Goal: Task Accomplishment & Management: Manage account settings

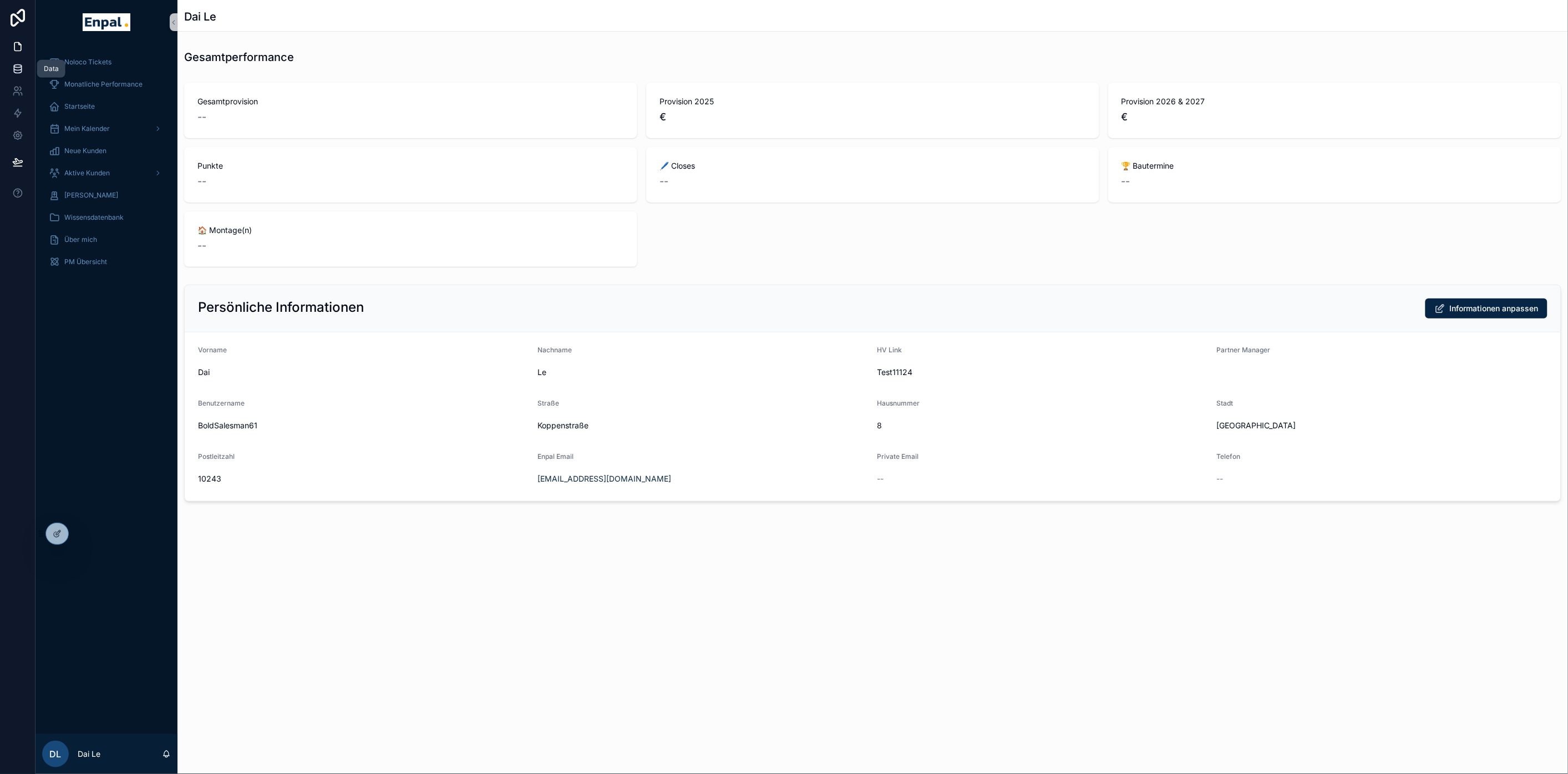
click at [12, 68] on icon at bounding box center [18, 69] width 11 height 11
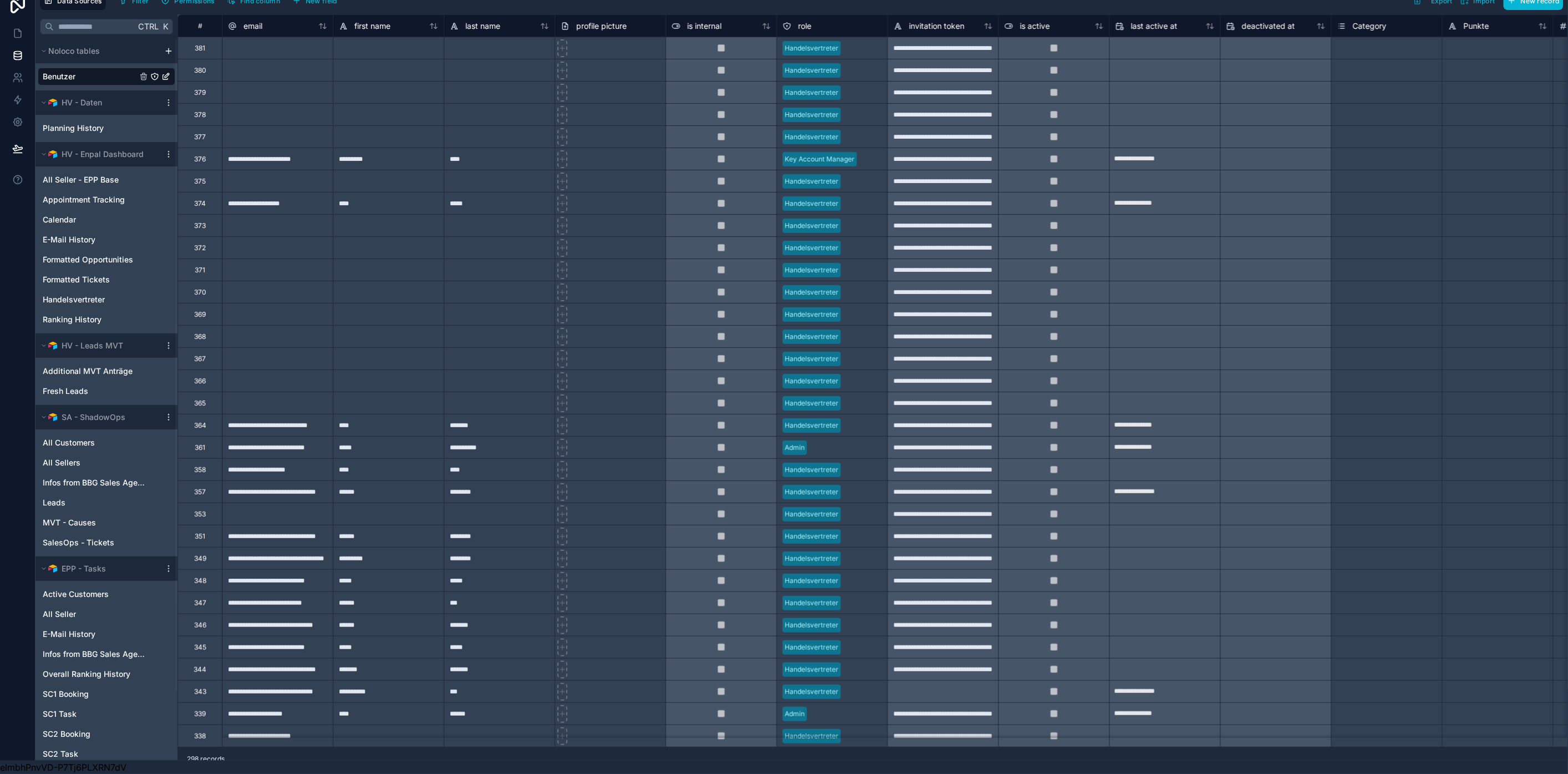
click at [9, 427] on div at bounding box center [18, 374] width 36 height 774
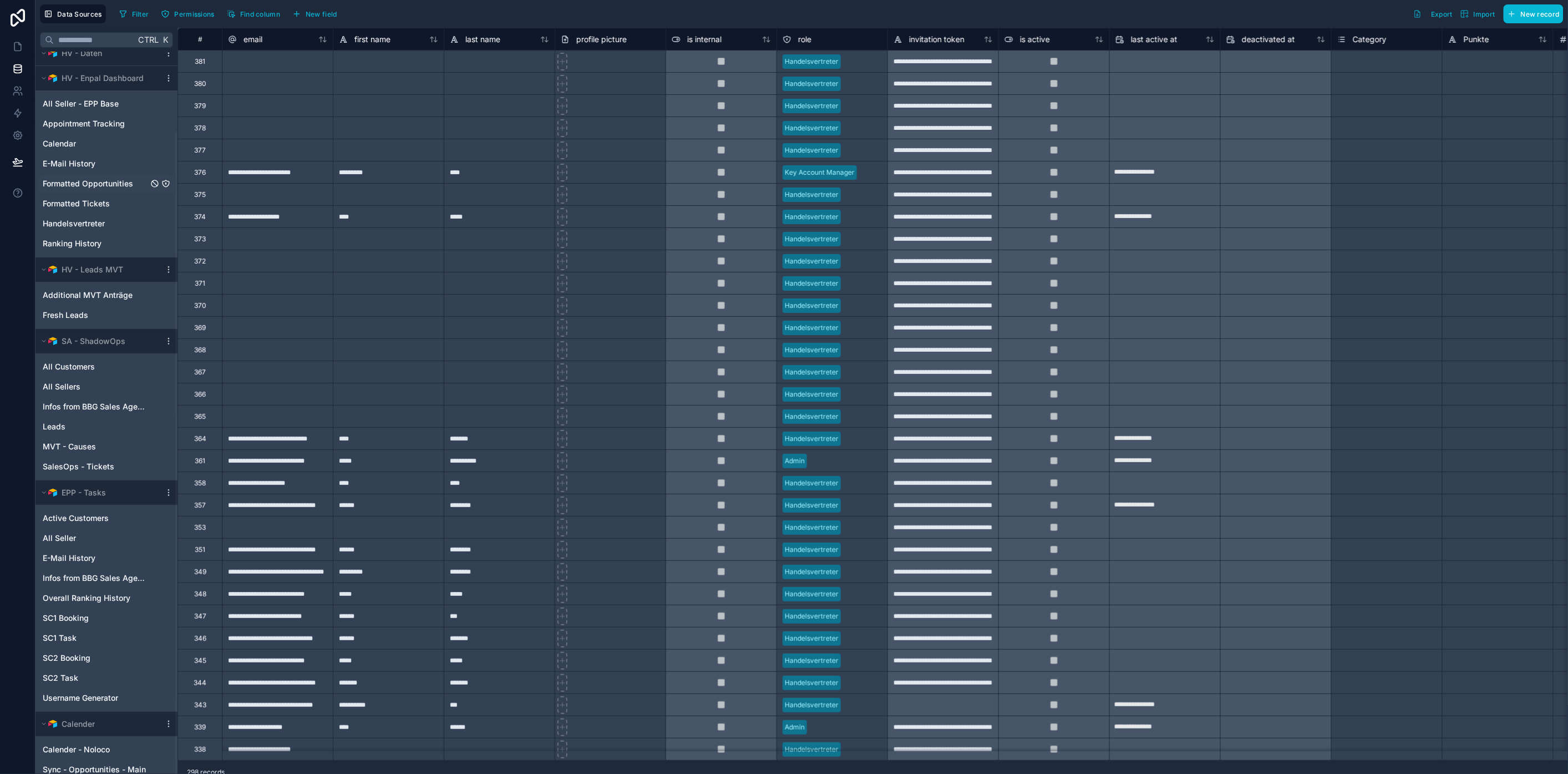
drag, startPoint x: 237, startPoint y: 232, endPoint x: 76, endPoint y: 180, distance: 169.2
drag, startPoint x: 11, startPoint y: 331, endPoint x: 66, endPoint y: 153, distance: 186.3
click at [11, 331] on div at bounding box center [18, 387] width 36 height 774
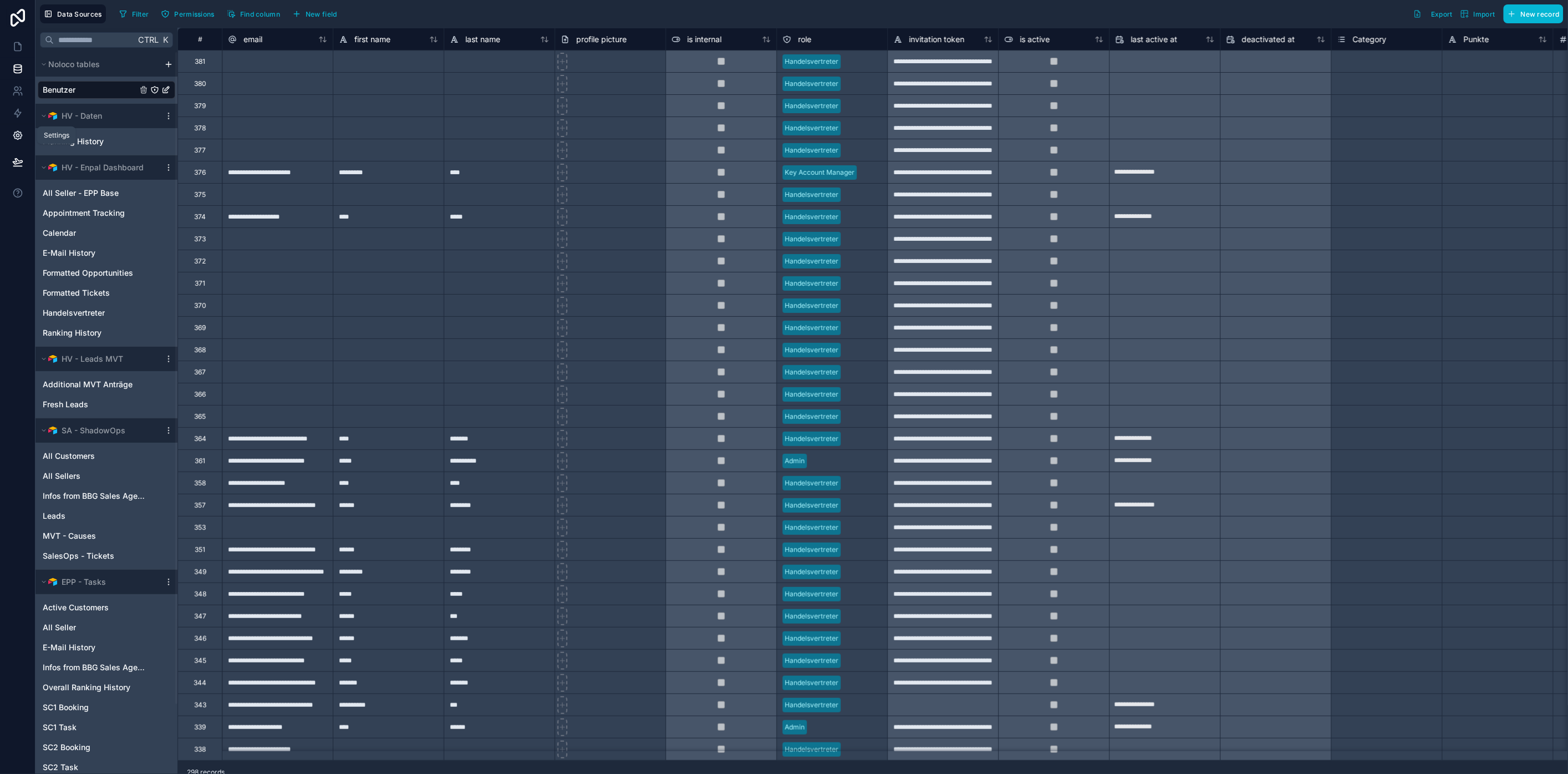
click at [18, 137] on icon at bounding box center [18, 135] width 11 height 11
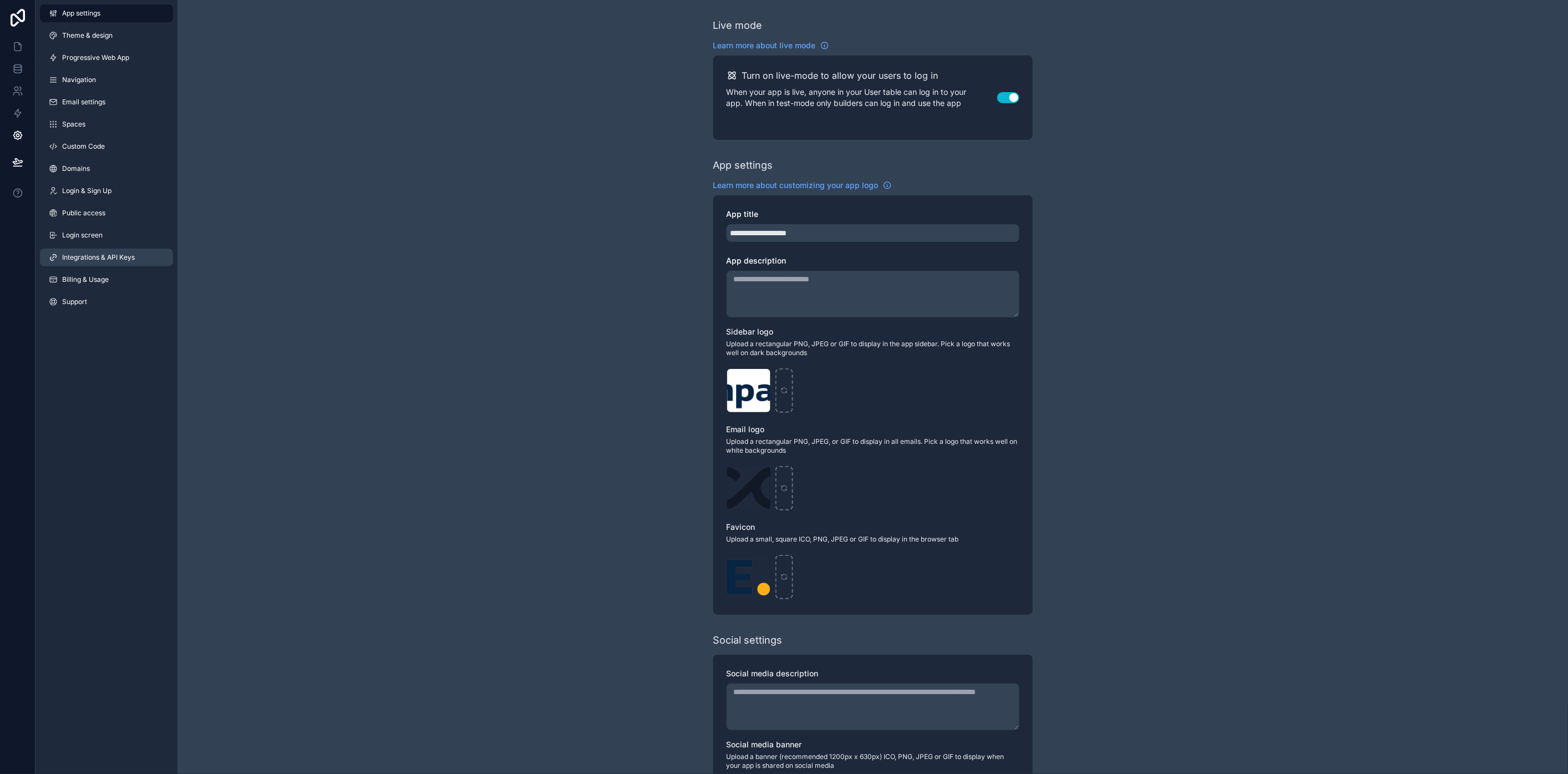
click at [101, 252] on link "Integrations & API Keys" at bounding box center [106, 257] width 133 height 18
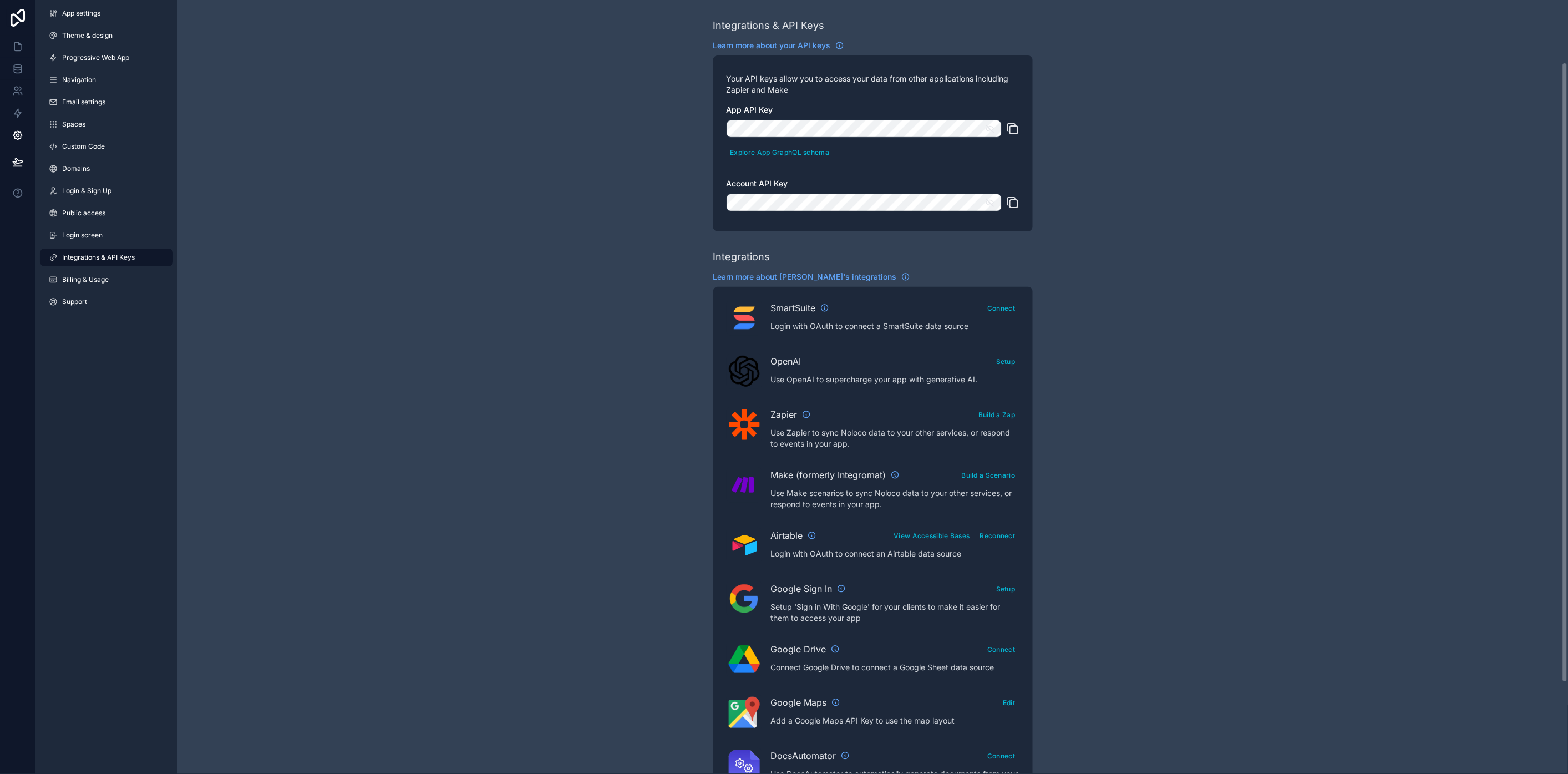
scroll to position [206, 0]
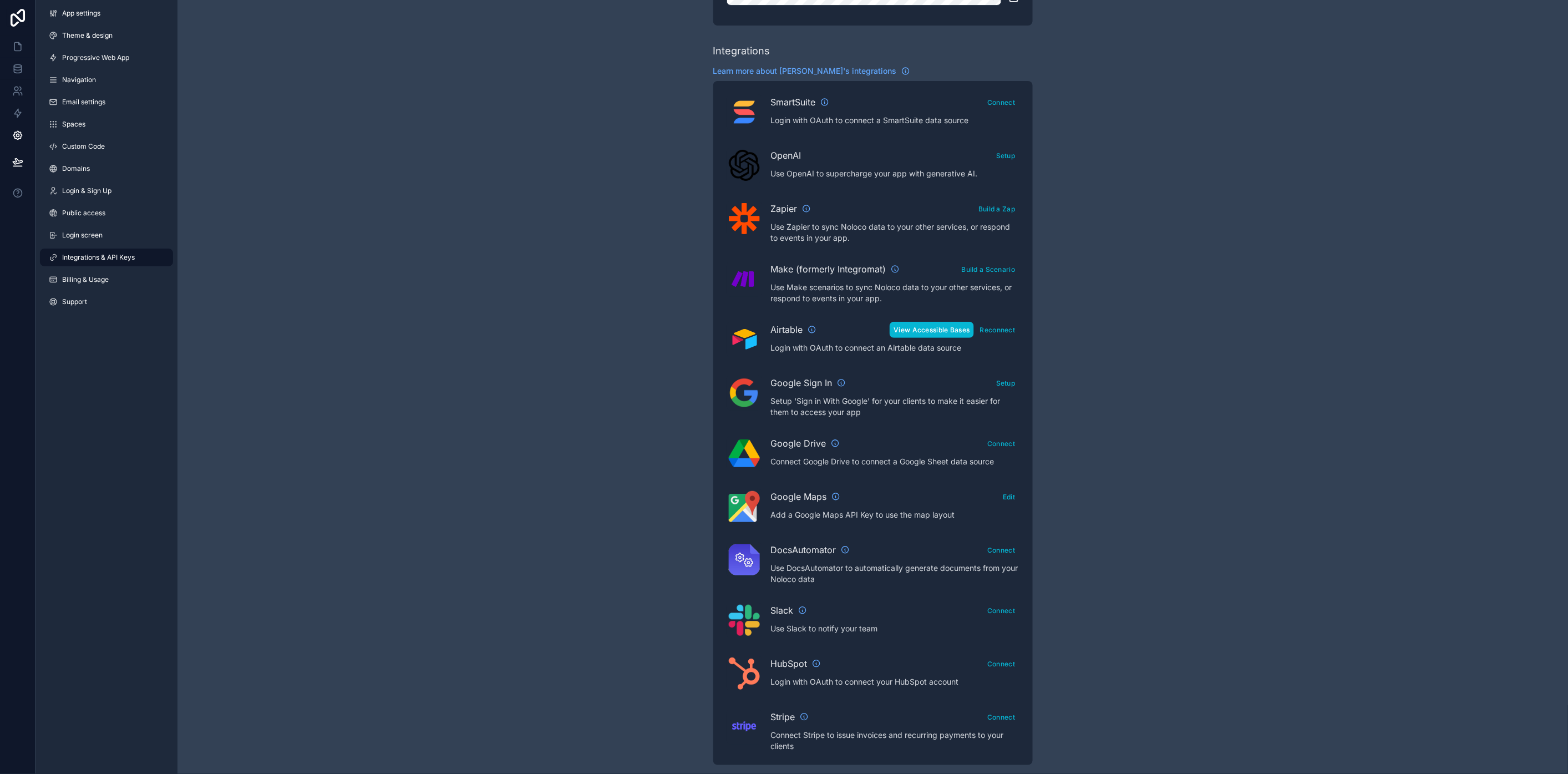
click at [941, 328] on button "View Accessible Bases" at bounding box center [932, 330] width 84 height 16
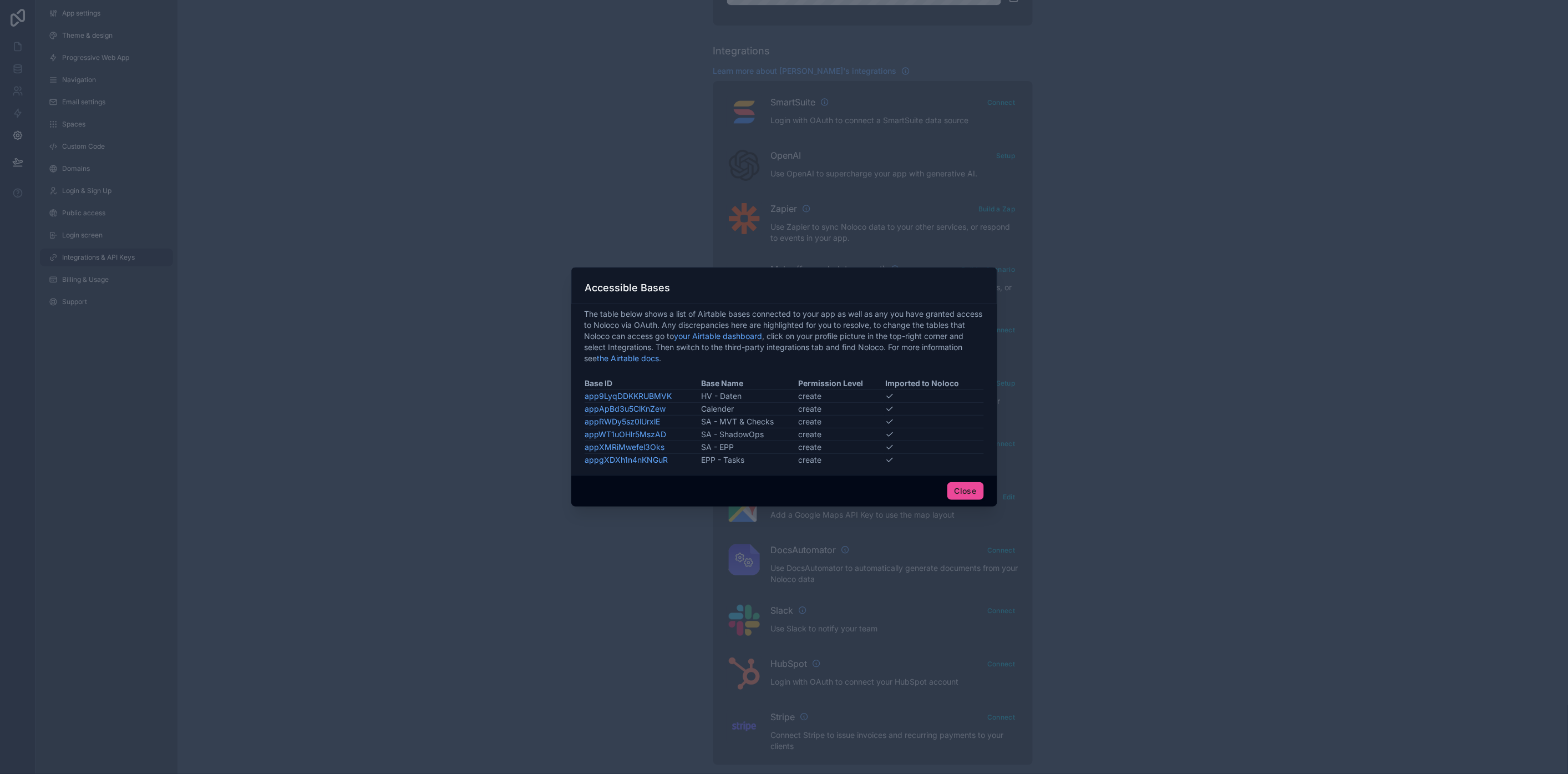
drag, startPoint x: 1326, startPoint y: 405, endPoint x: 1312, endPoint y: 398, distance: 15.7
click at [1326, 405] on div at bounding box center [784, 387] width 1568 height 774
click at [956, 492] on button "Close" at bounding box center [966, 491] width 37 height 18
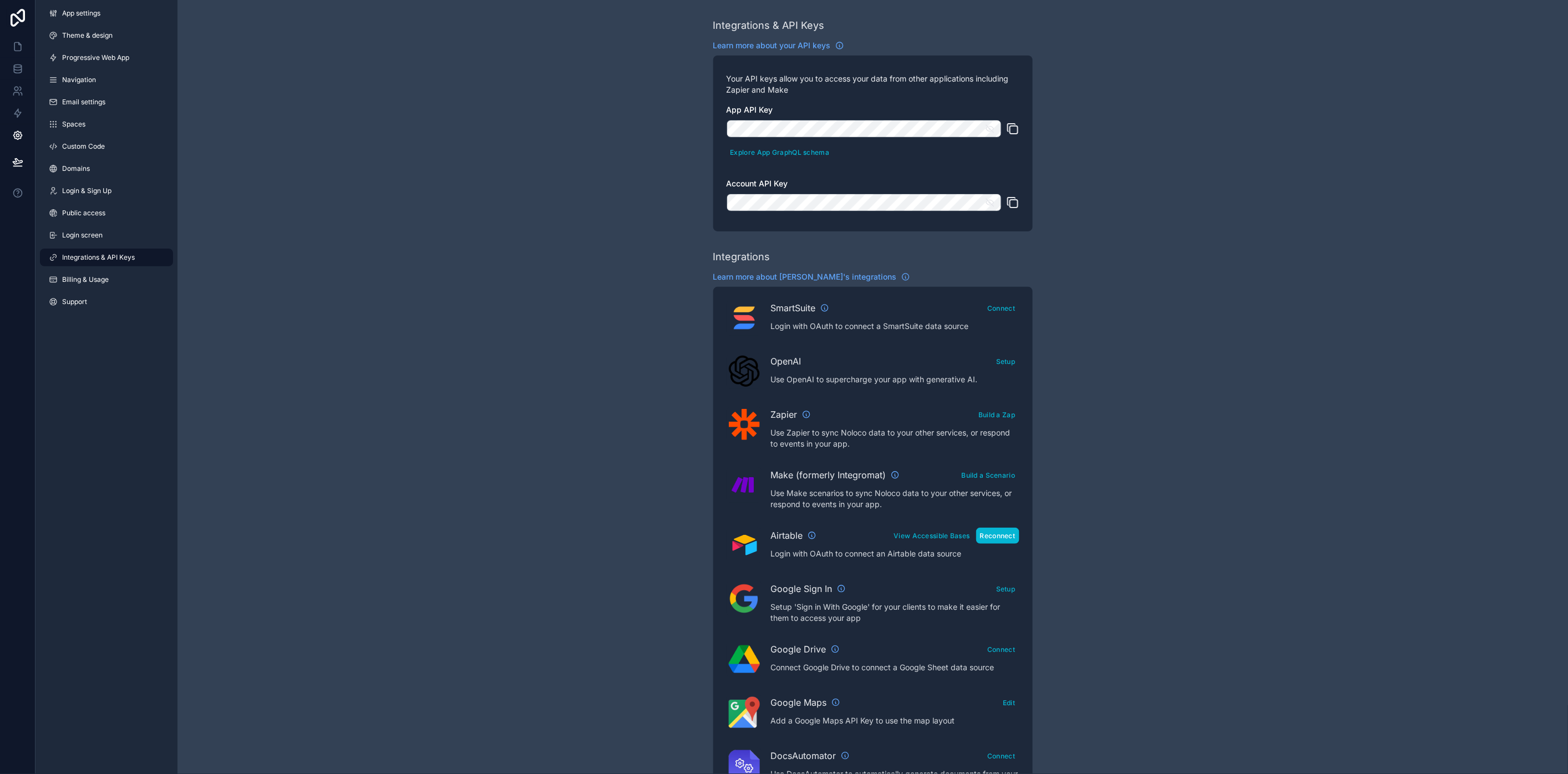
click at [997, 537] on button "Reconnect" at bounding box center [997, 535] width 43 height 16
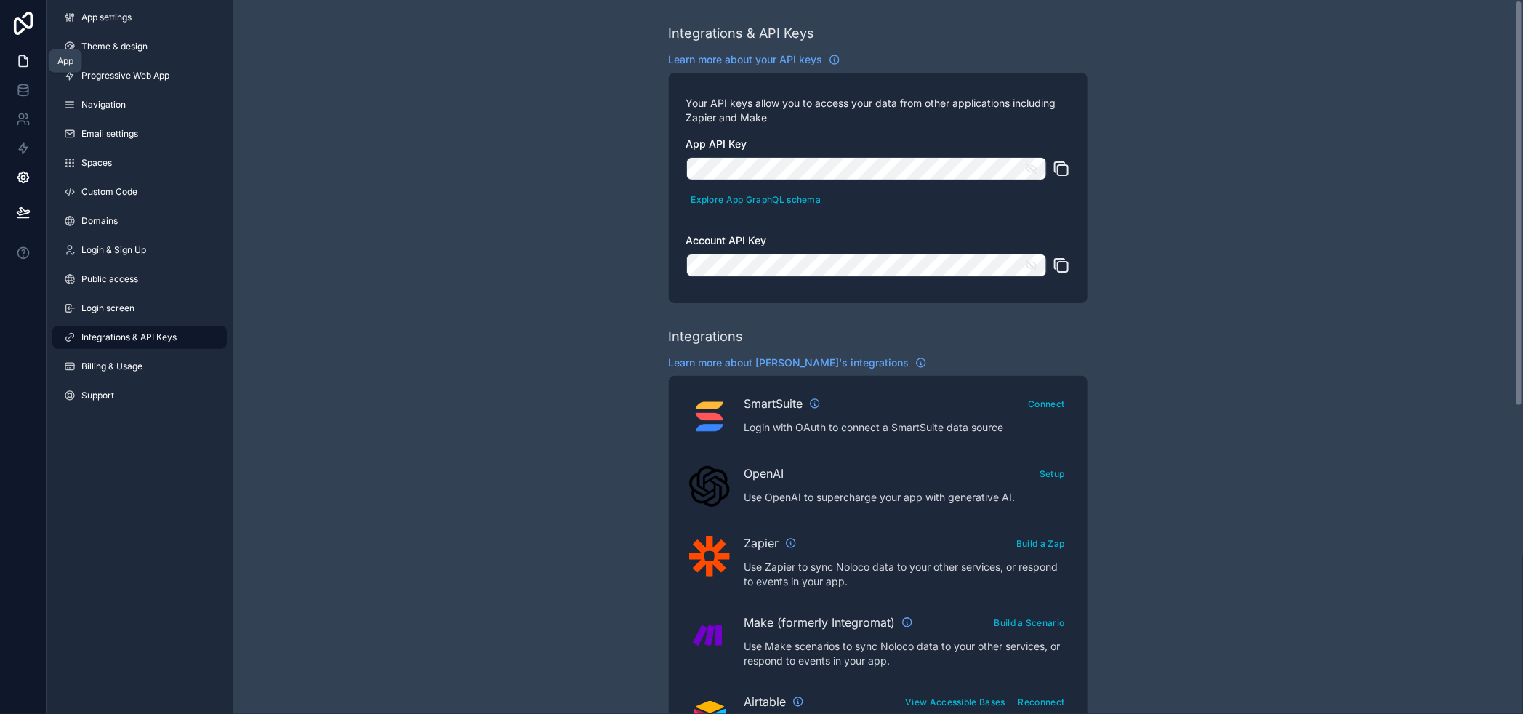
click at [26, 56] on icon at bounding box center [23, 61] width 15 height 15
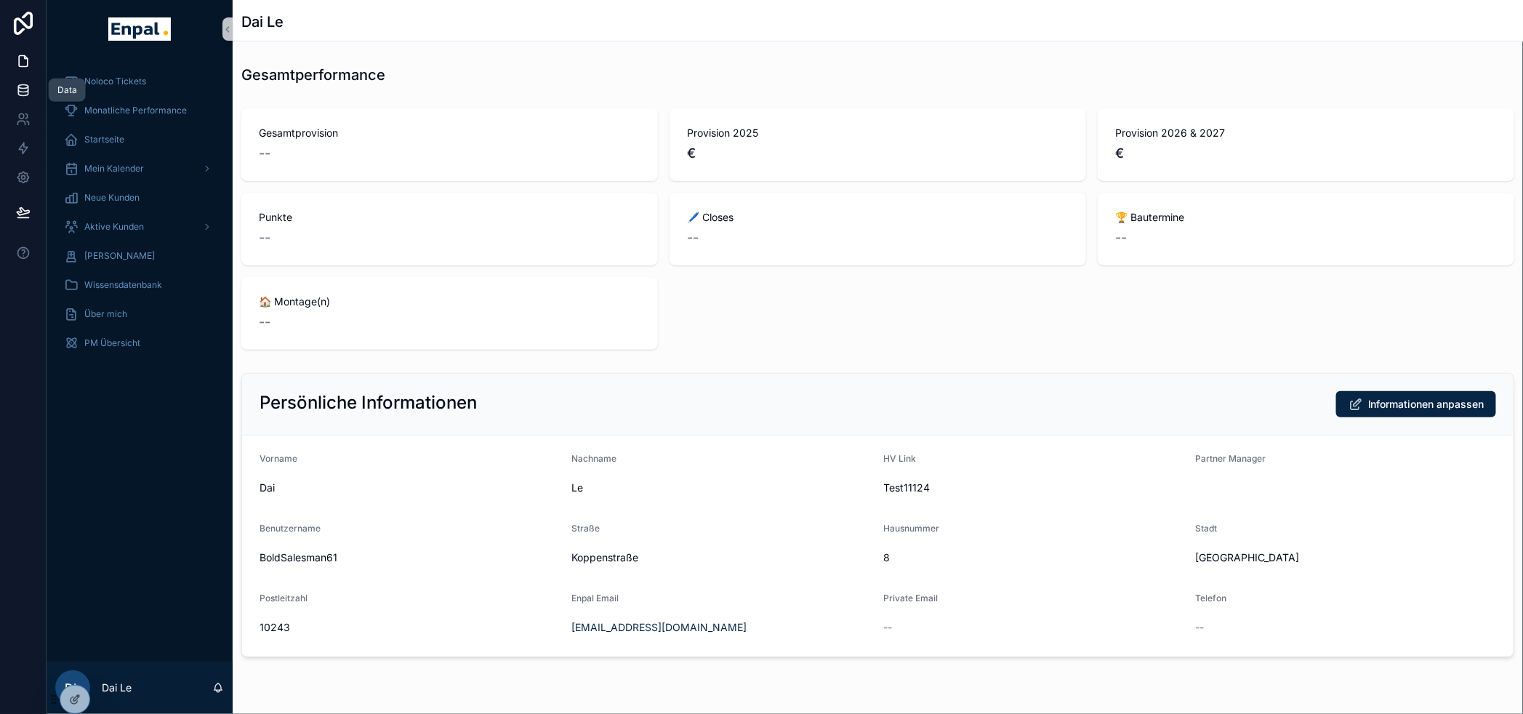
click at [16, 92] on icon at bounding box center [23, 90] width 15 height 15
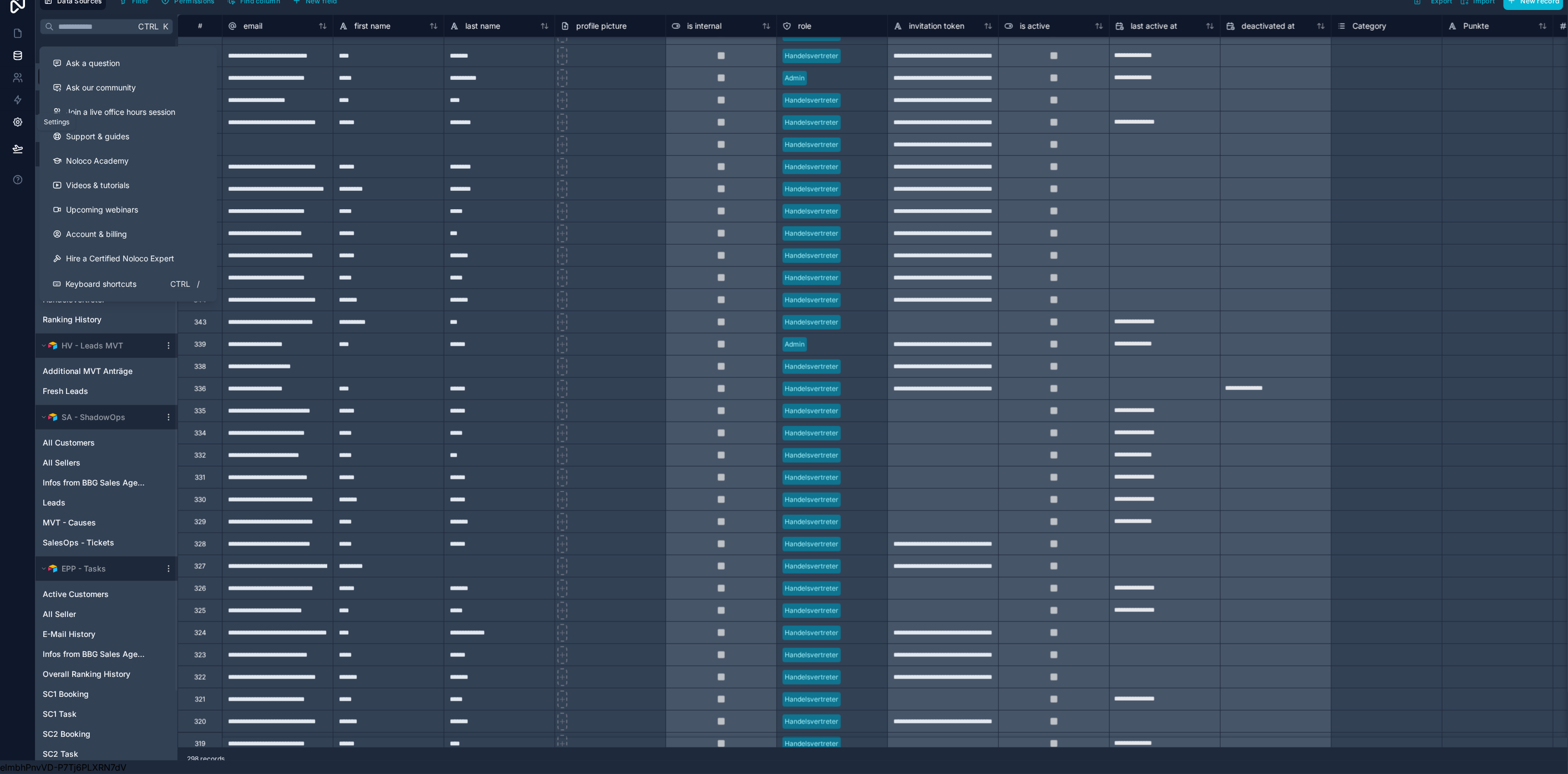
click at [14, 118] on icon at bounding box center [17, 122] width 8 height 8
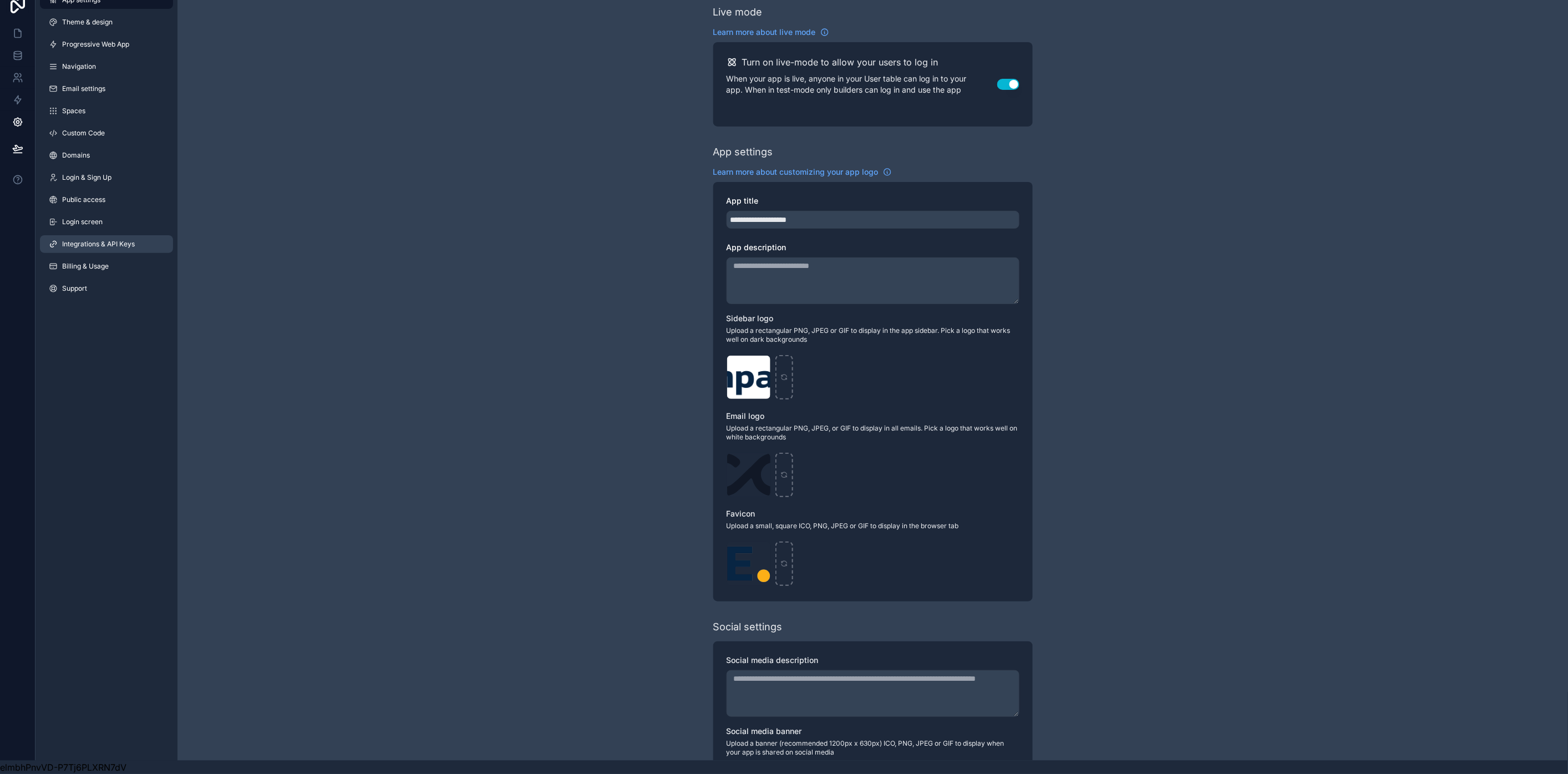
click at [101, 240] on span "Integrations & API Keys" at bounding box center [98, 244] width 72 height 9
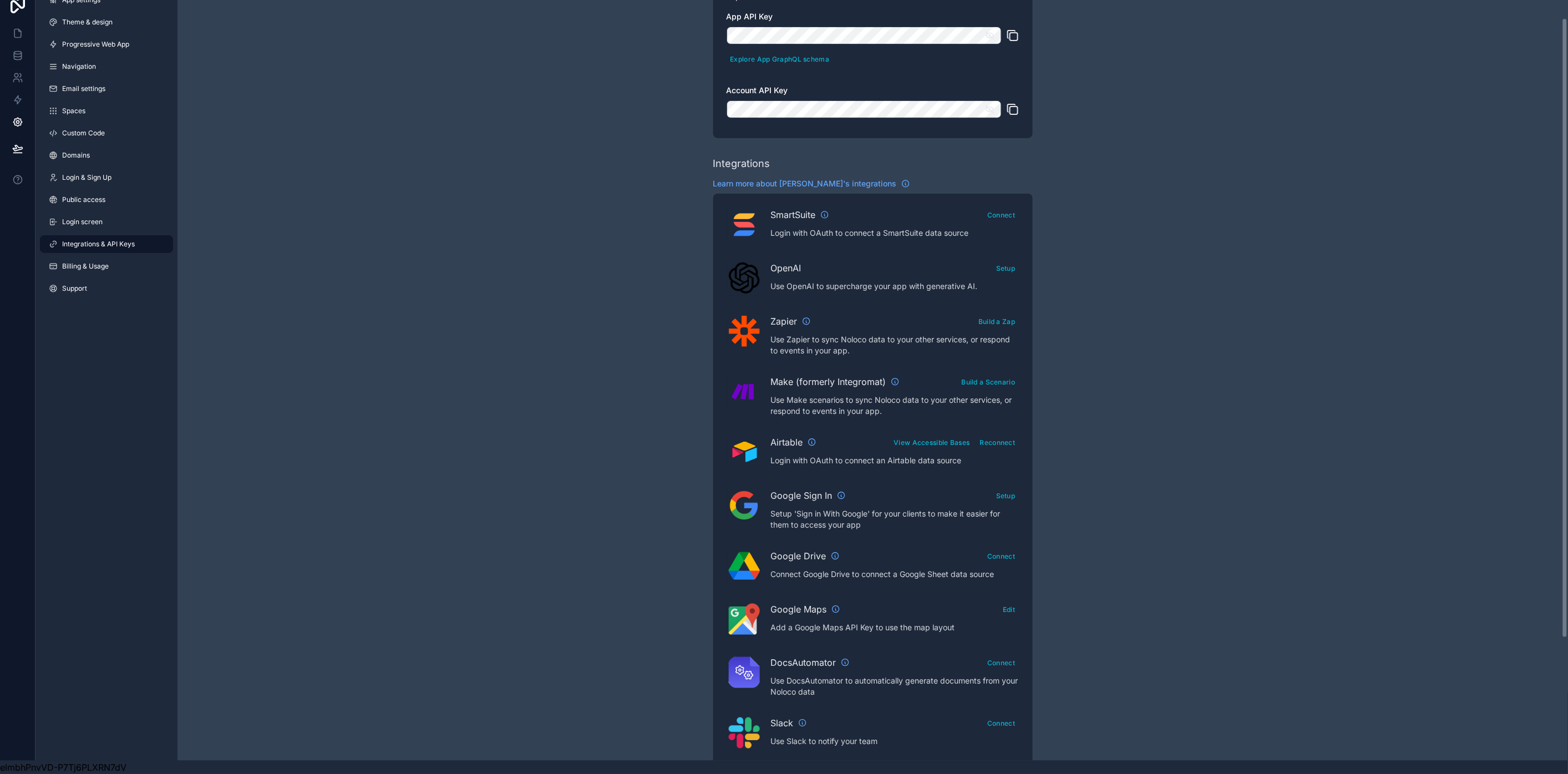
scroll to position [123, 0]
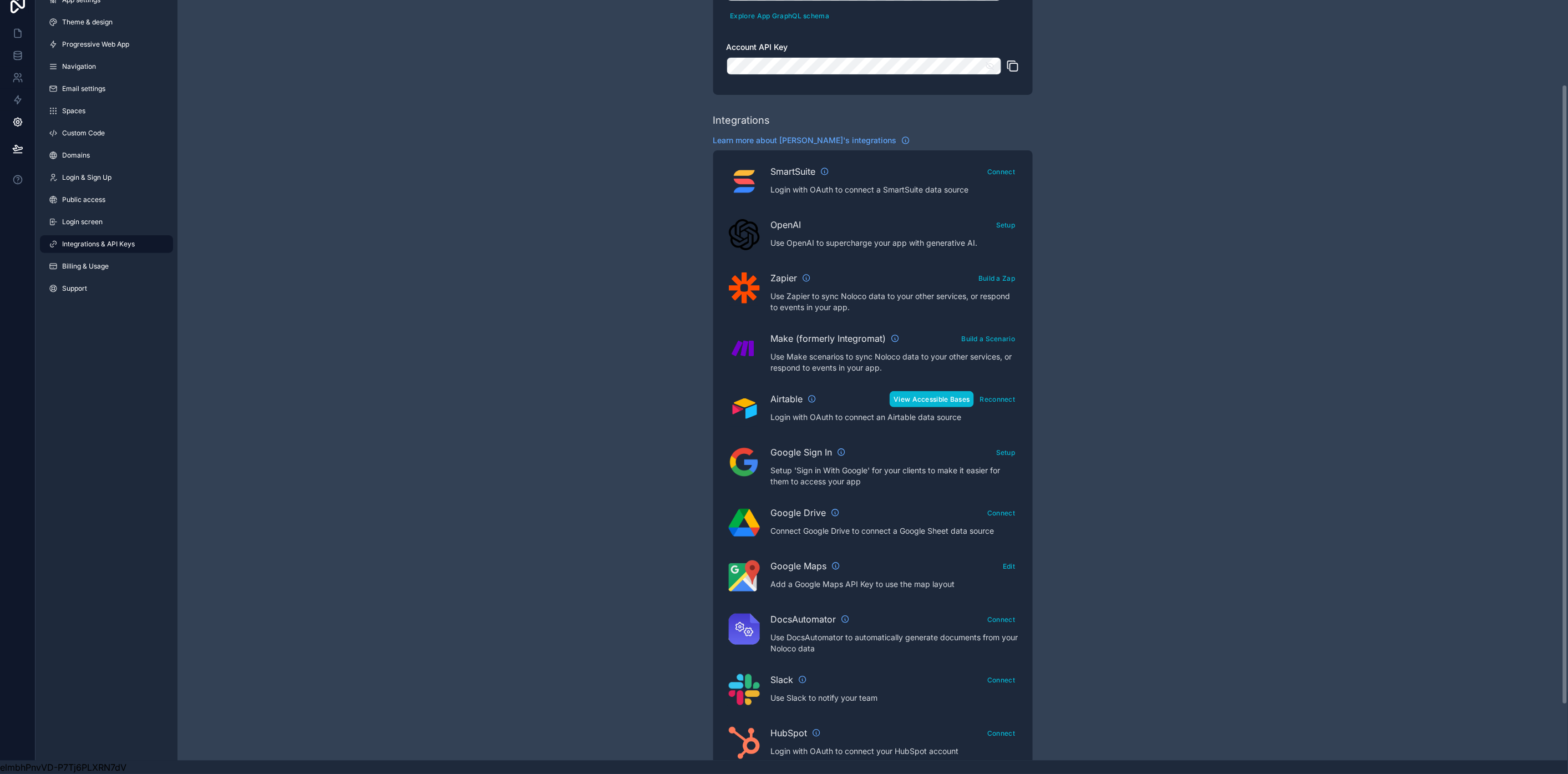
click at [951, 392] on button "View Accessible Bases" at bounding box center [932, 399] width 84 height 16
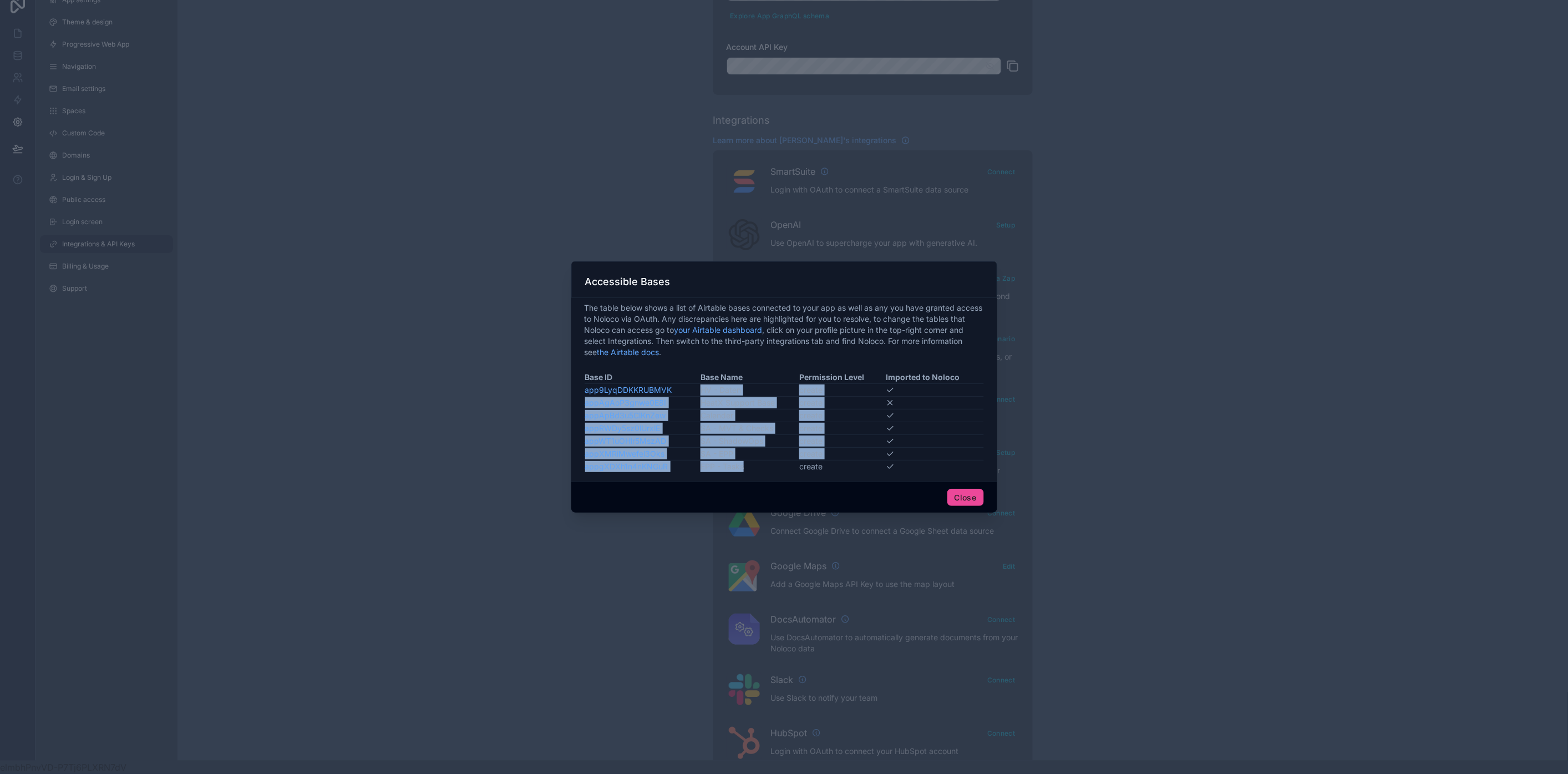
drag, startPoint x: 760, startPoint y: 472, endPoint x: 682, endPoint y: 389, distance: 113.9
click at [682, 389] on tbody "app9LyqDDKKRUBMVK HV - Daten create appAgAoP3gnwe0E8I HeatX Support Base create…" at bounding box center [784, 427] width 399 height 89
click at [716, 402] on td "HeatX Support Base" at bounding box center [749, 402] width 98 height 13
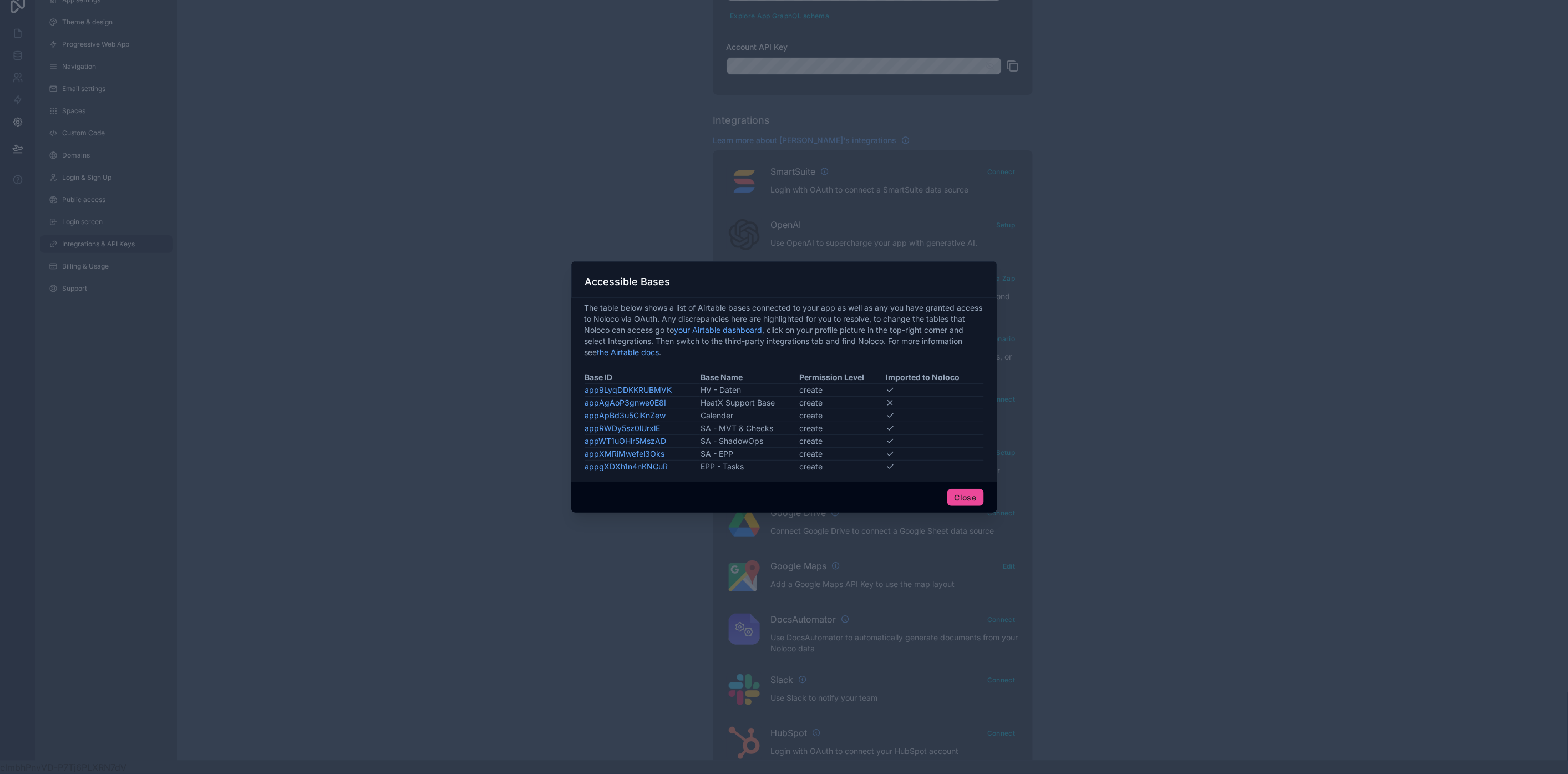
click at [716, 406] on td "HeatX Support Base" at bounding box center [749, 402] width 98 height 13
click at [441, 389] on div at bounding box center [784, 387] width 1568 height 774
click at [948, 501] on button "Close" at bounding box center [966, 497] width 37 height 18
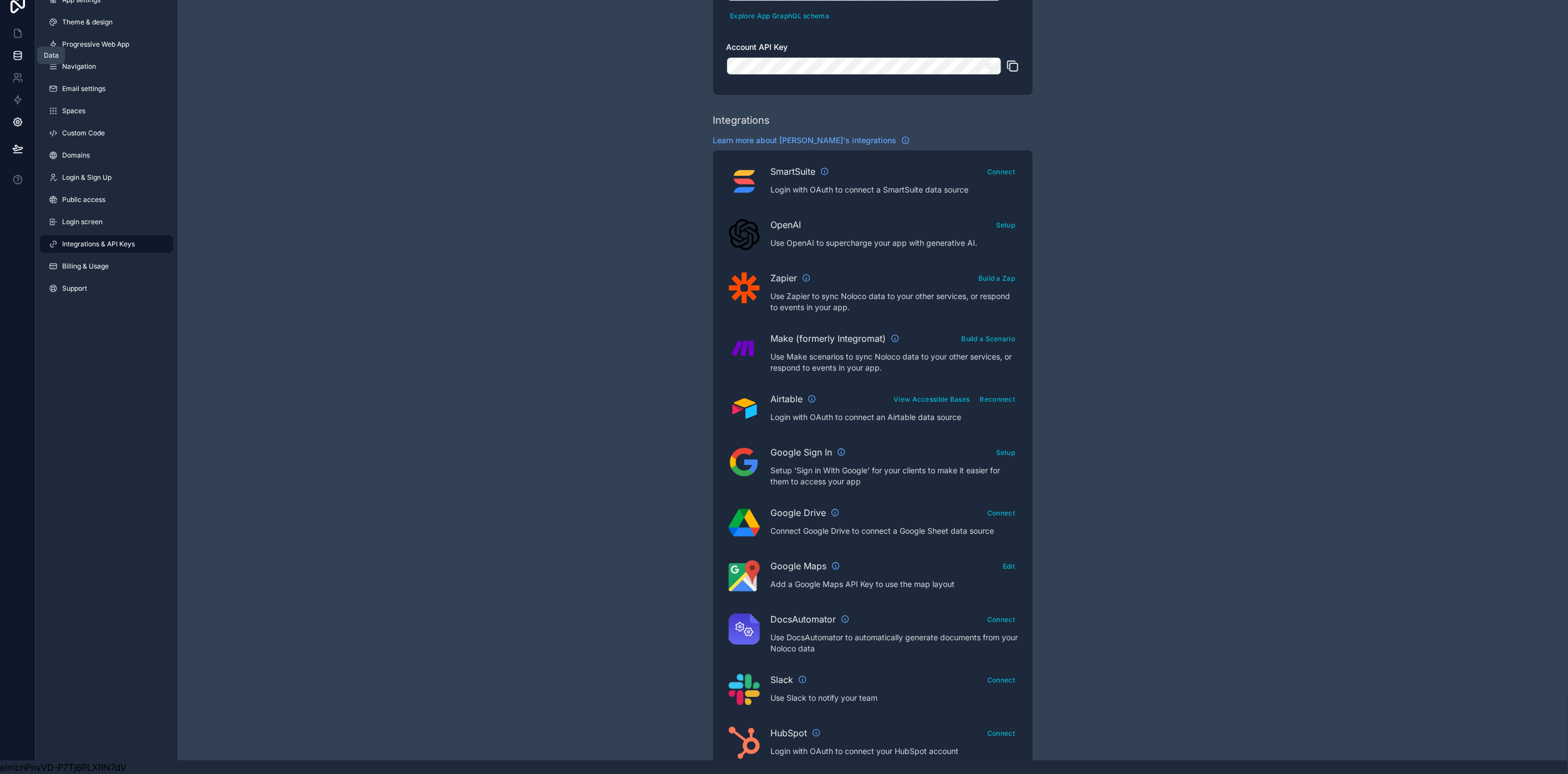
click at [17, 44] on link at bounding box center [18, 55] width 35 height 22
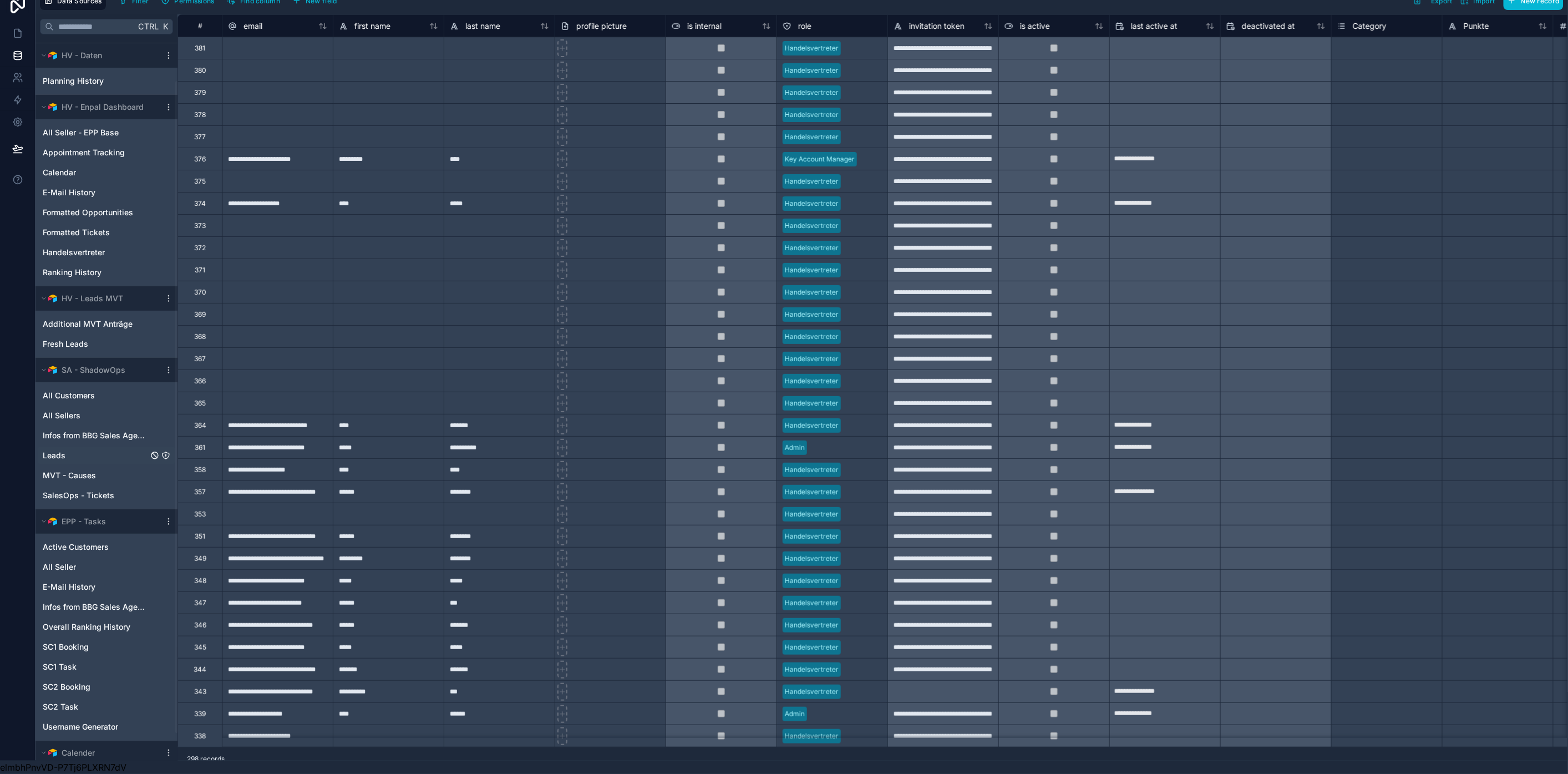
scroll to position [89, 0]
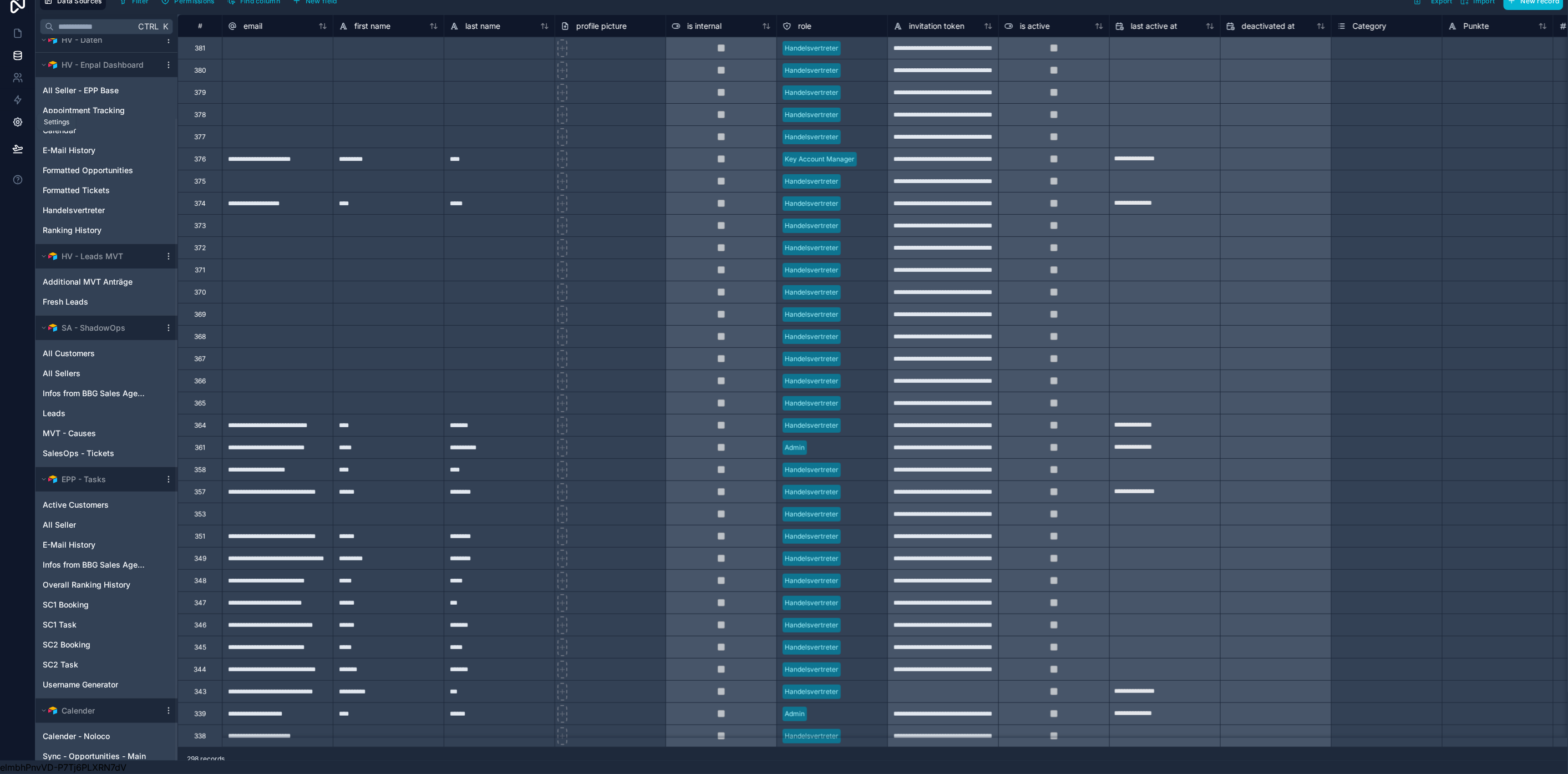
click at [14, 117] on icon at bounding box center [18, 122] width 11 height 11
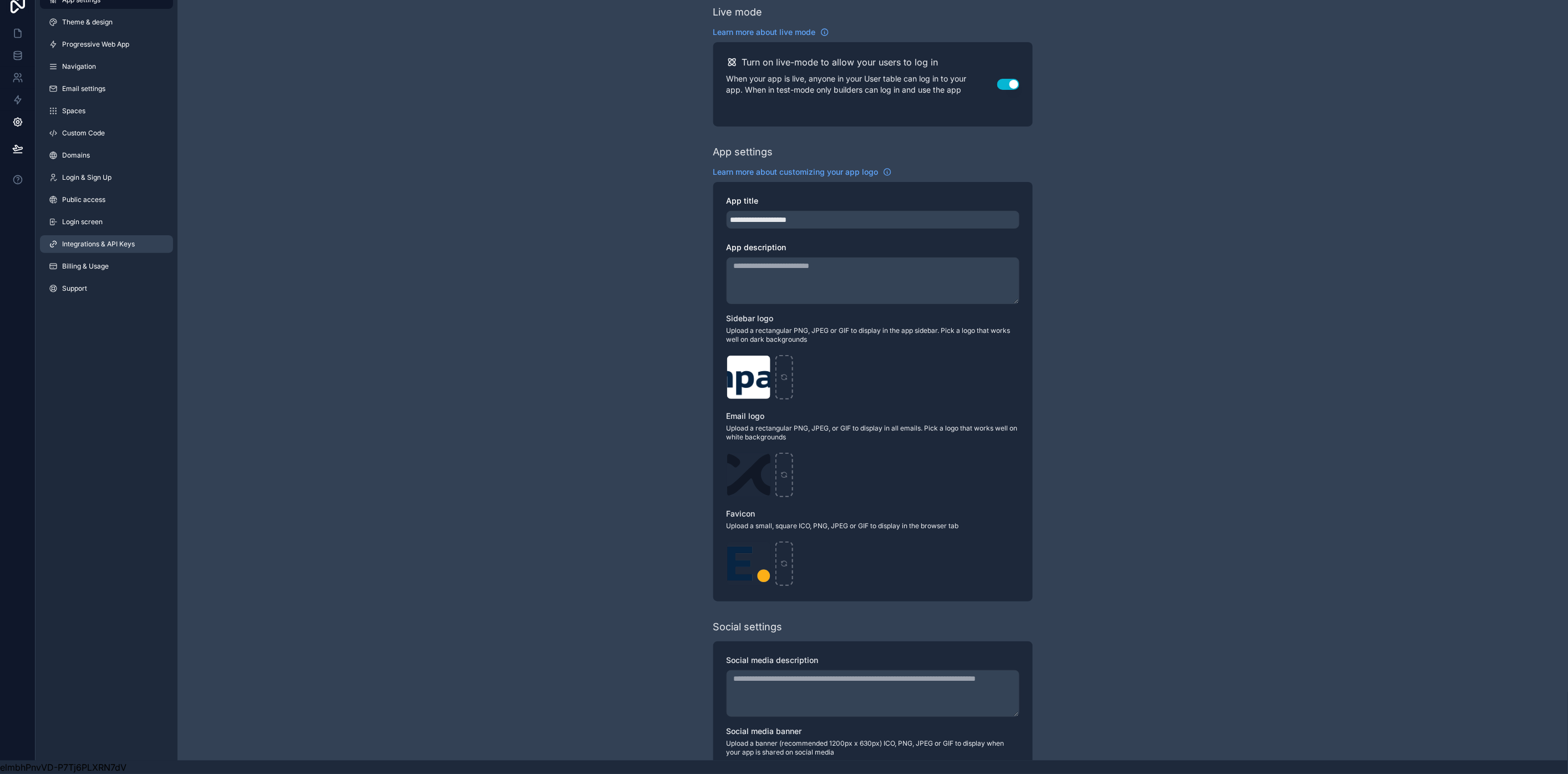
click at [89, 240] on span "Integrations & API Keys" at bounding box center [98, 244] width 72 height 9
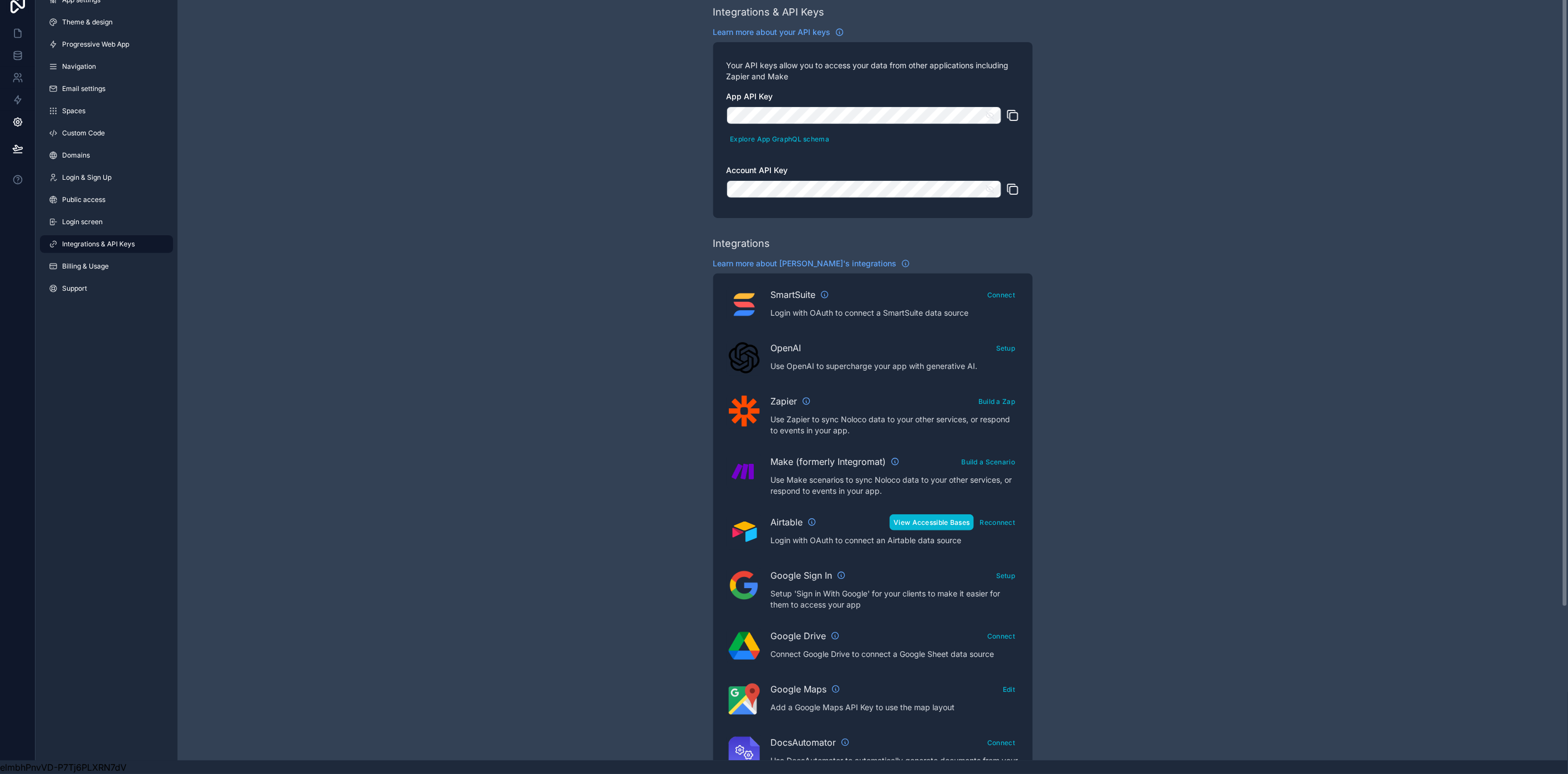
click at [929, 519] on button "View Accessible Bases" at bounding box center [932, 522] width 84 height 16
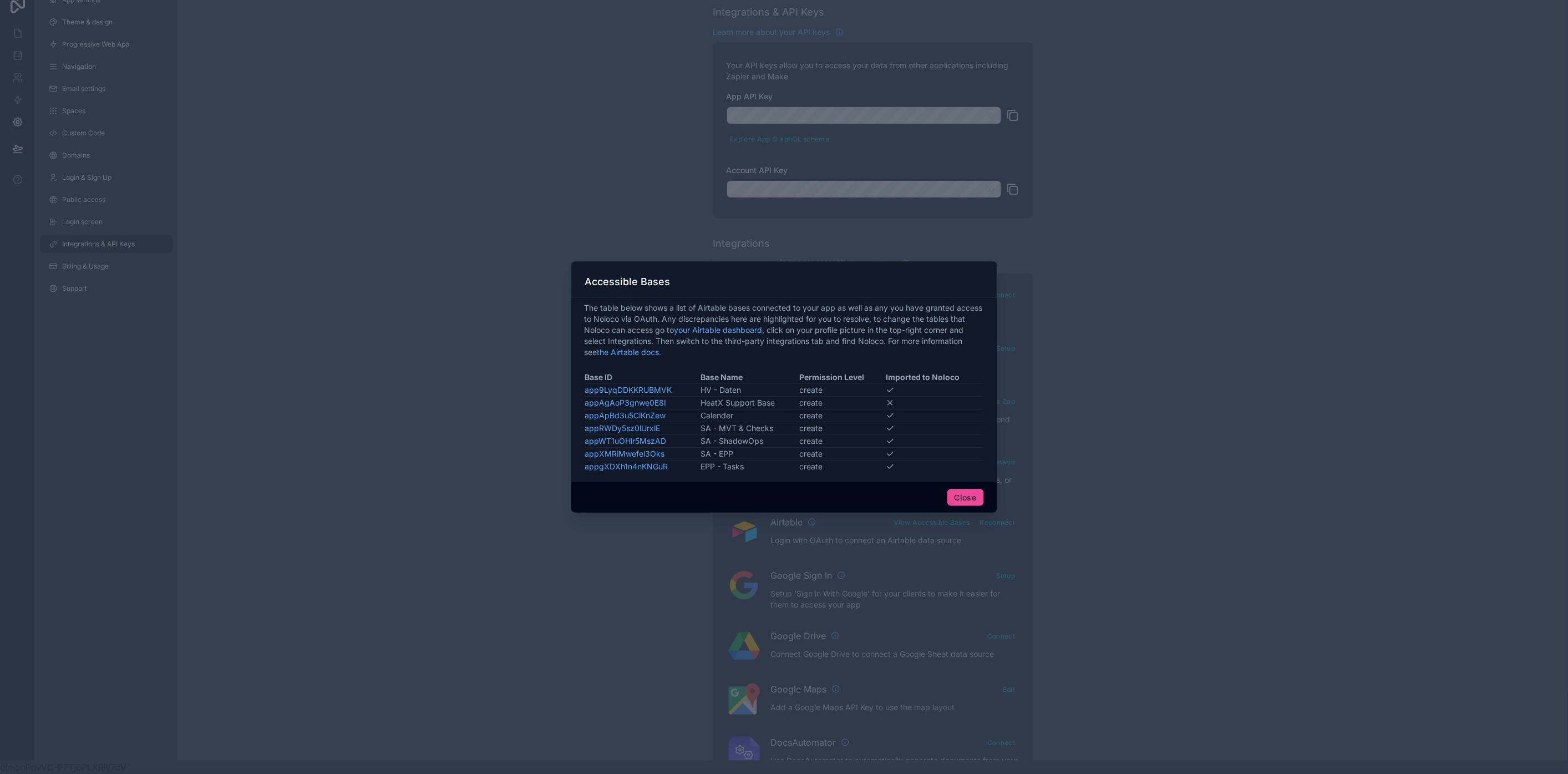
click at [886, 408] on icon at bounding box center [890, 403] width 9 height 9
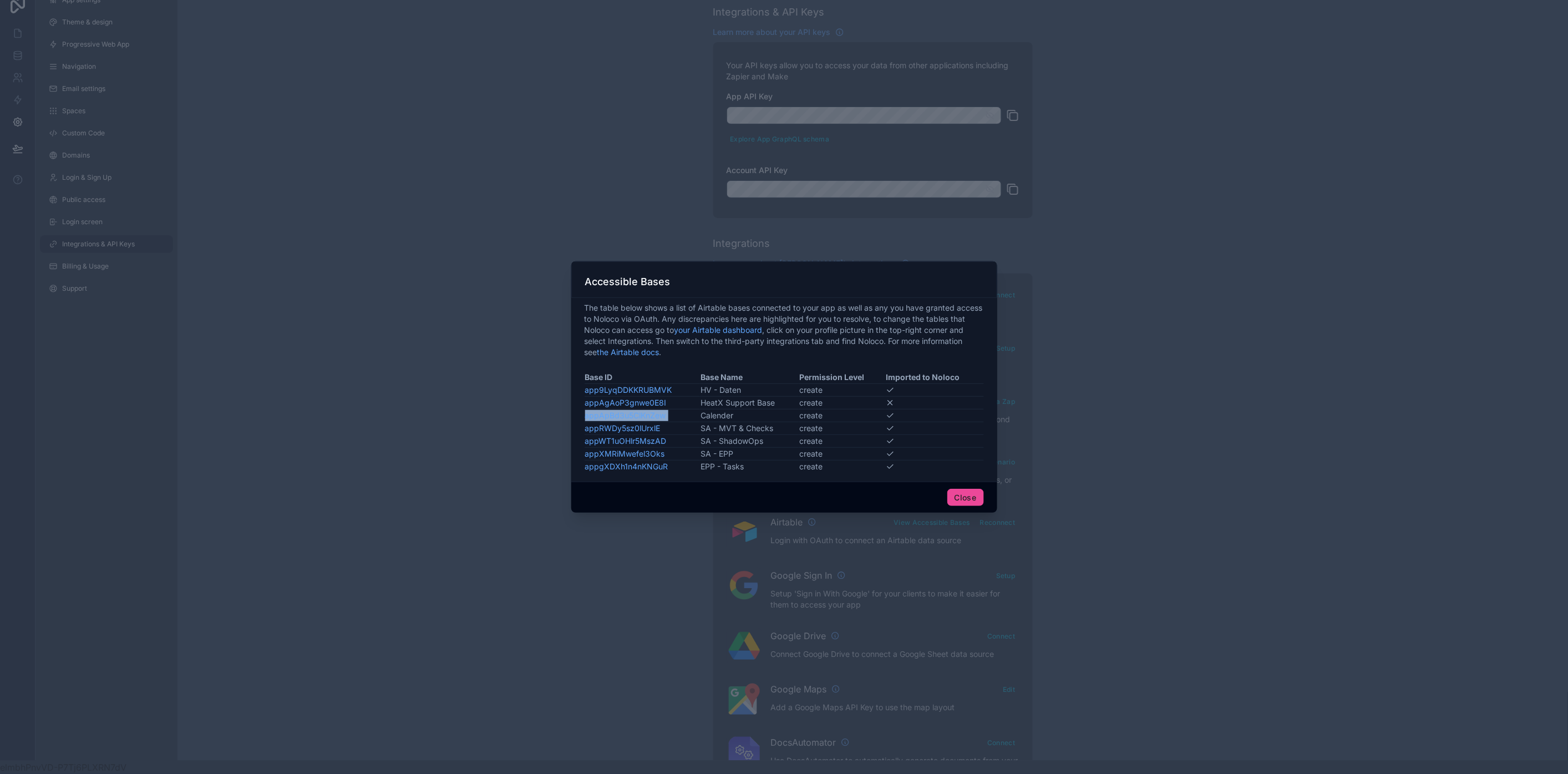
click at [886, 408] on icon at bounding box center [890, 403] width 9 height 9
click at [730, 409] on td "HeatX Support Base" at bounding box center [749, 402] width 98 height 13
click at [741, 403] on td "HeatX Support Base" at bounding box center [749, 402] width 98 height 13
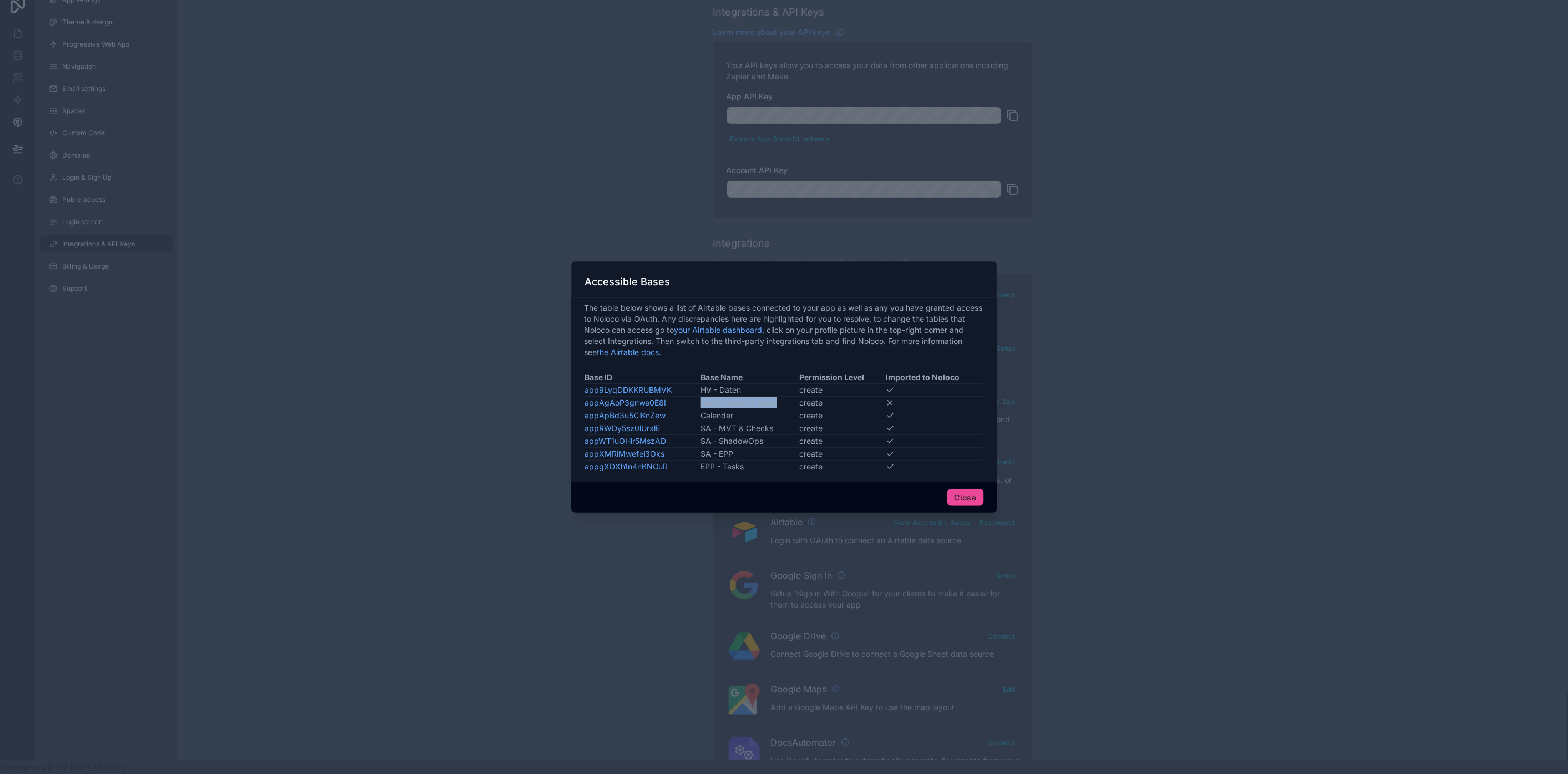
click at [741, 403] on td "HeatX Support Base" at bounding box center [749, 402] width 98 height 13
click at [957, 501] on button "Close" at bounding box center [966, 497] width 37 height 18
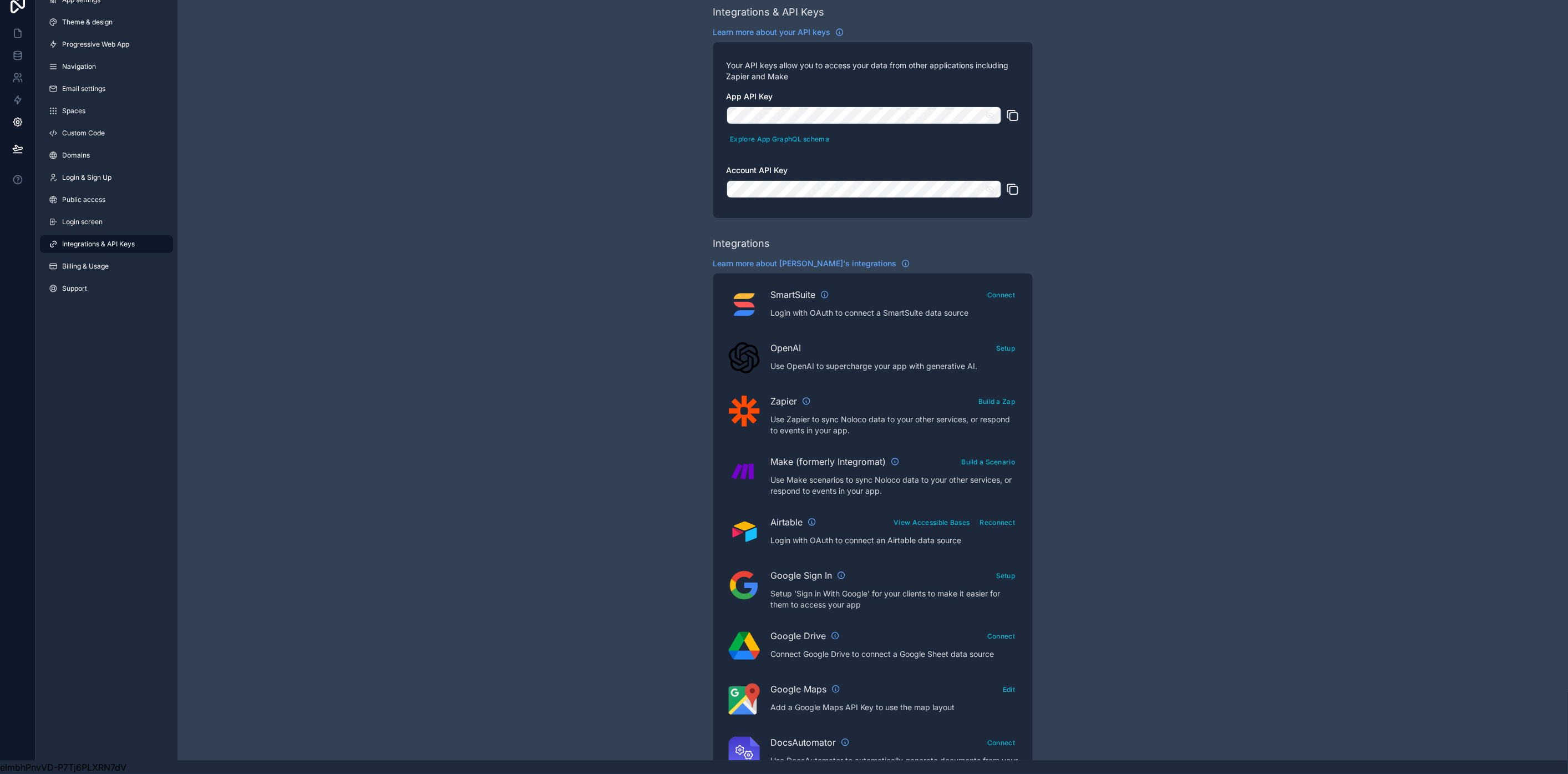
click at [114, 240] on span "Integrations & API Keys" at bounding box center [98, 244] width 72 height 9
click at [1011, 517] on button "Reconnect" at bounding box center [997, 522] width 43 height 16
click at [938, 516] on button "View Accessible Bases" at bounding box center [932, 522] width 84 height 16
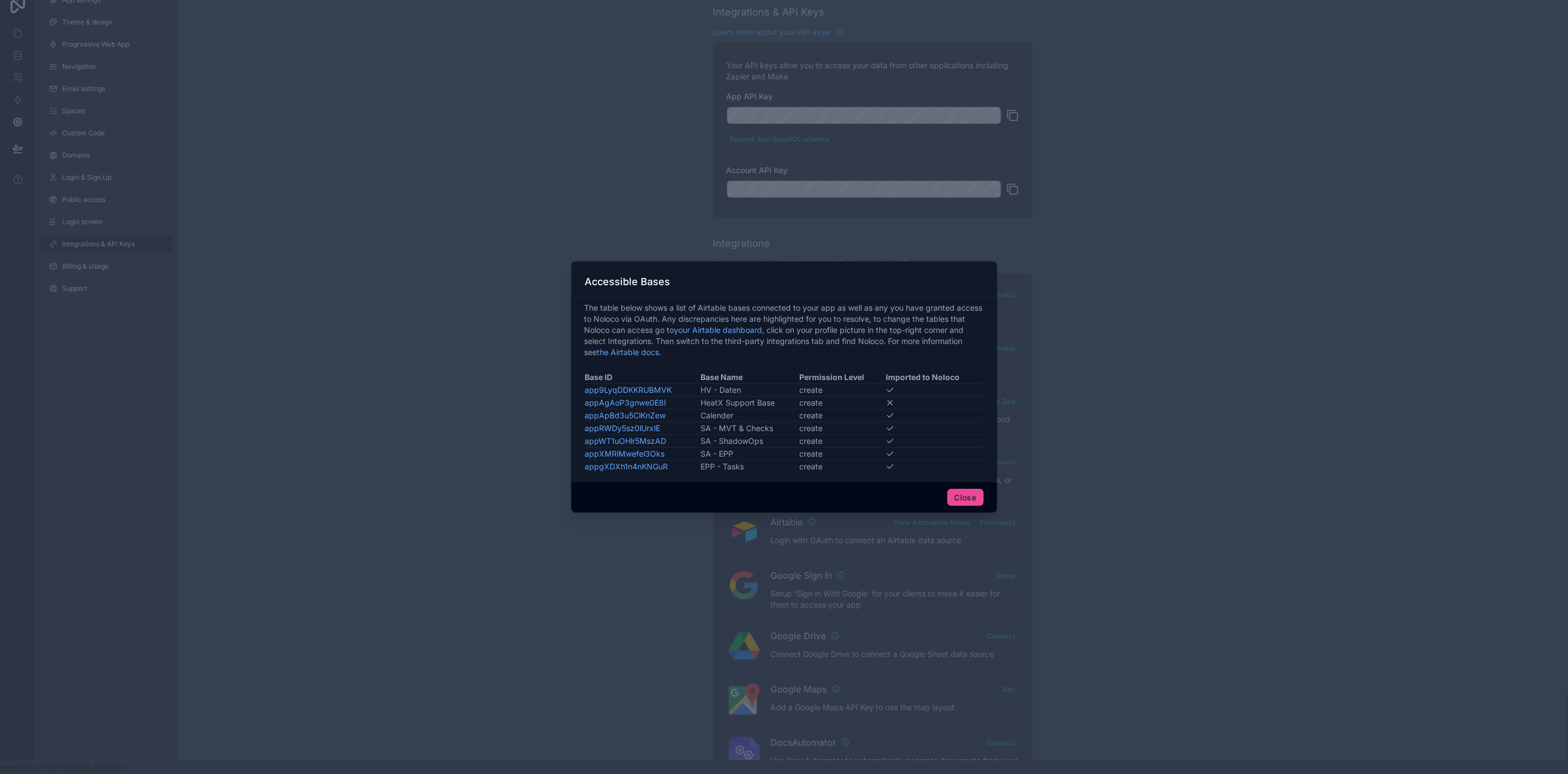
drag, startPoint x: 897, startPoint y: 405, endPoint x: 904, endPoint y: 405, distance: 7.0
click at [904, 405] on td at bounding box center [934, 402] width 98 height 13
click at [885, 408] on td at bounding box center [934, 402] width 98 height 13
drag, startPoint x: 881, startPoint y: 408, endPoint x: 892, endPoint y: 408, distance: 11.0
click at [892, 408] on td at bounding box center [934, 402] width 98 height 13
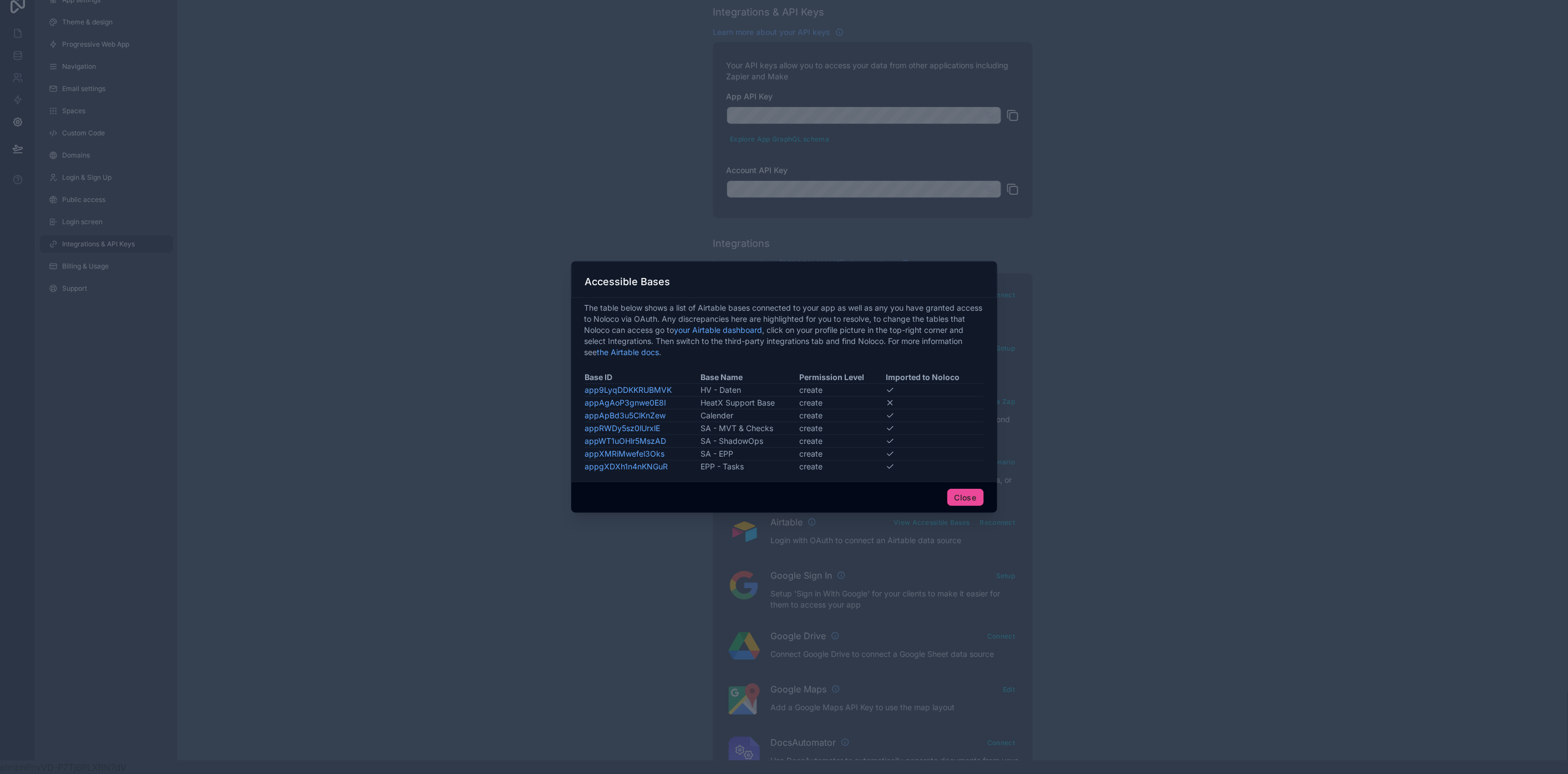
click at [886, 408] on icon at bounding box center [890, 403] width 9 height 9
drag, startPoint x: 686, startPoint y: 405, endPoint x: 916, endPoint y: 407, distance: 230.0
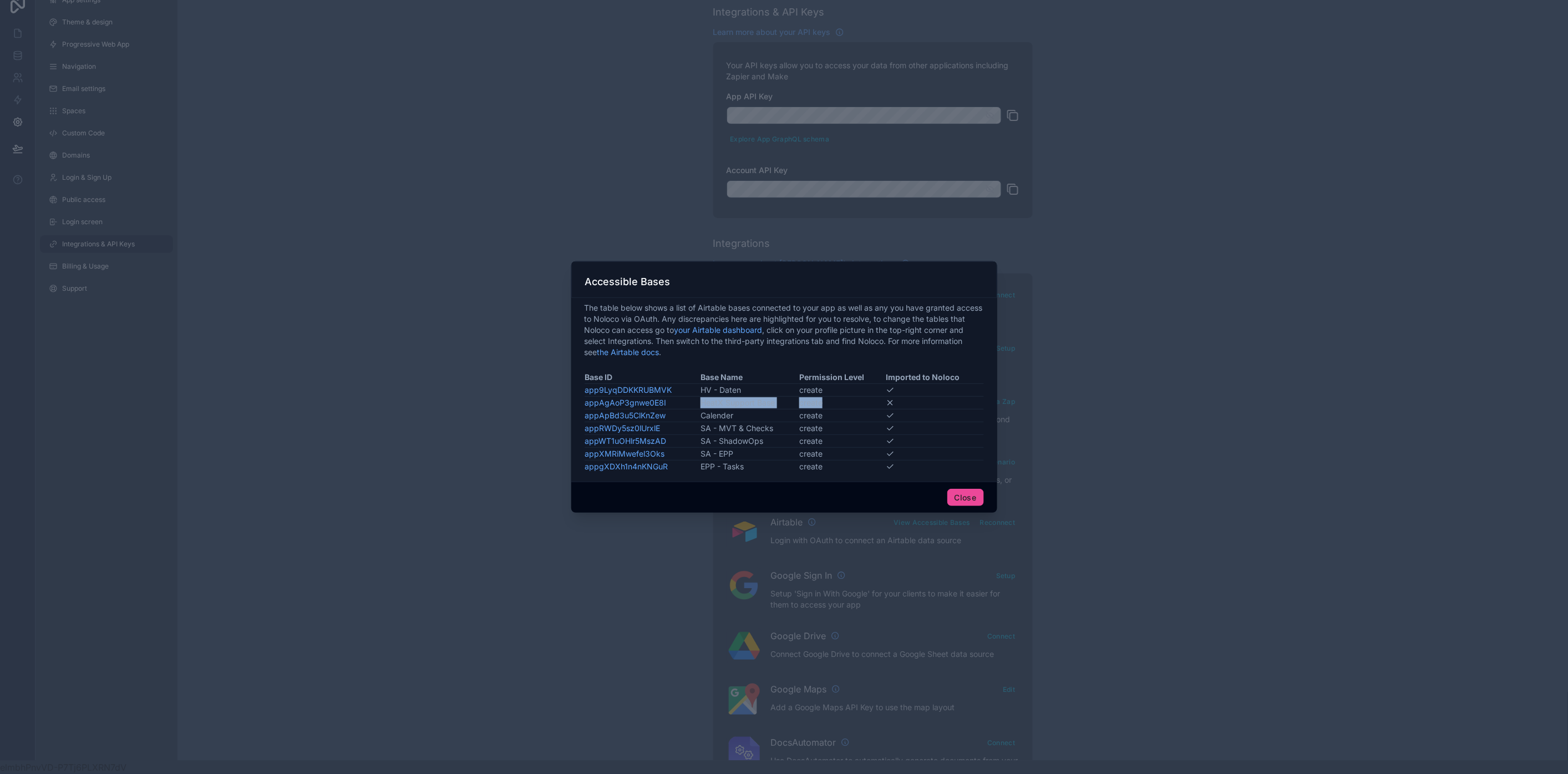
click at [916, 407] on tr "appAgAoP3gnwe0E8I HeatX Support Base create" at bounding box center [784, 402] width 399 height 13
click at [963, 498] on button "Close" at bounding box center [966, 497] width 37 height 18
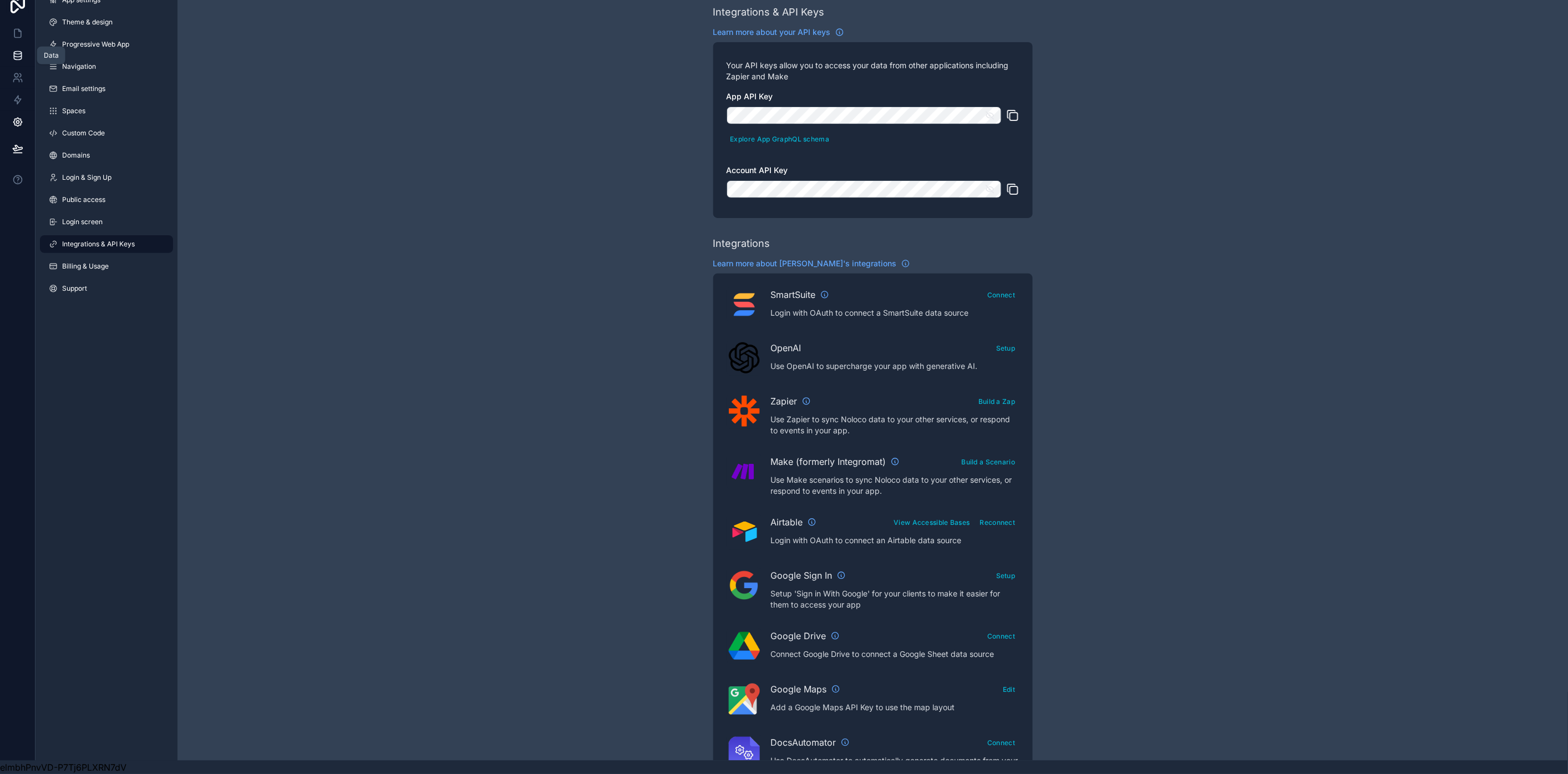
click at [14, 53] on icon at bounding box center [17, 55] width 7 height 5
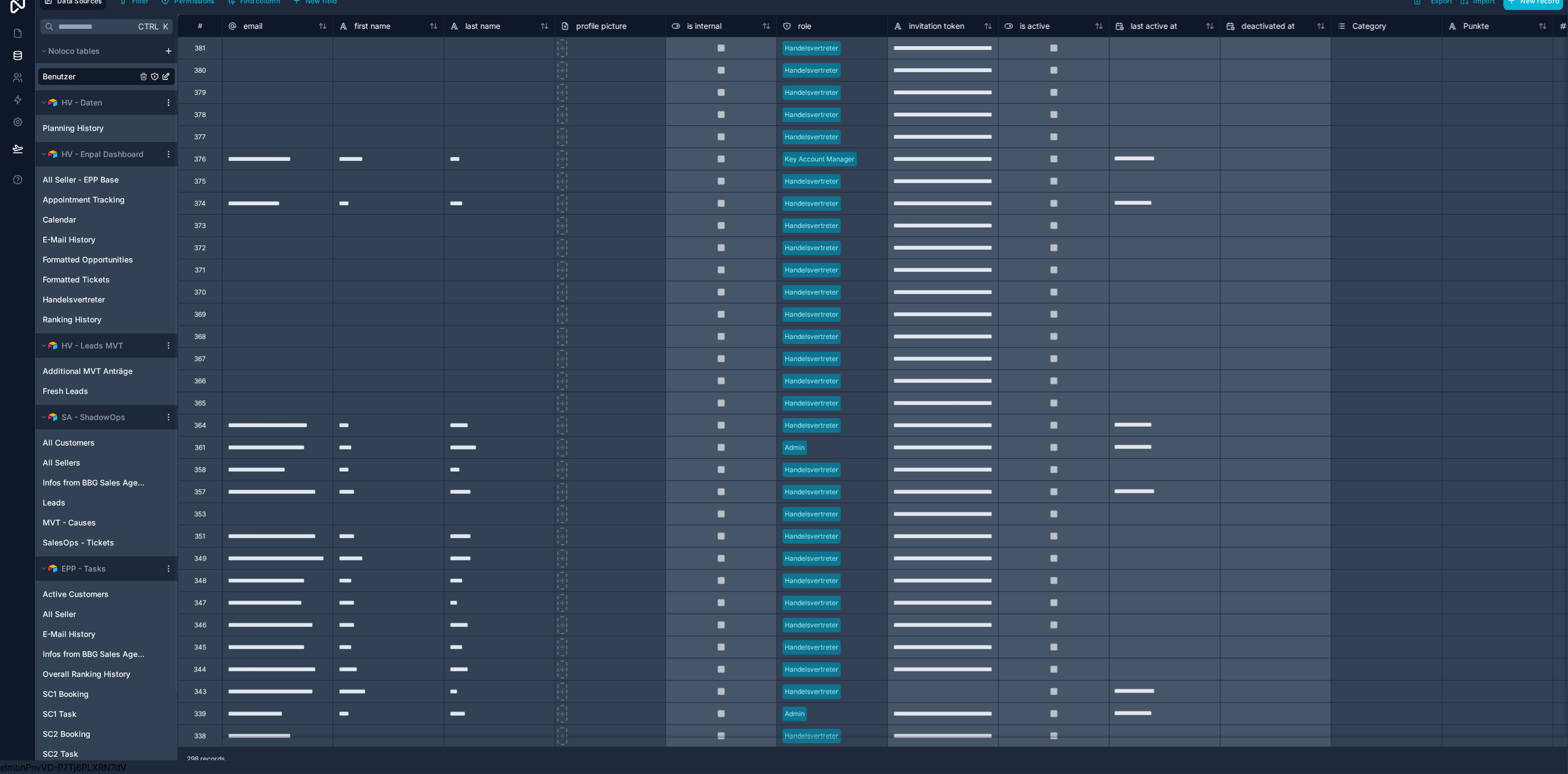
click at [167, 98] on icon at bounding box center [169, 103] width 9 height 9
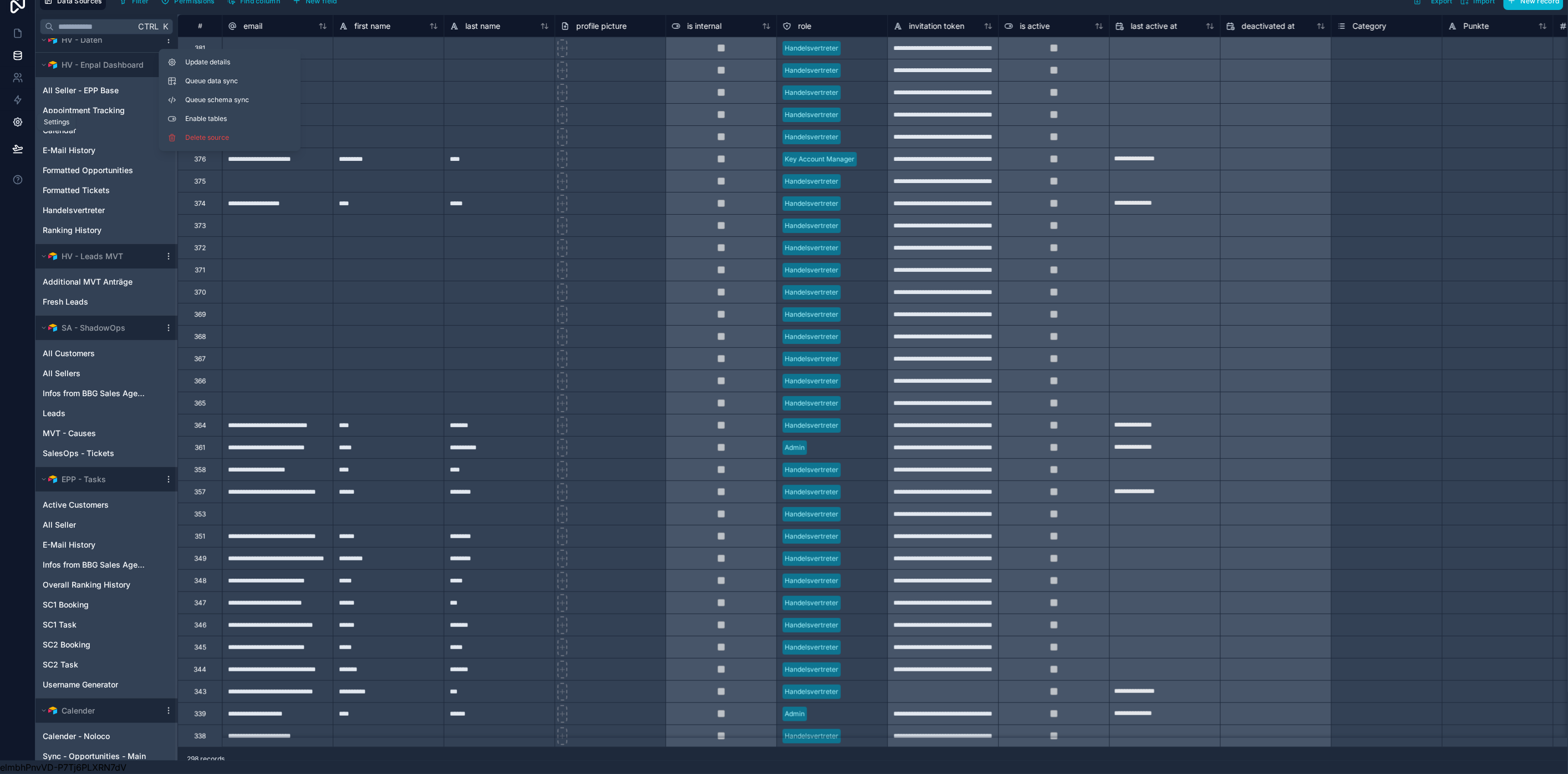
click at [23, 117] on icon at bounding box center [18, 122] width 11 height 11
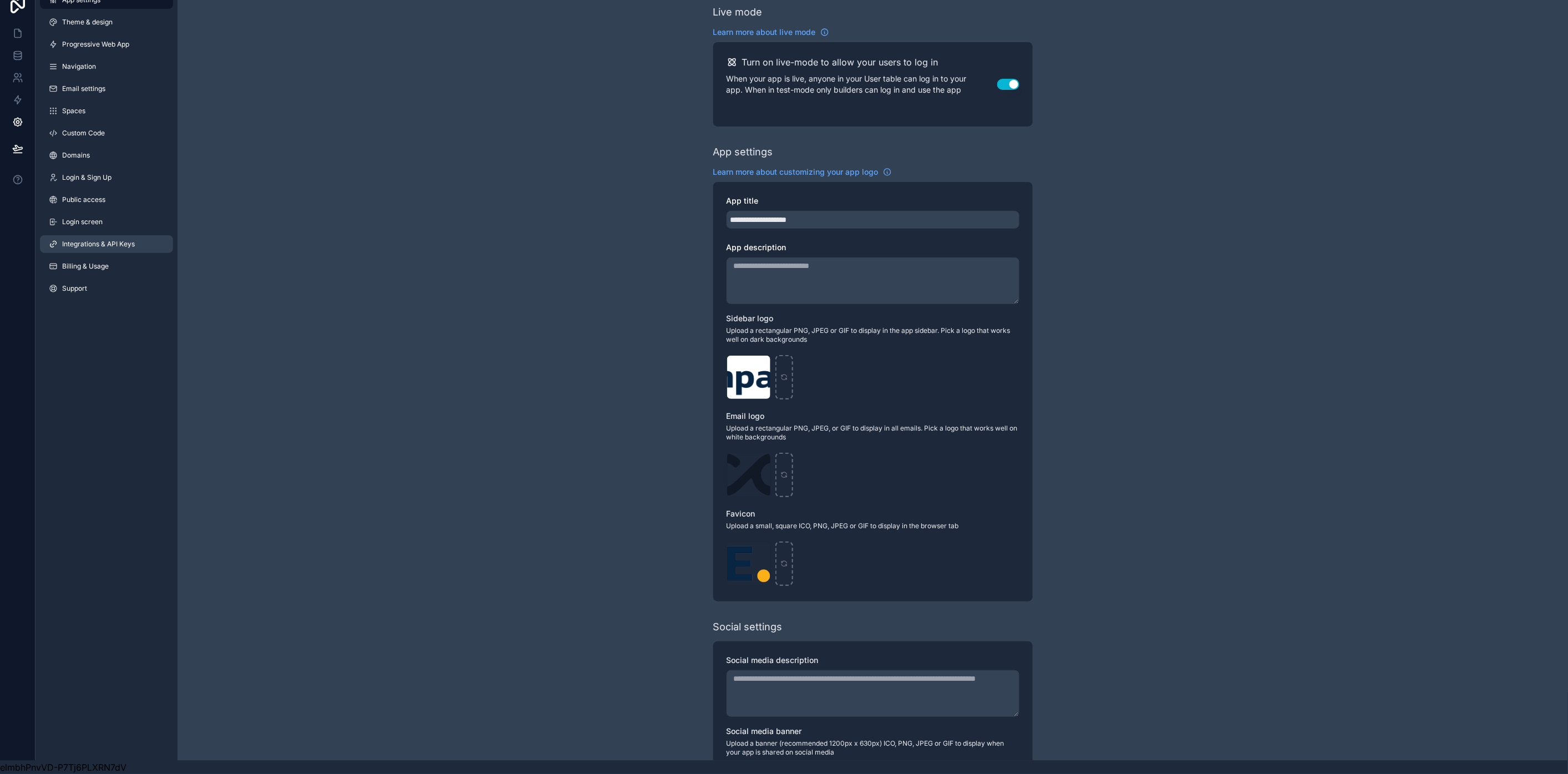
click at [96, 240] on span "Integrations & API Keys" at bounding box center [98, 244] width 72 height 9
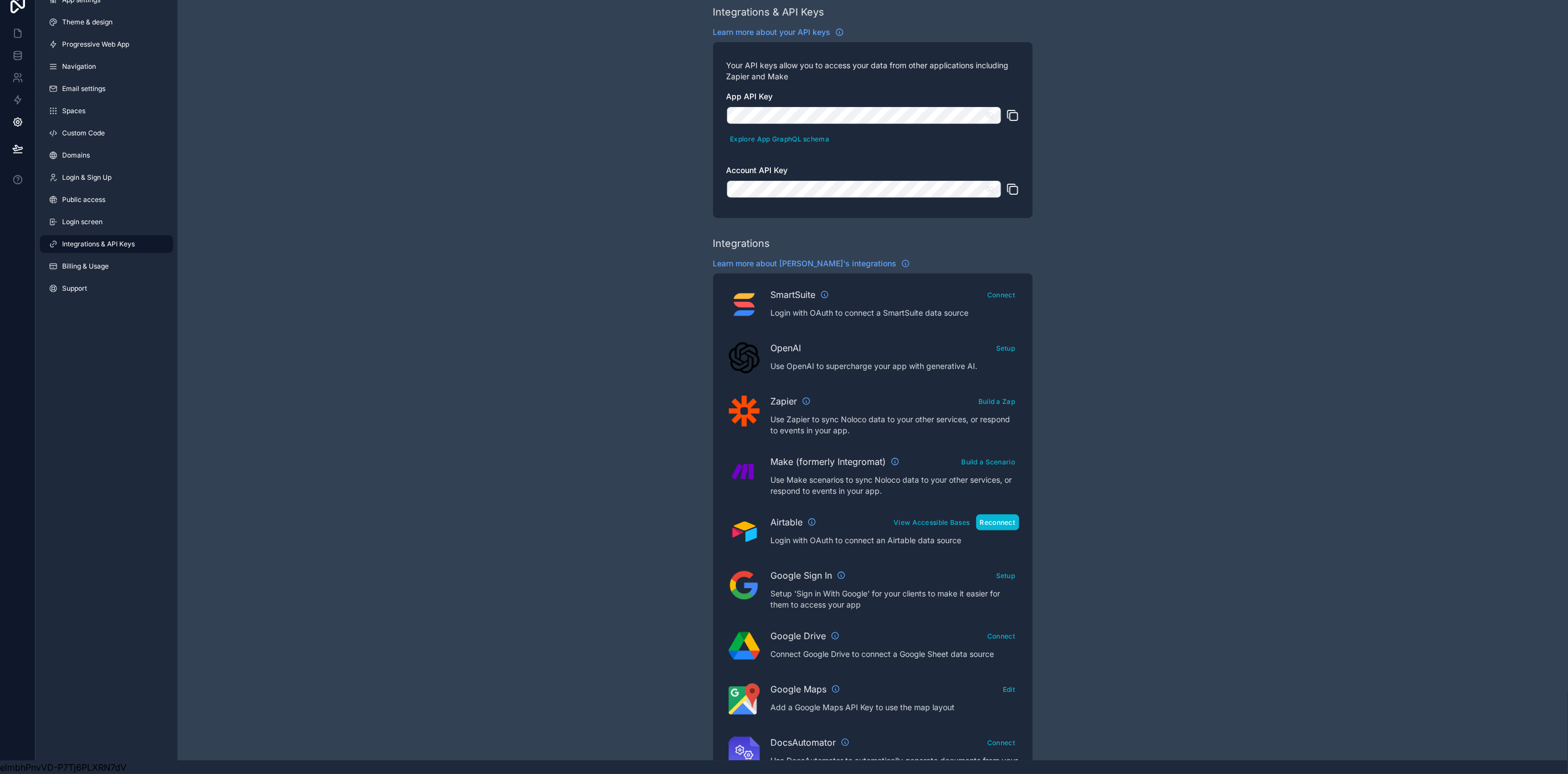
click at [993, 518] on button "Reconnect" at bounding box center [997, 522] width 43 height 16
click at [936, 518] on button "View Accessible Bases" at bounding box center [932, 522] width 84 height 16
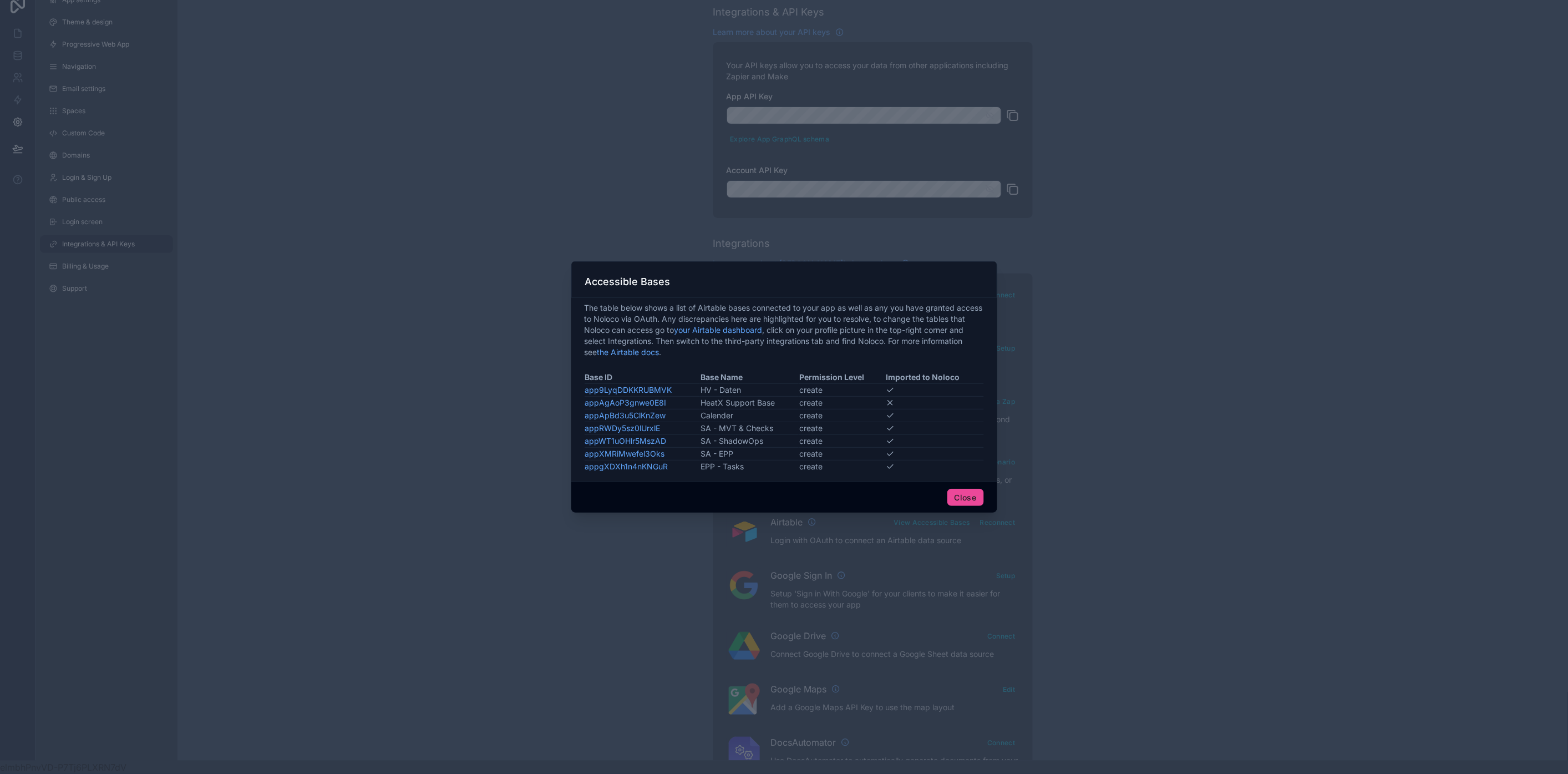
drag, startPoint x: 877, startPoint y: 406, endPoint x: 990, endPoint y: 406, distance: 113.0
click at [990, 406] on div "The table below shows a list of Airtable bases connected to your app as well as…" at bounding box center [784, 389] width 426 height 184
click at [939, 434] on td at bounding box center [934, 427] width 98 height 13
click at [771, 363] on div "The table below shows a list of Airtable bases connected to your app as well as…" at bounding box center [784, 387] width 399 height 170
drag, startPoint x: 588, startPoint y: 313, endPoint x: 819, endPoint y: 314, distance: 231.0
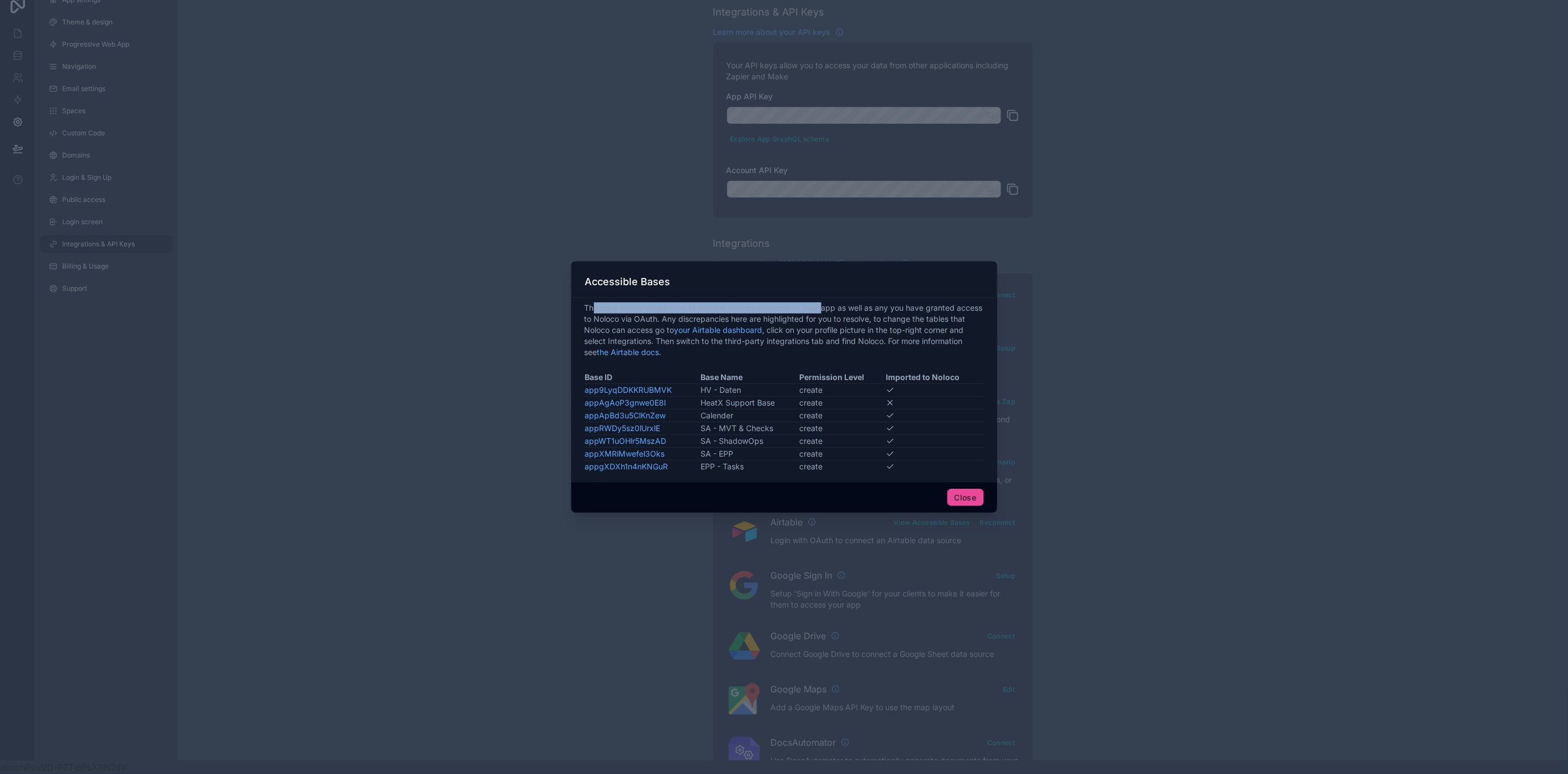
click at [819, 314] on span "The table below shows a list of Airtable bases connected to your app as well as…" at bounding box center [784, 330] width 399 height 56
click at [819, 314] on span "The table below shows a list of Airtable bases connected to your app as well as…" at bounding box center [784, 330] width 399 height 56
click at [1288, 379] on div at bounding box center [784, 387] width 1568 height 774
click at [967, 501] on button "Close" at bounding box center [966, 497] width 37 height 18
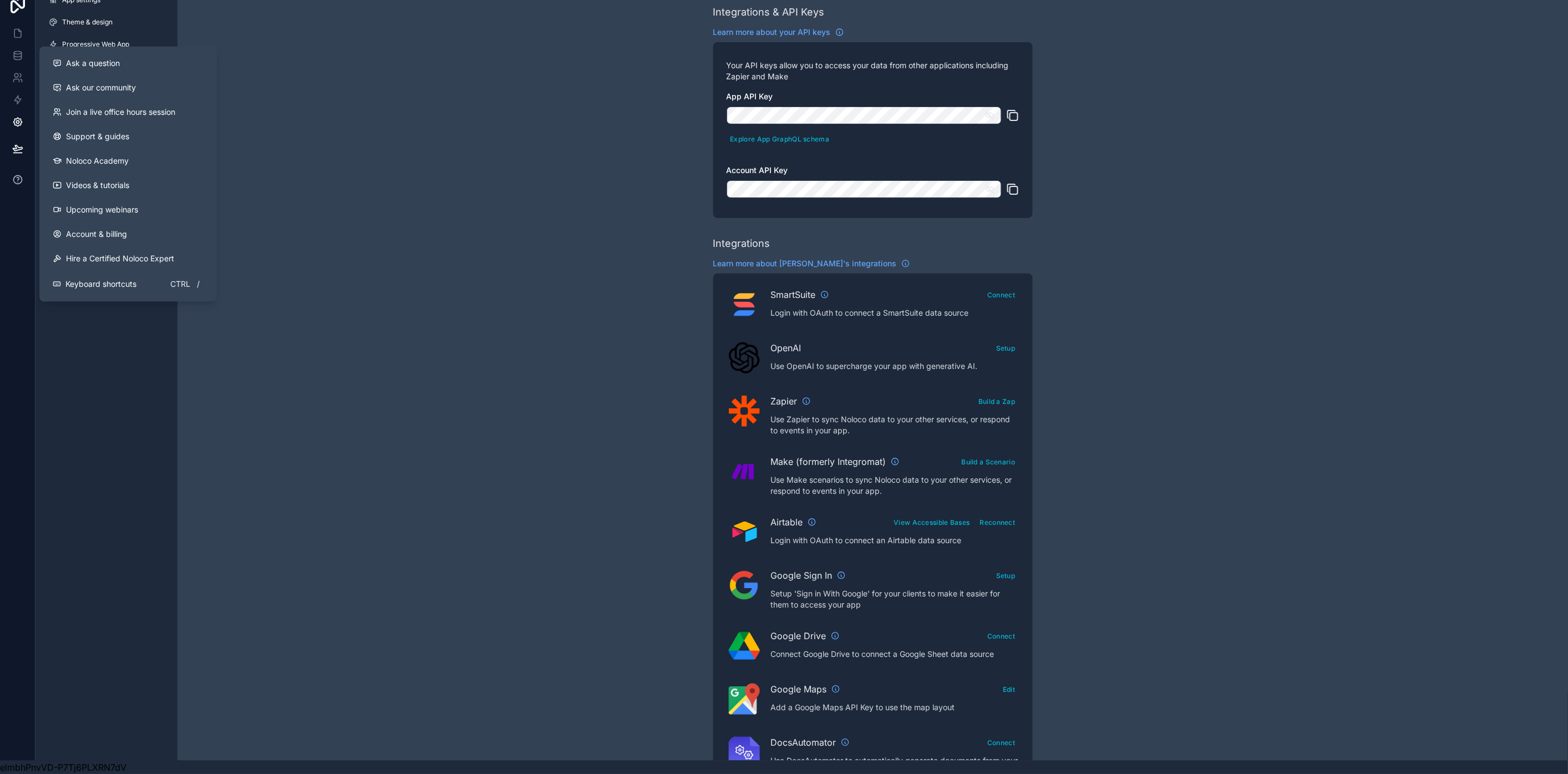
click at [20, 174] on icon at bounding box center [18, 179] width 11 height 11
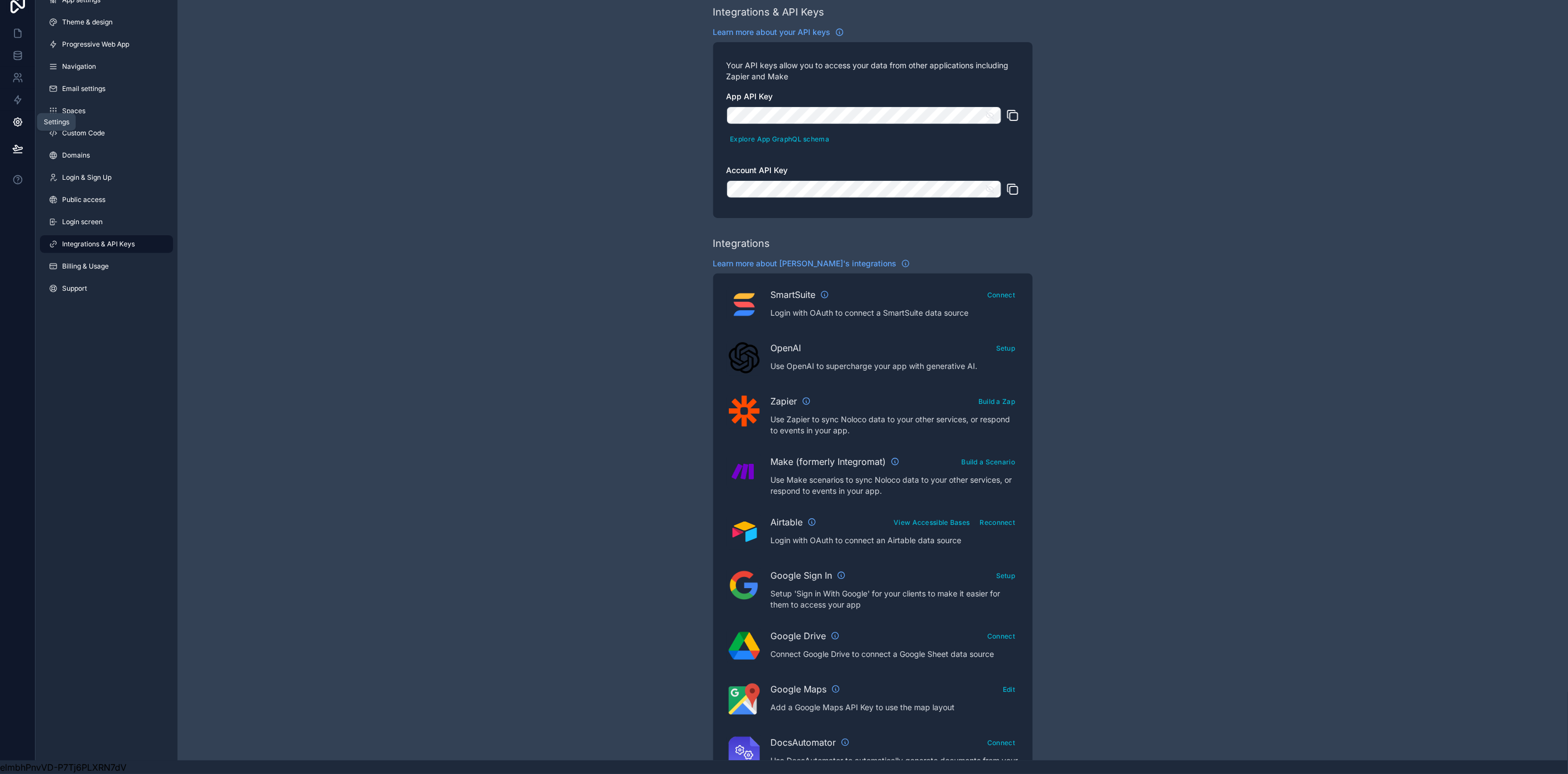
click at [11, 114] on link at bounding box center [18, 121] width 35 height 22
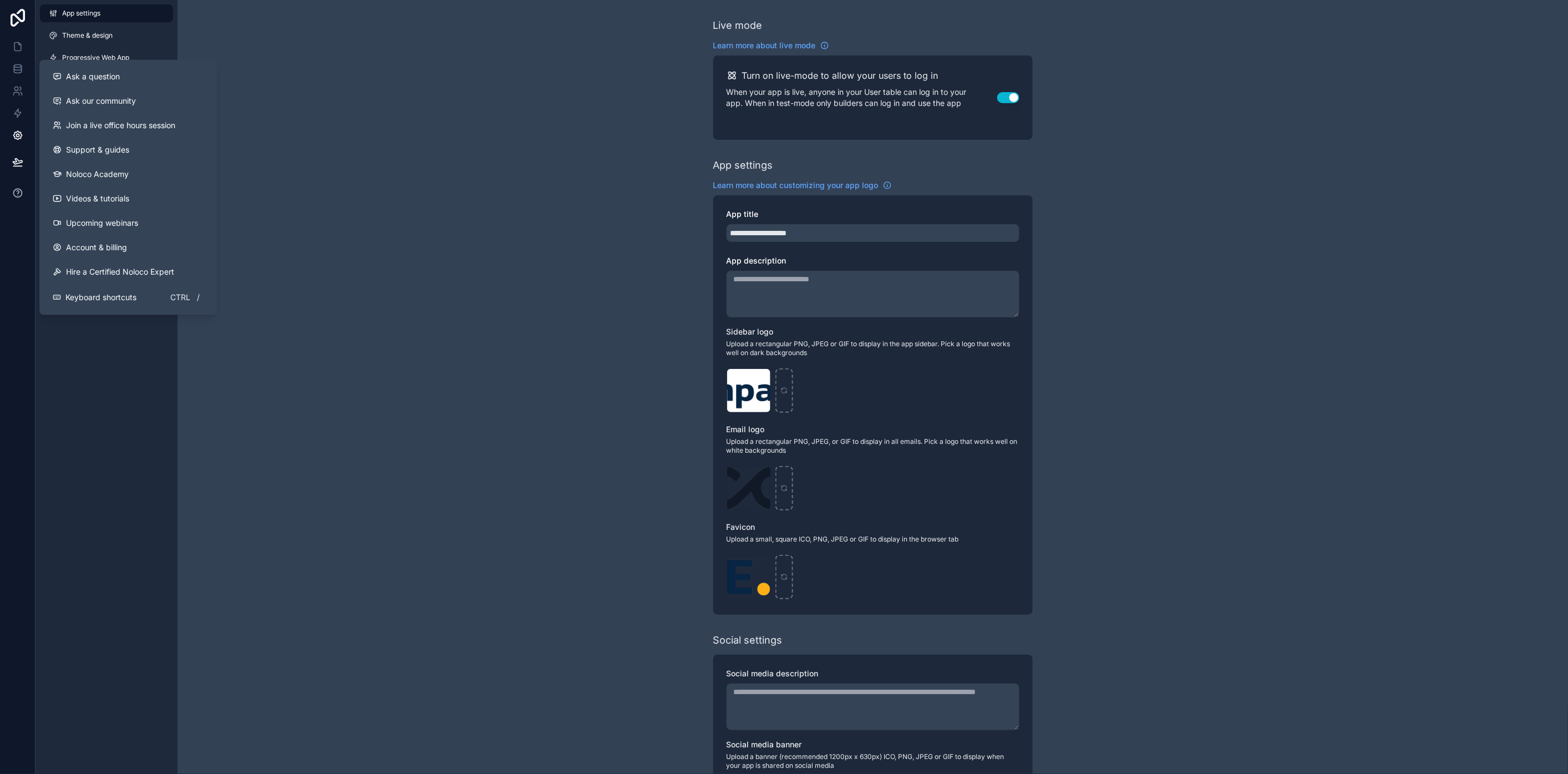
click at [15, 183] on button at bounding box center [18, 193] width 35 height 31
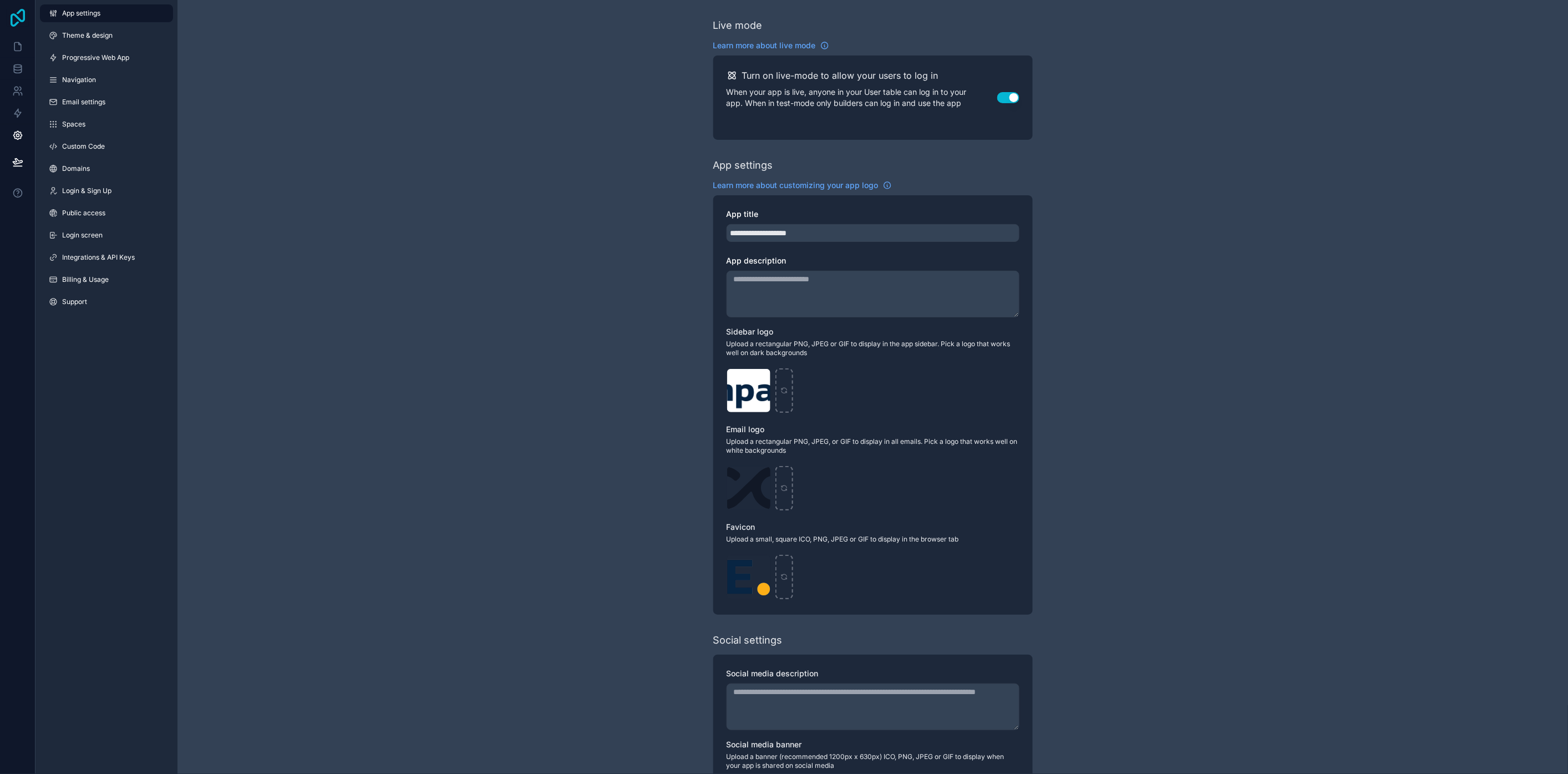
click at [24, 21] on icon at bounding box center [18, 18] width 22 height 18
click at [18, 134] on icon at bounding box center [18, 136] width 3 height 3
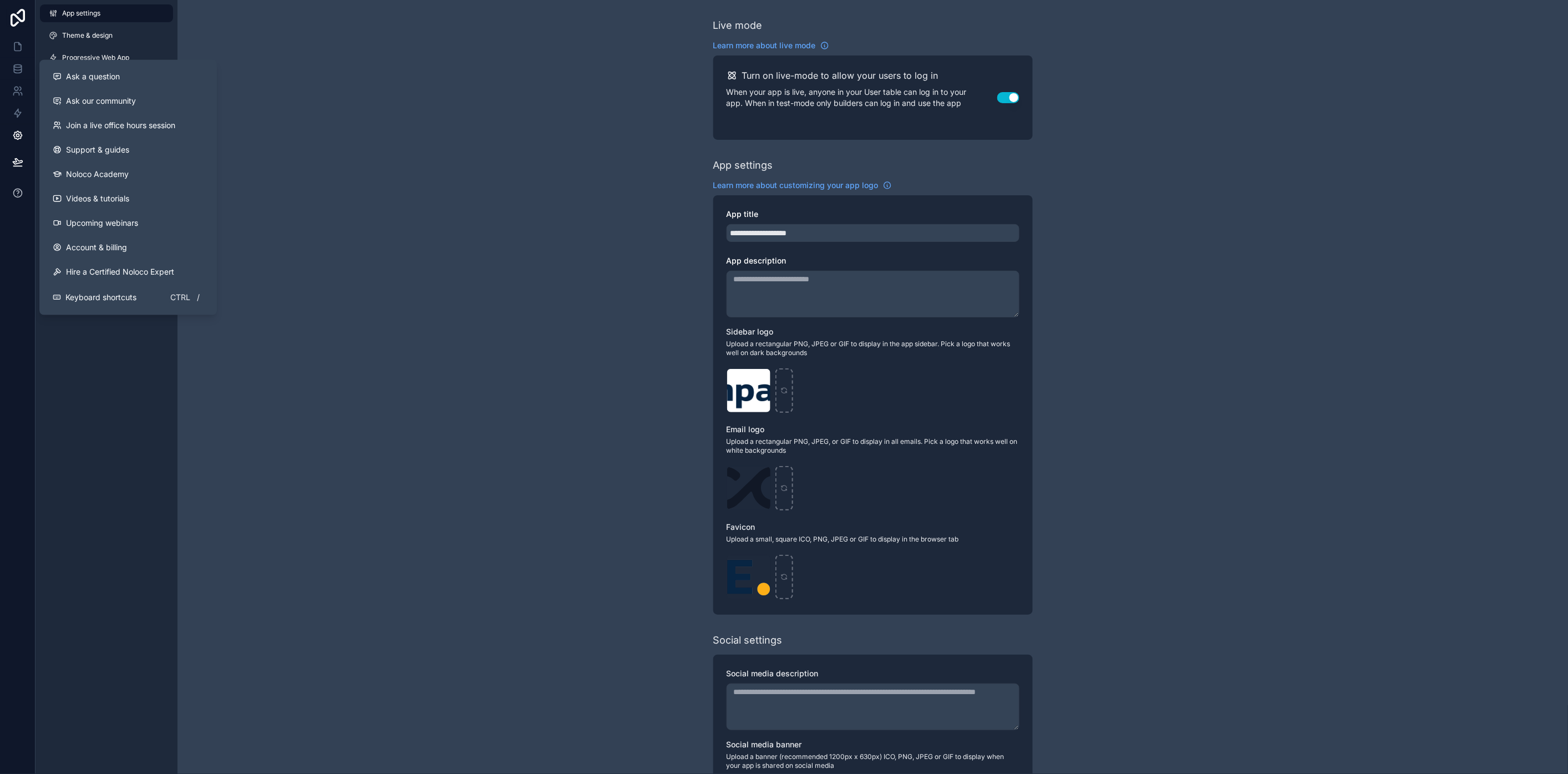
click at [14, 191] on icon at bounding box center [17, 192] width 8 height 8
click at [96, 79] on span "Ask a question" at bounding box center [93, 76] width 54 height 11
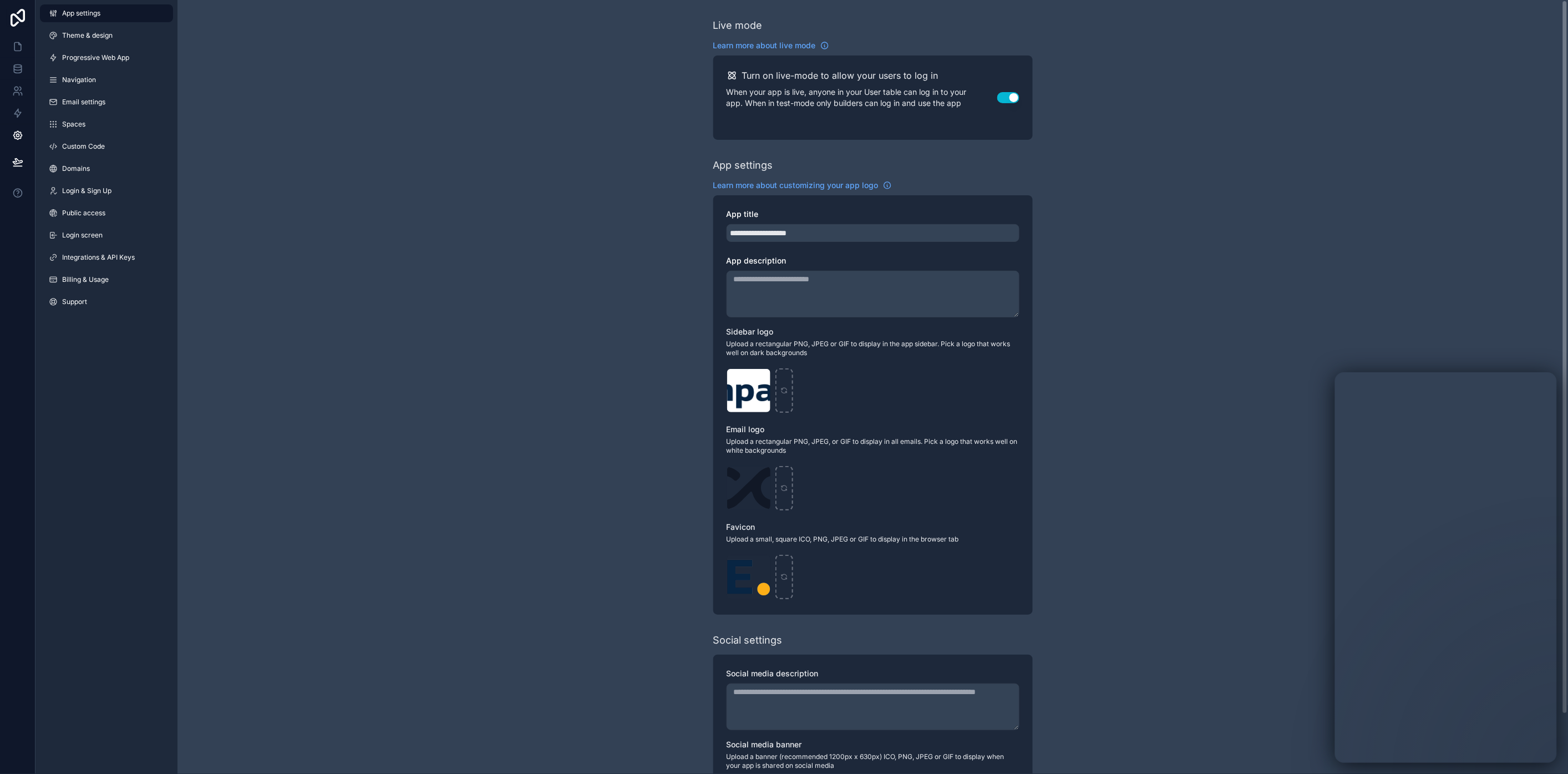
click at [668, 398] on div "**********" at bounding box center [873, 429] width 1390 height 859
click at [111, 253] on span "Integrations & API Keys" at bounding box center [98, 257] width 72 height 9
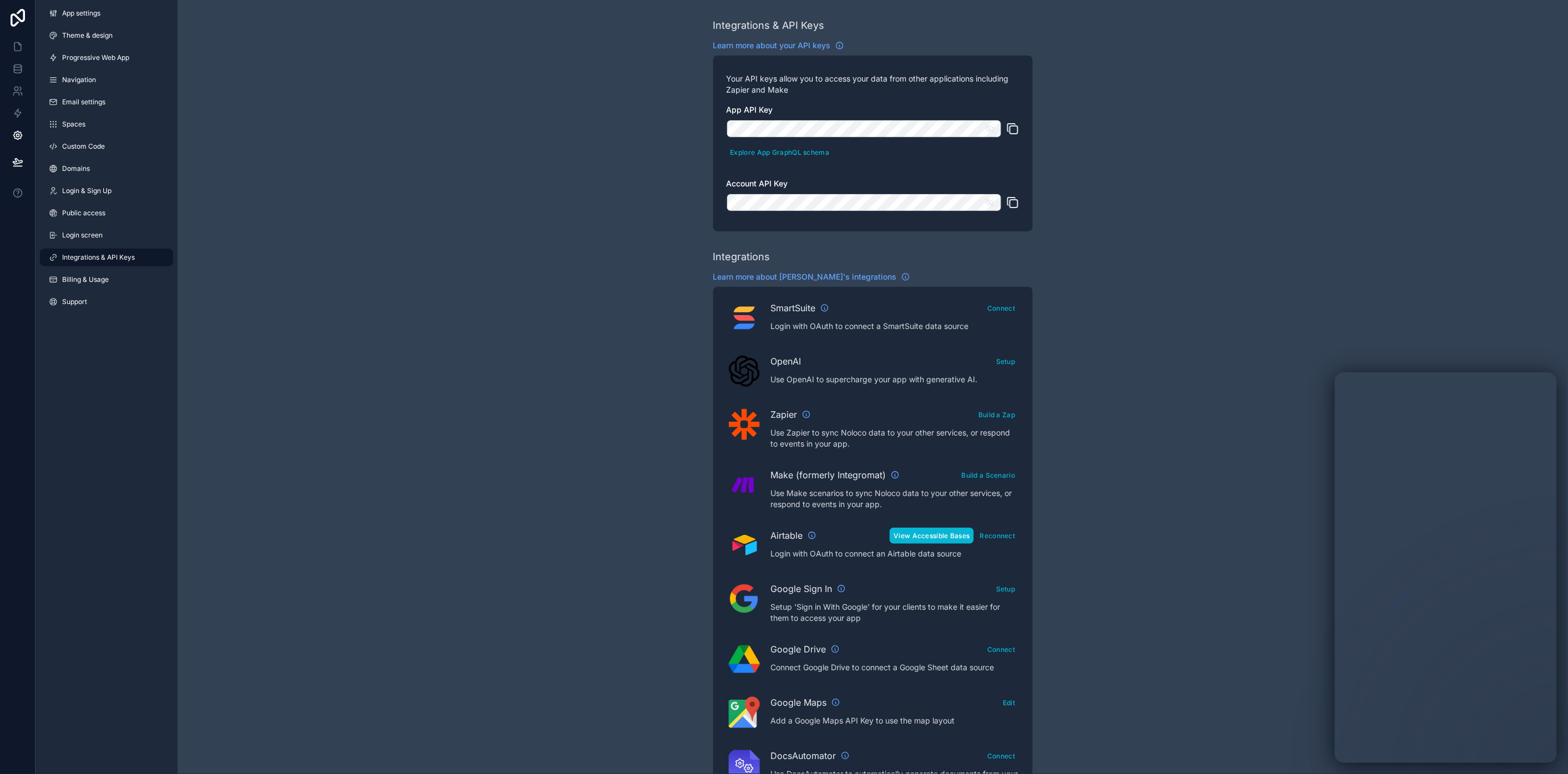
click at [951, 536] on button "View Accessible Bases" at bounding box center [932, 535] width 84 height 16
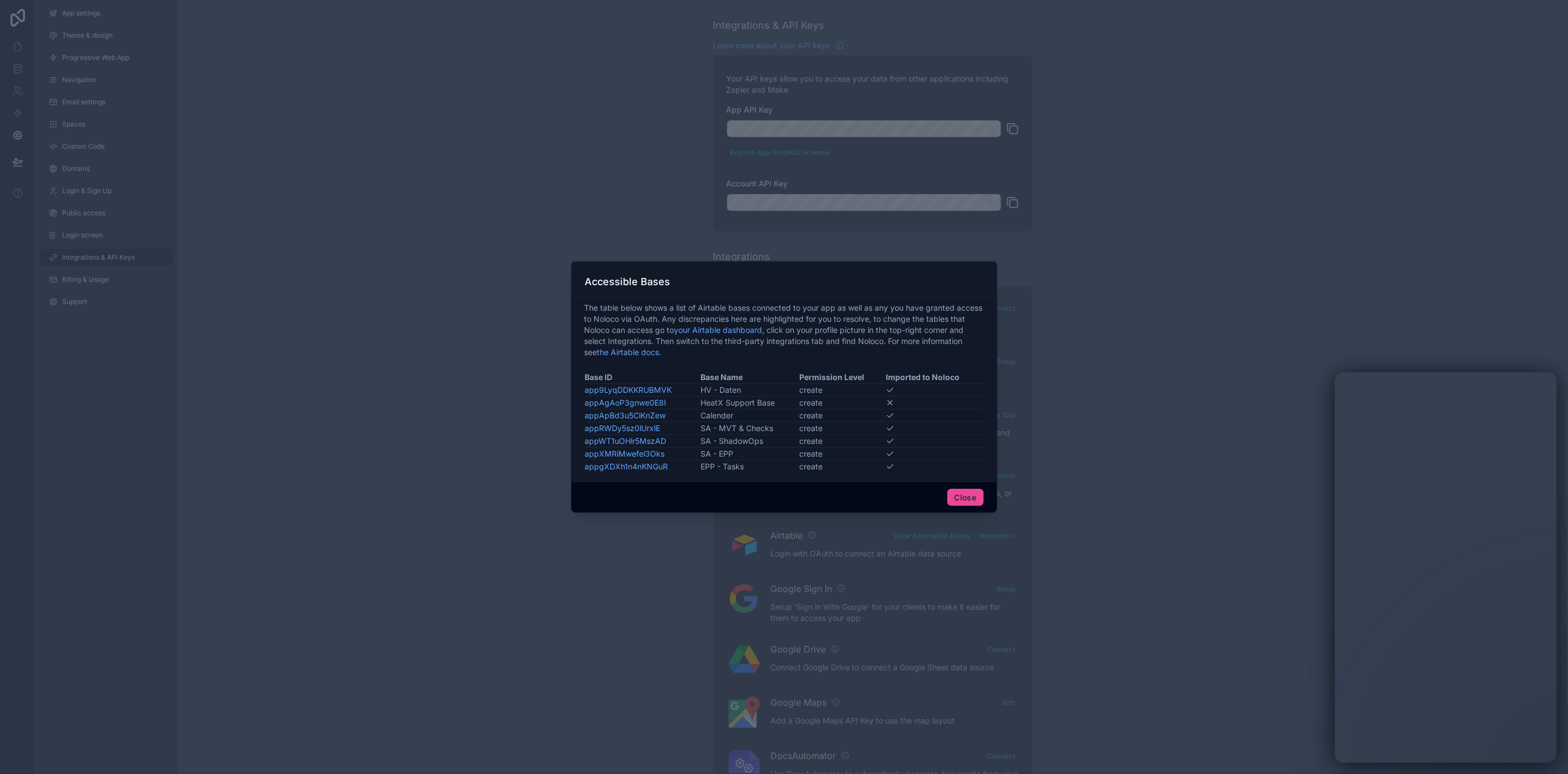
click at [877, 405] on td "create" at bounding box center [842, 402] width 86 height 13
click at [1019, 426] on div at bounding box center [784, 387] width 1568 height 774
click at [1289, 651] on div at bounding box center [784, 387] width 1568 height 774
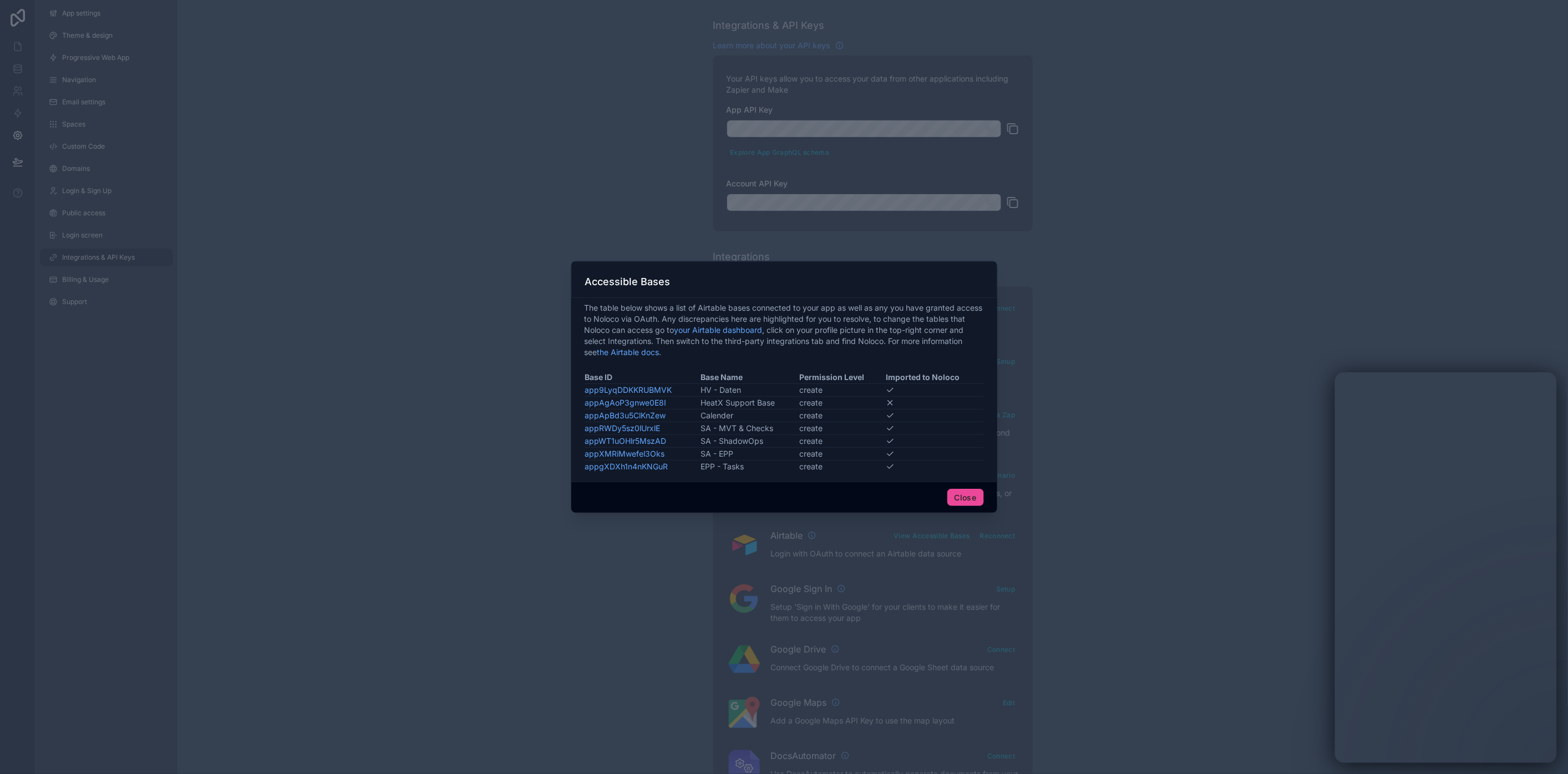
click at [995, 280] on div at bounding box center [784, 387] width 1568 height 774
click at [966, 507] on button "Close" at bounding box center [966, 497] width 37 height 18
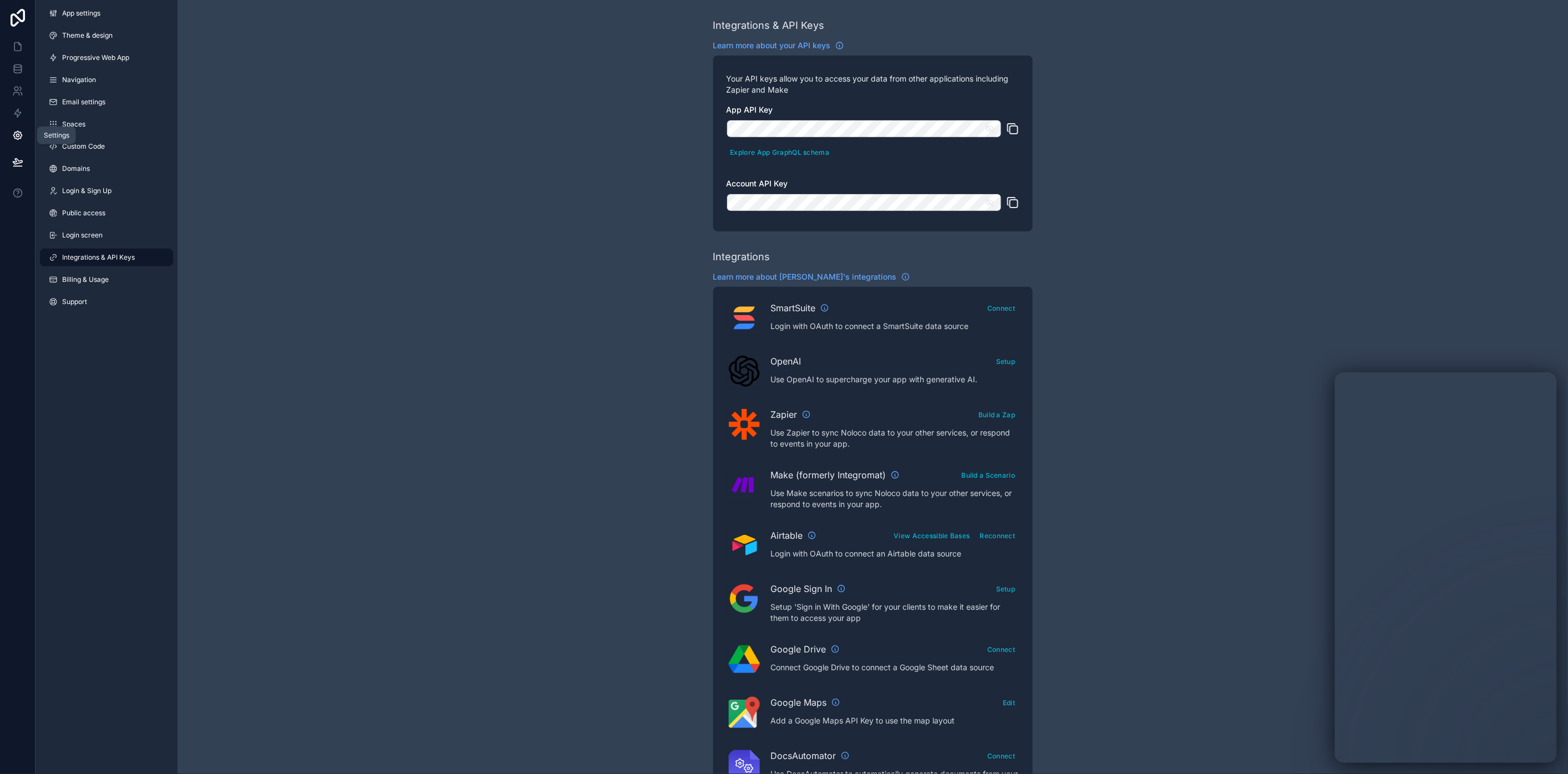
drag, startPoint x: 15, startPoint y: 134, endPoint x: 19, endPoint y: 129, distance: 6.4
click at [15, 134] on icon at bounding box center [18, 135] width 11 height 11
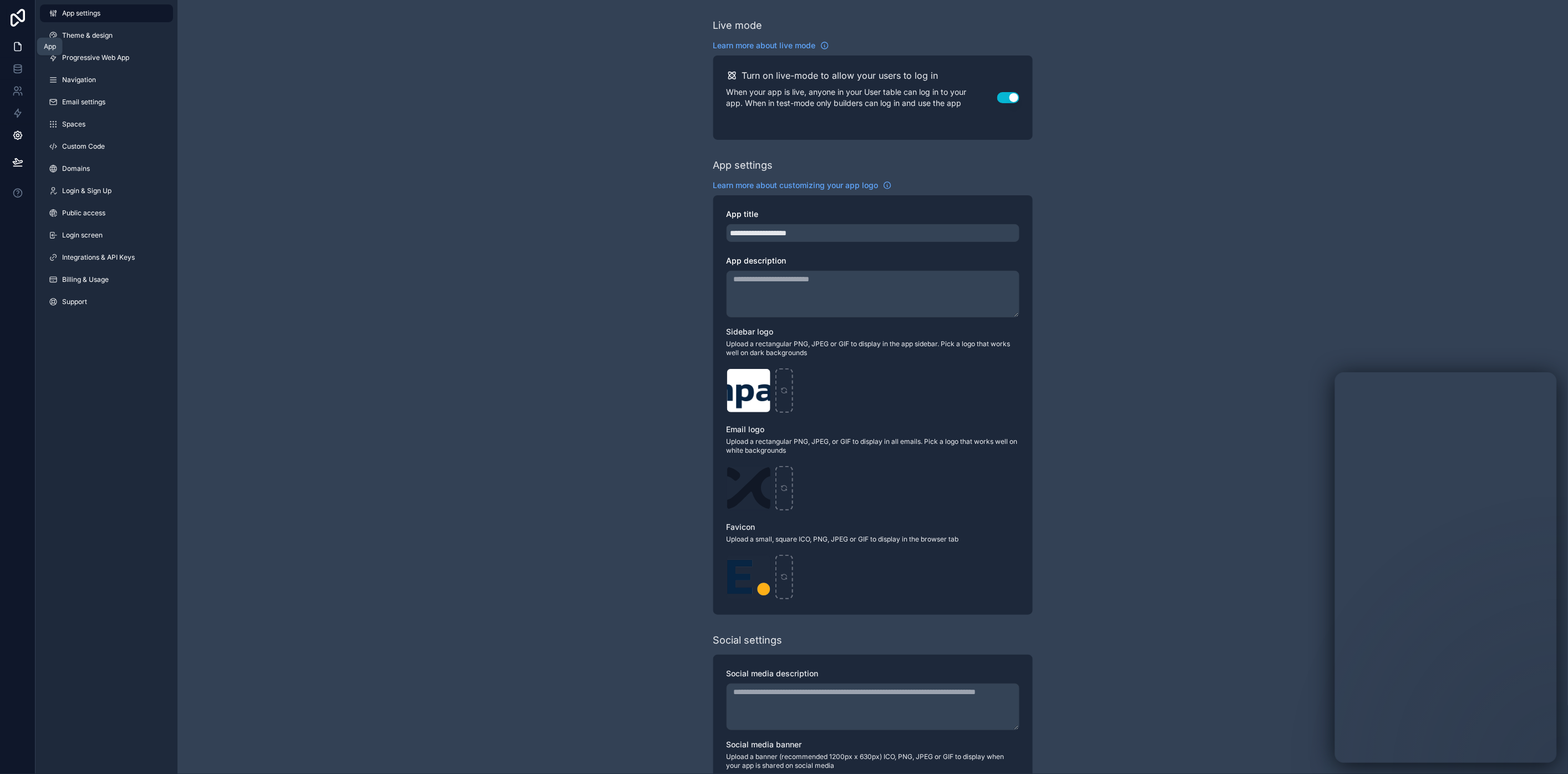
click at [20, 46] on icon at bounding box center [18, 47] width 7 height 8
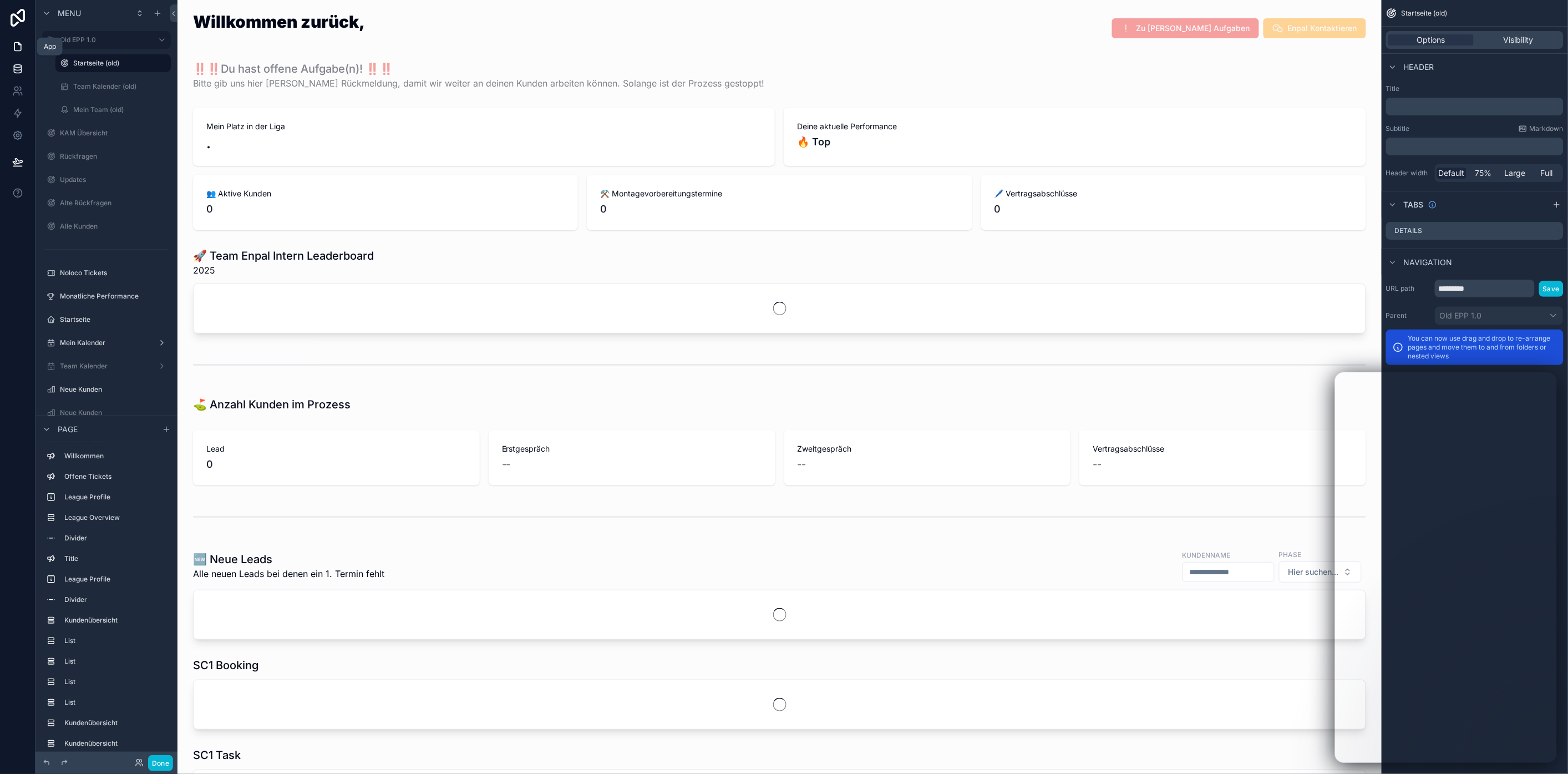
click at [18, 70] on icon at bounding box center [17, 69] width 7 height 5
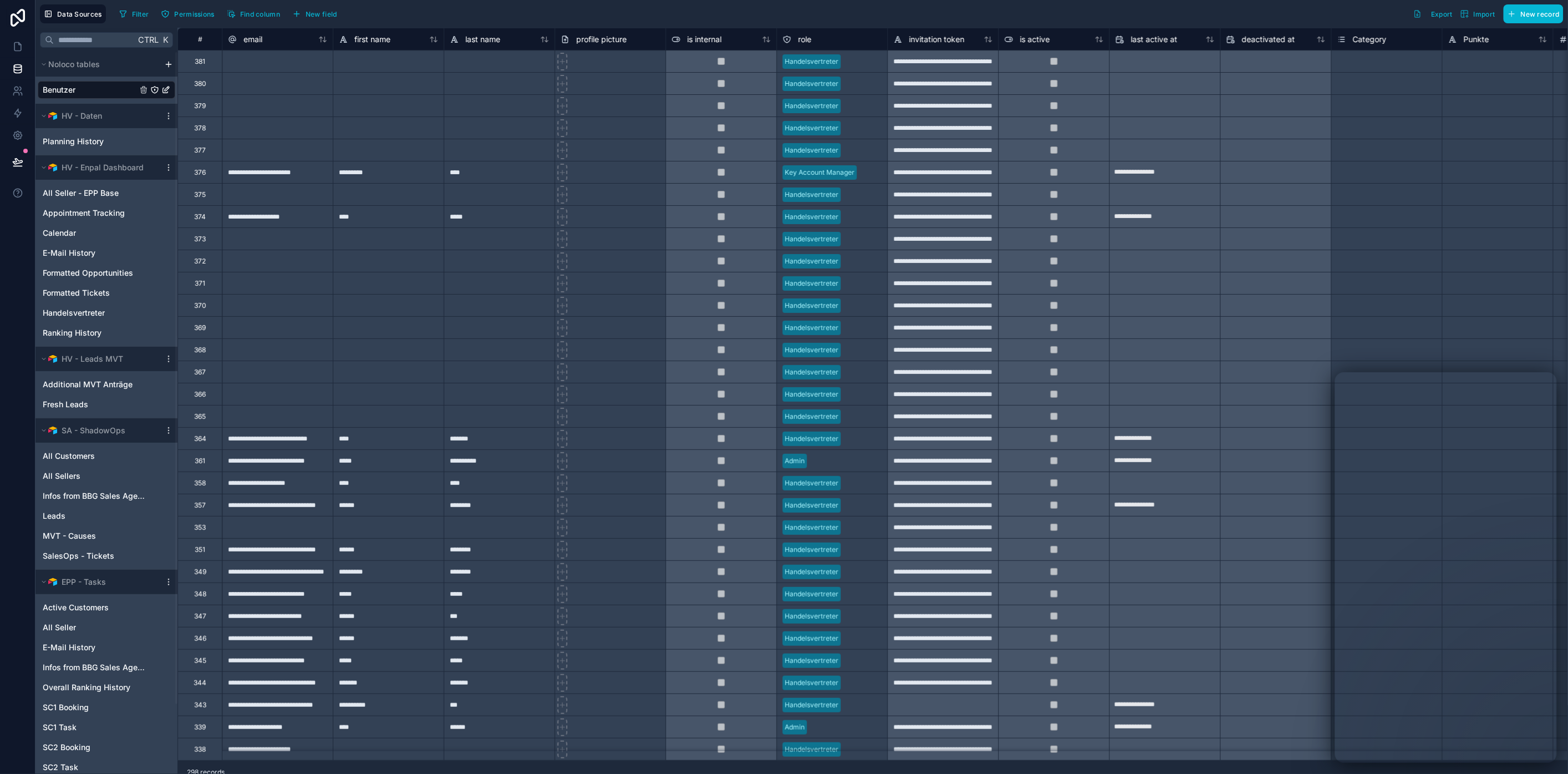
click at [165, 64] on html "**********" at bounding box center [784, 394] width 1568 height 788
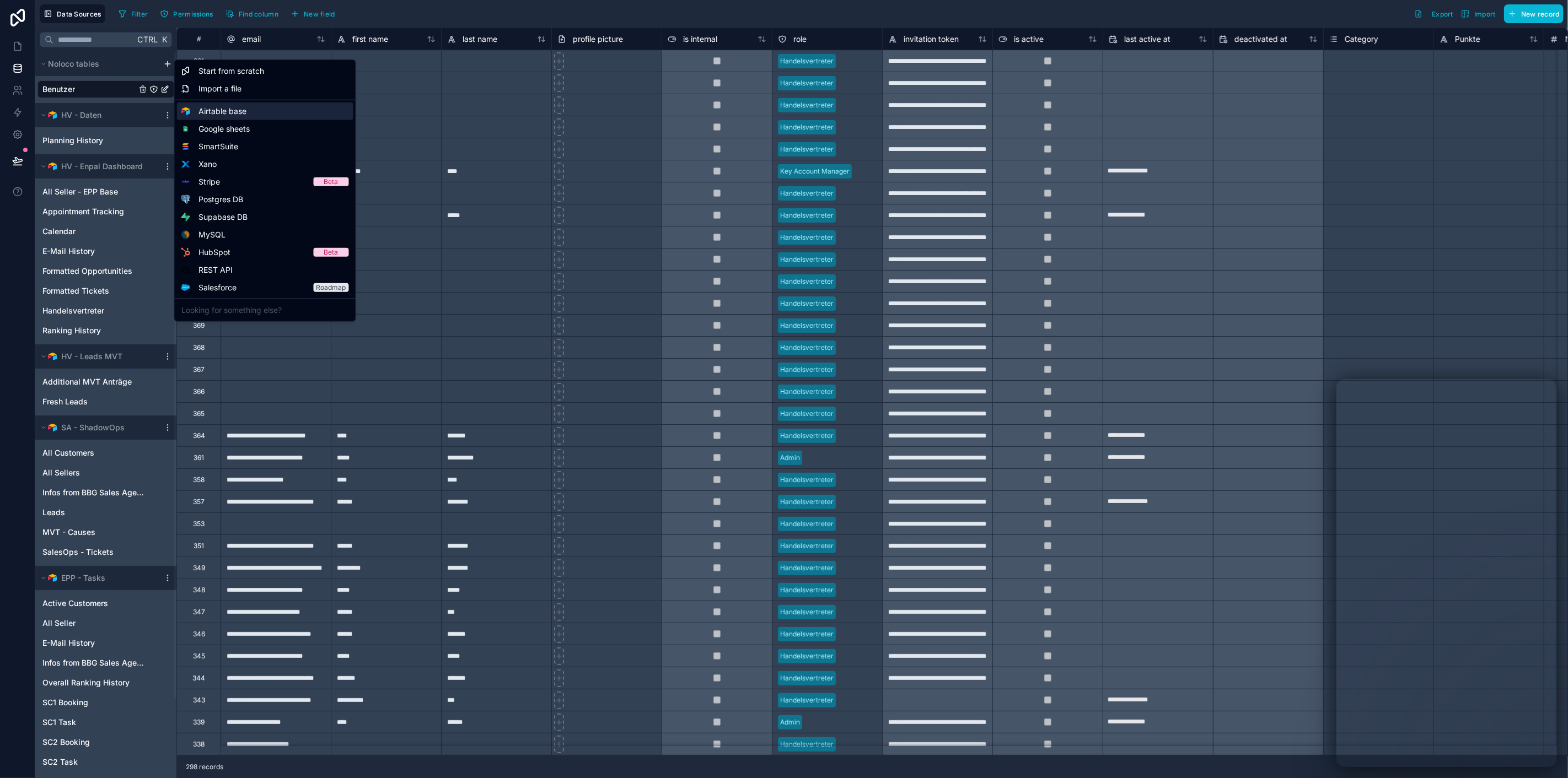
click at [256, 108] on div "Airtable base" at bounding box center [265, 111] width 177 height 17
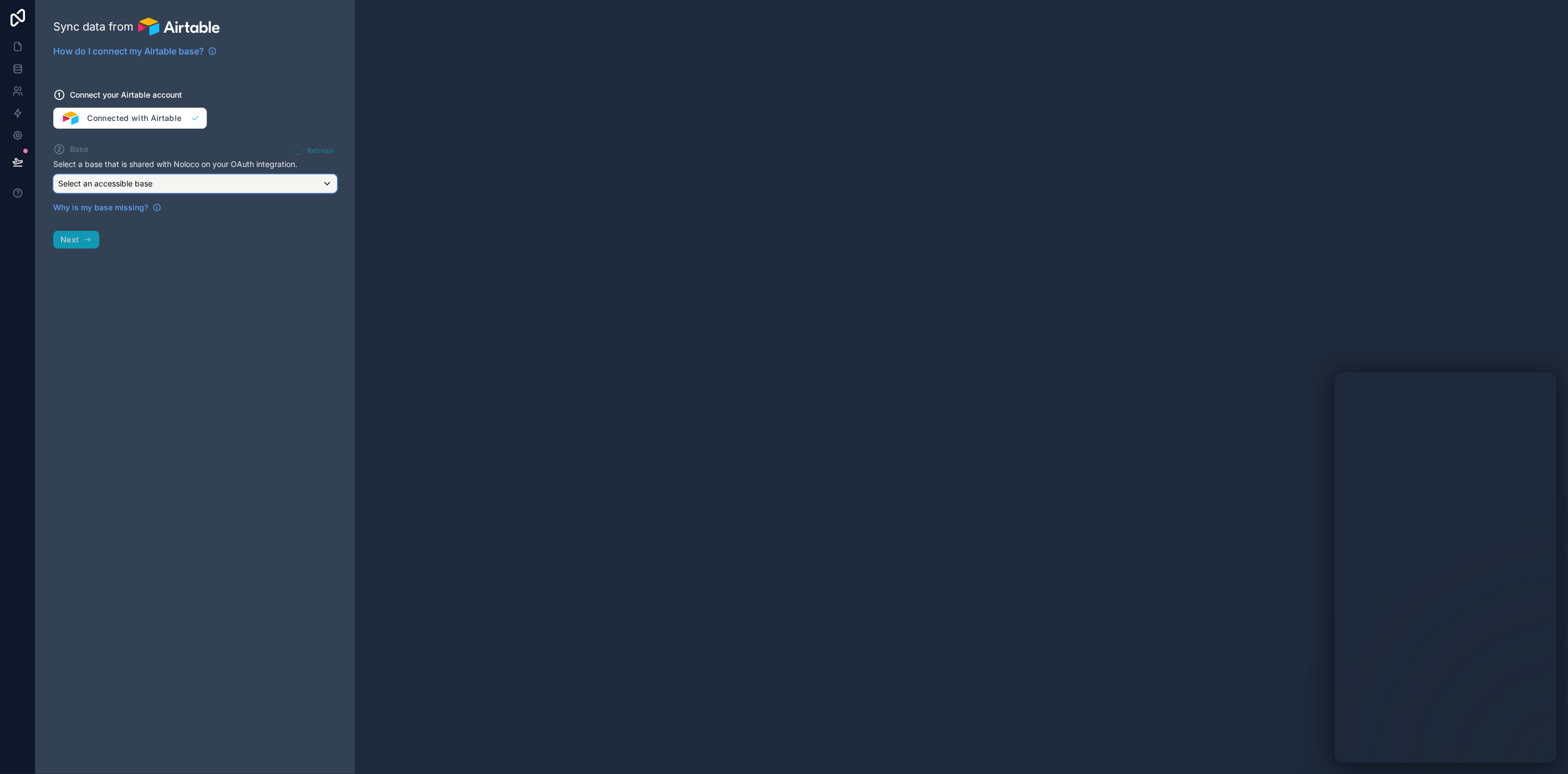
click at [251, 176] on div "Select an accessible base" at bounding box center [195, 183] width 283 height 18
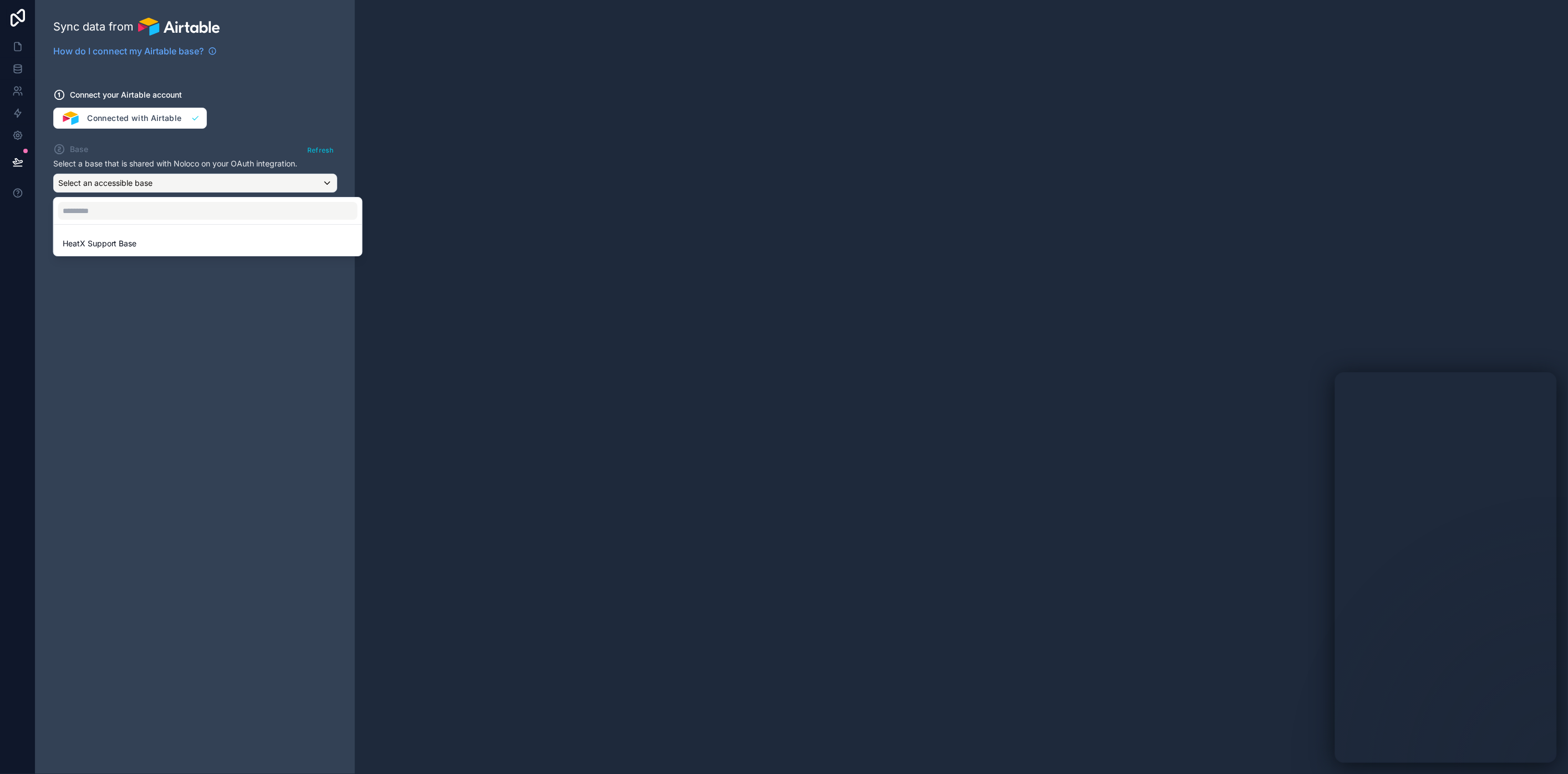
click at [230, 174] on div at bounding box center [784, 387] width 1568 height 774
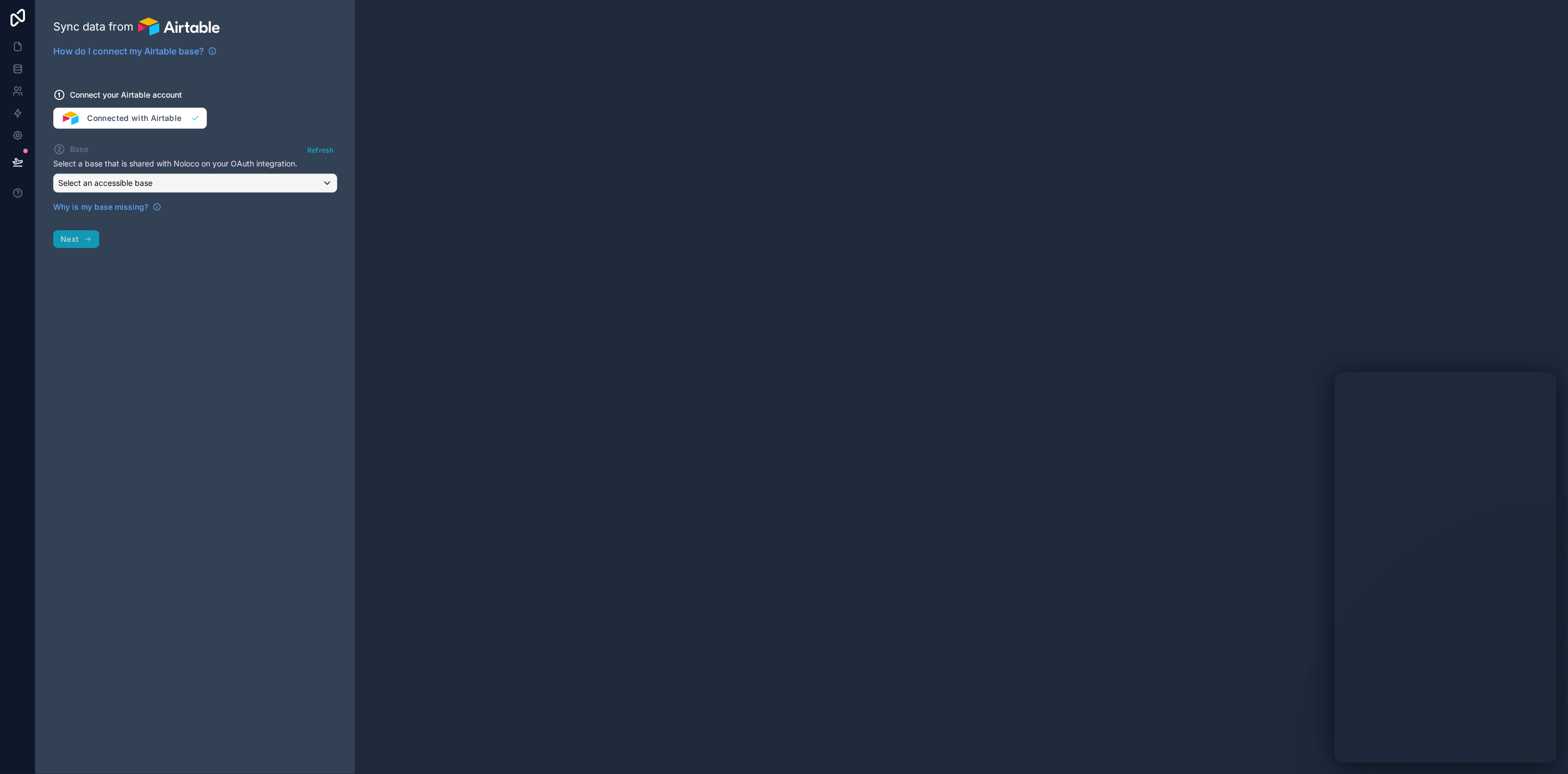
click at [236, 173] on div "Base Refresh Select a base that is shared with Noloco on your OAuth integration…" at bounding box center [195, 177] width 284 height 70
click at [243, 180] on div "Select an accessible base" at bounding box center [195, 182] width 283 height 18
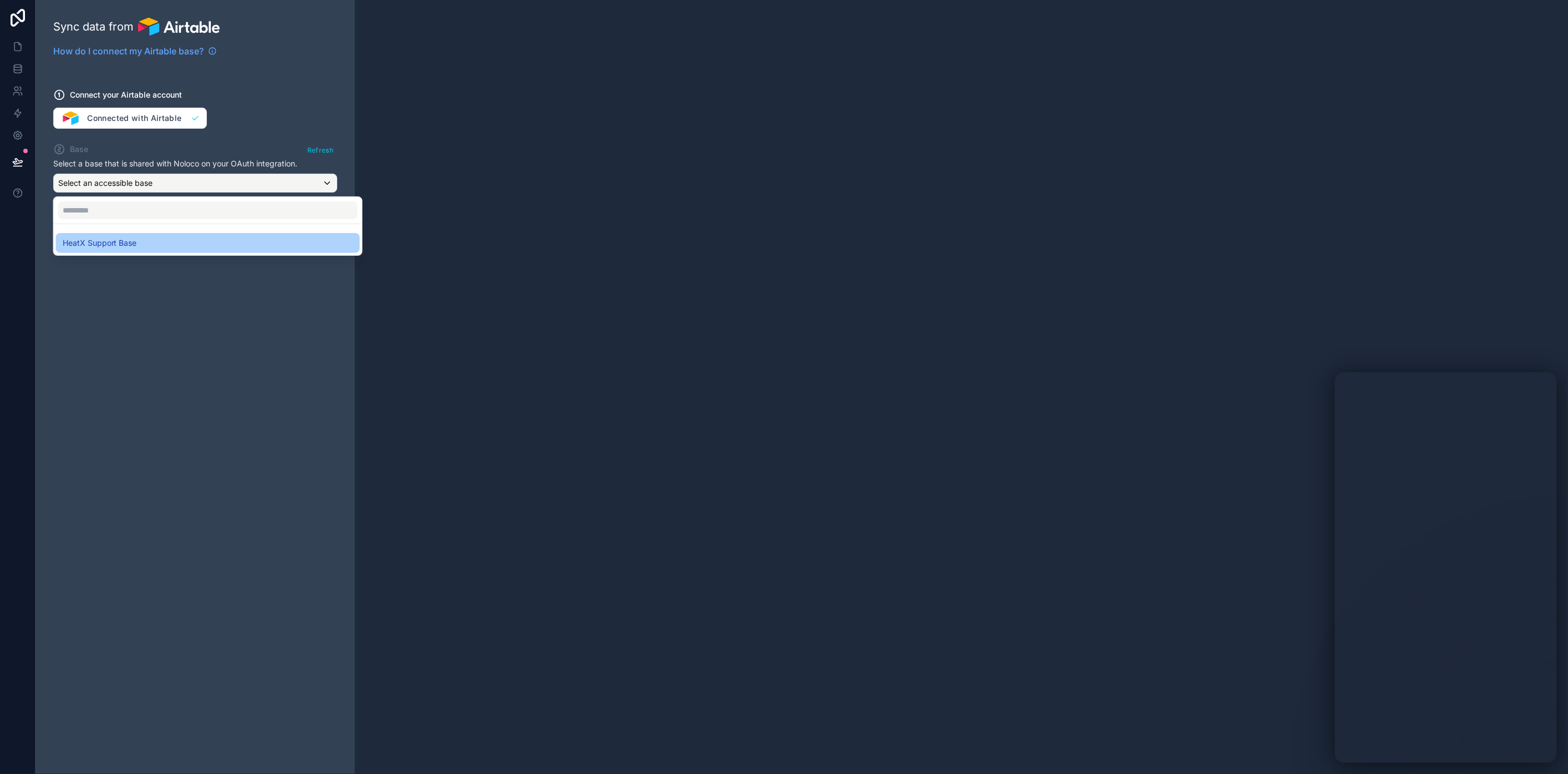
click at [259, 239] on div "HeatX Support Base" at bounding box center [208, 243] width 291 height 13
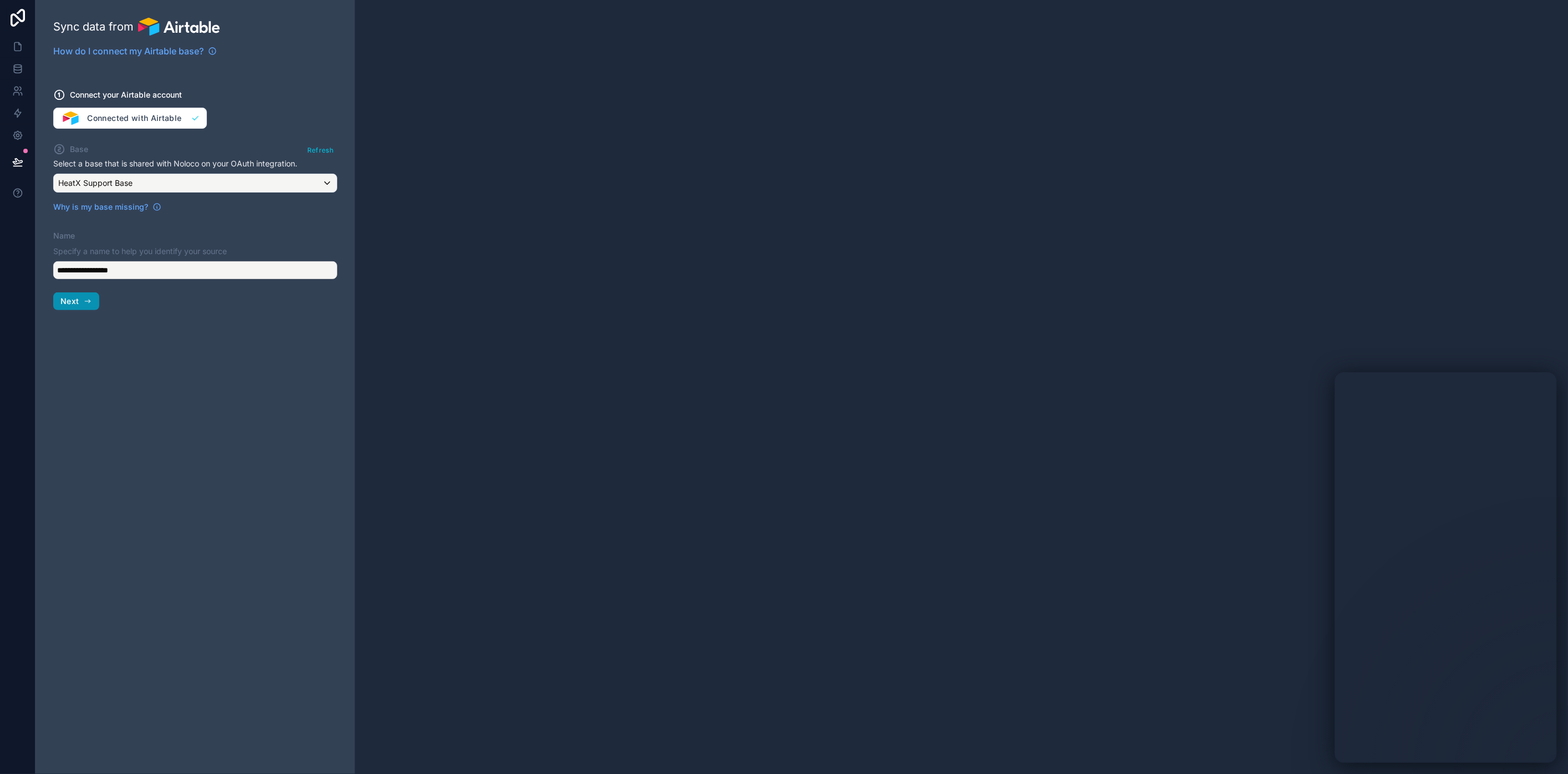
click at [84, 304] on icon "button" at bounding box center [88, 302] width 9 height 9
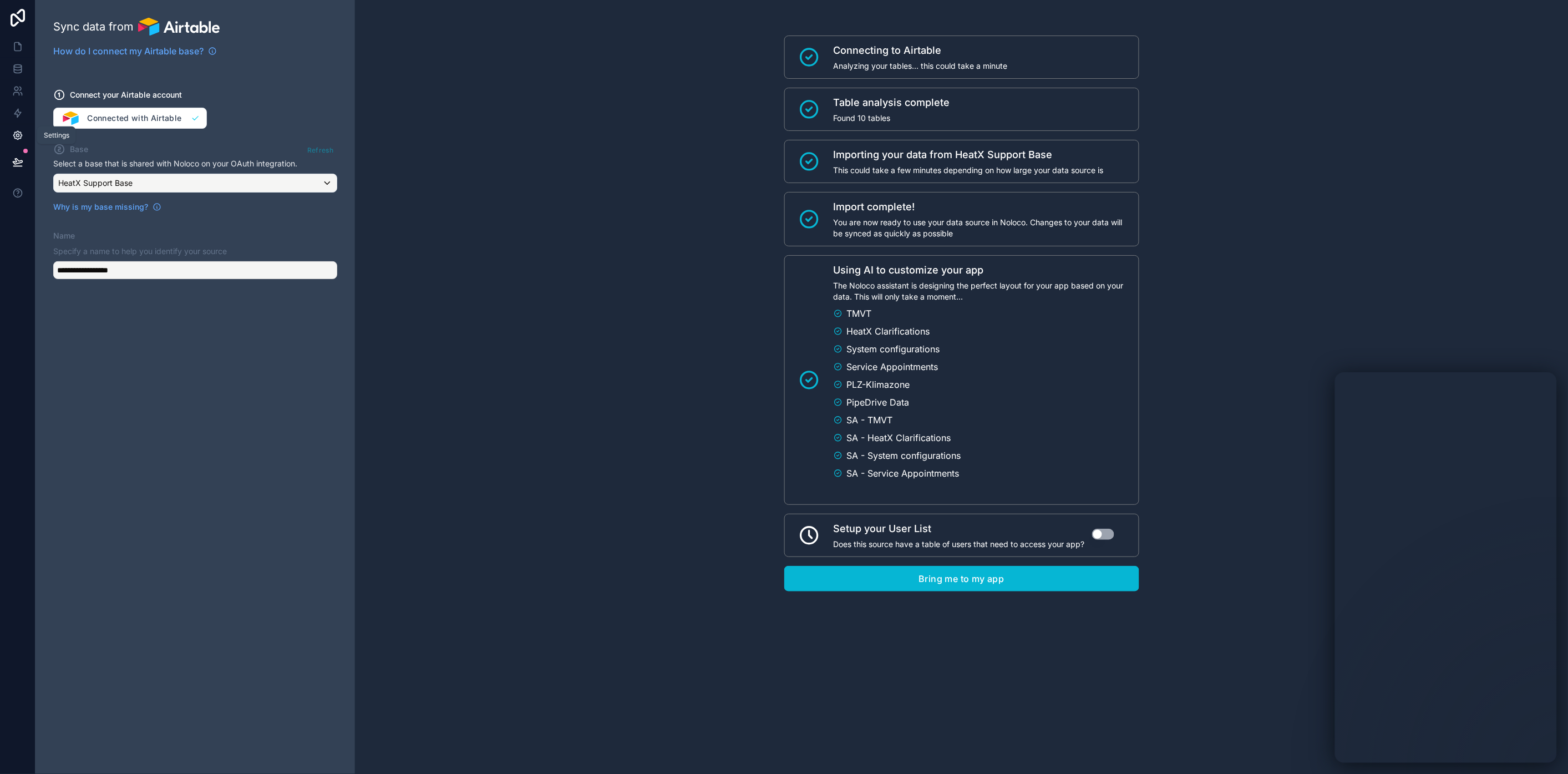
click at [19, 131] on icon at bounding box center [18, 135] width 11 height 11
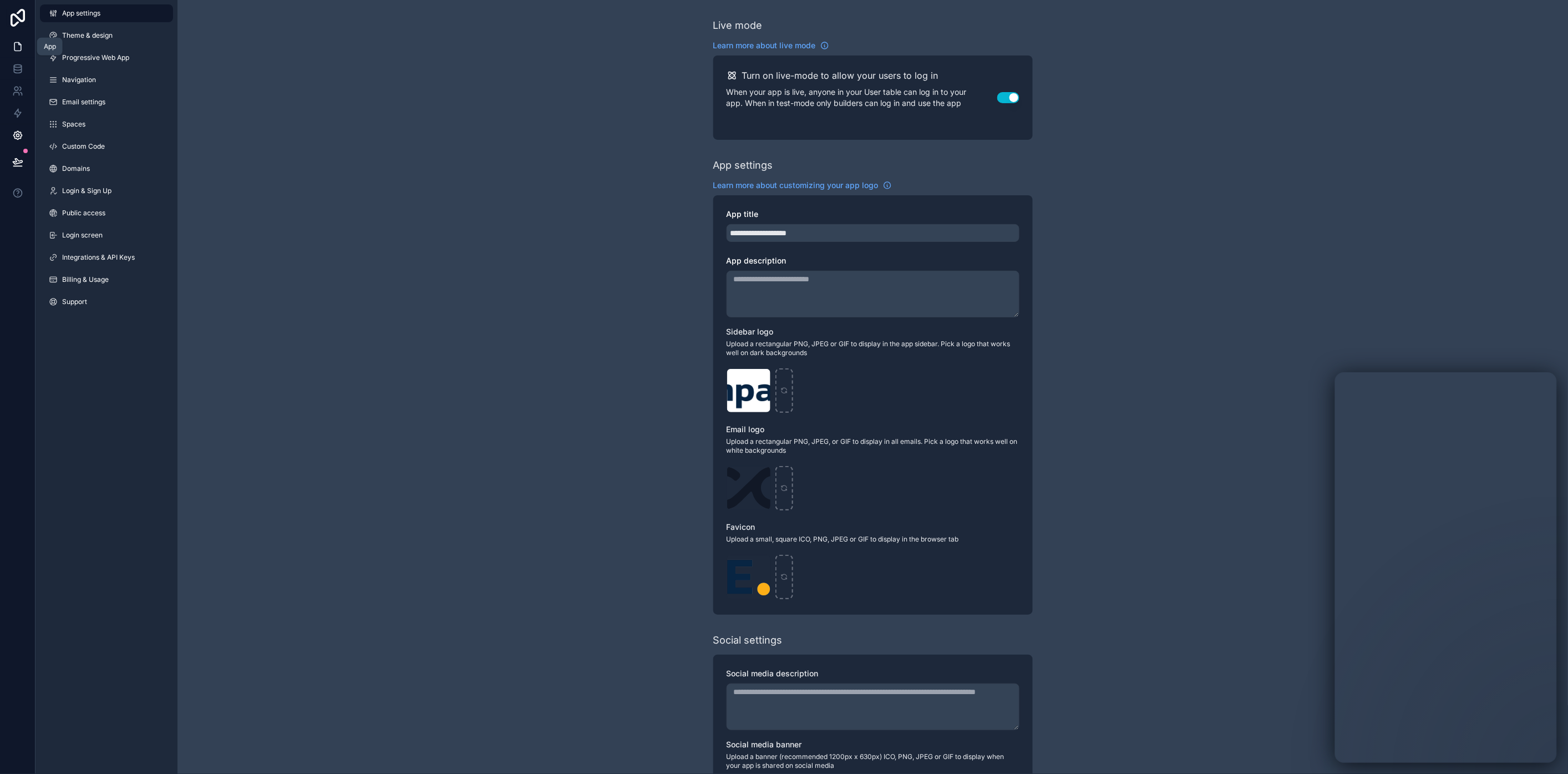
click at [21, 46] on icon at bounding box center [18, 47] width 7 height 8
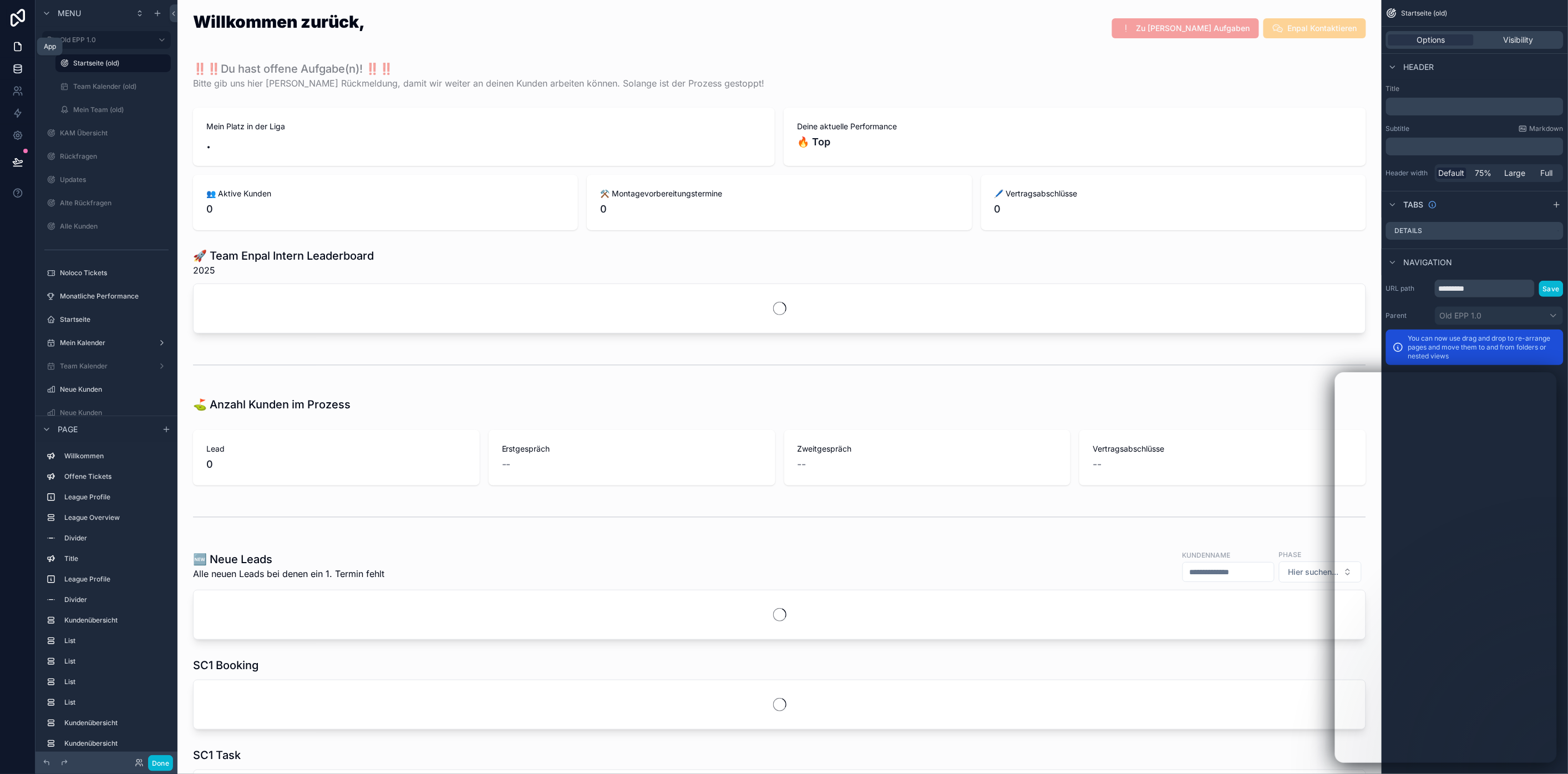
click at [15, 71] on icon at bounding box center [18, 69] width 11 height 11
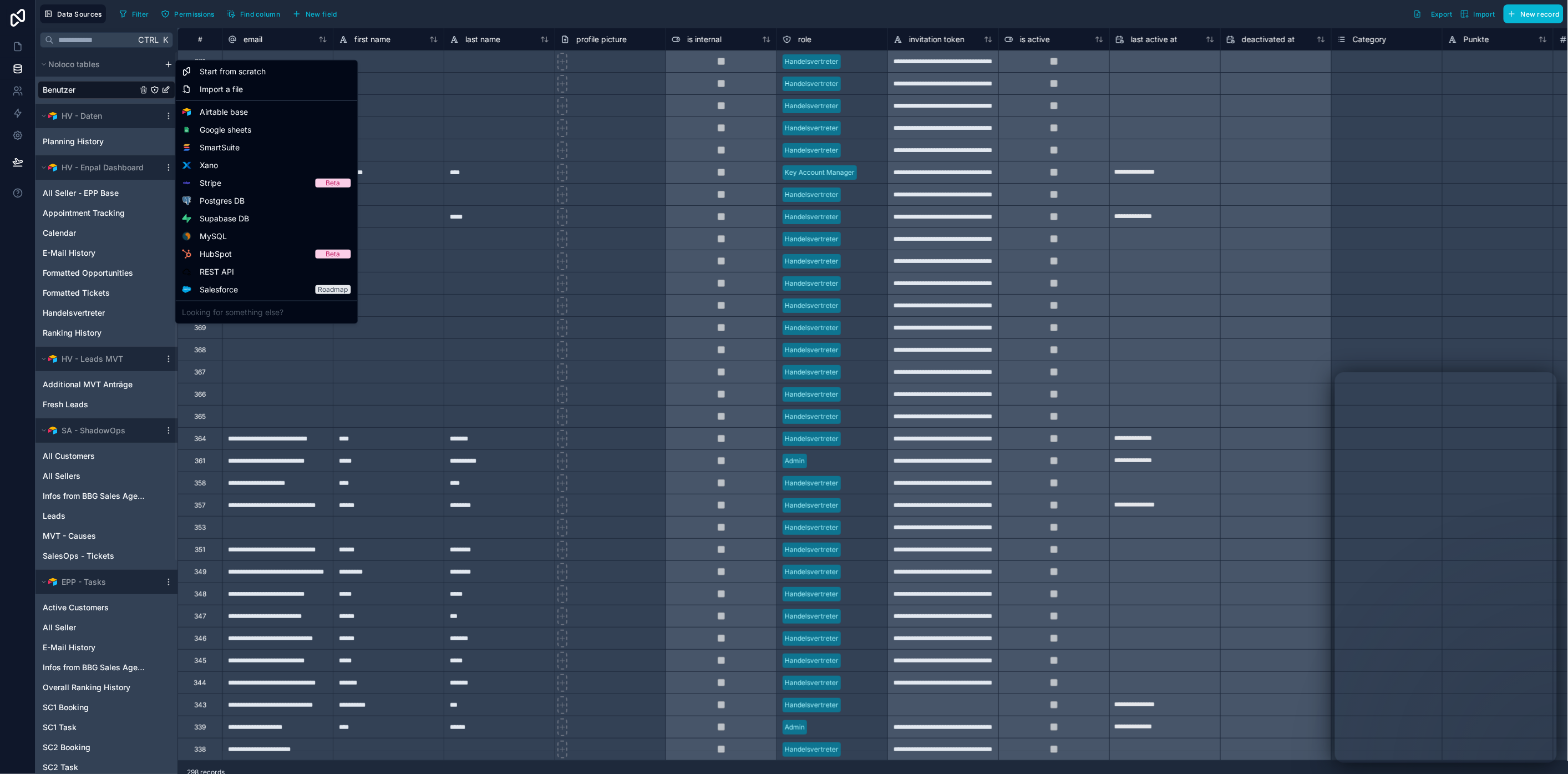
click at [167, 65] on html "Data Sources Filter Permissions Find column New field Export Import New record …" at bounding box center [784, 394] width 1568 height 788
click at [217, 110] on html "Data Sources Filter Permissions Find column New field Export Import New record …" at bounding box center [784, 394] width 1568 height 788
click at [1263, 3] on html "Data Sources Filter Permissions Find column New field Export Import New record …" at bounding box center [784, 394] width 1568 height 788
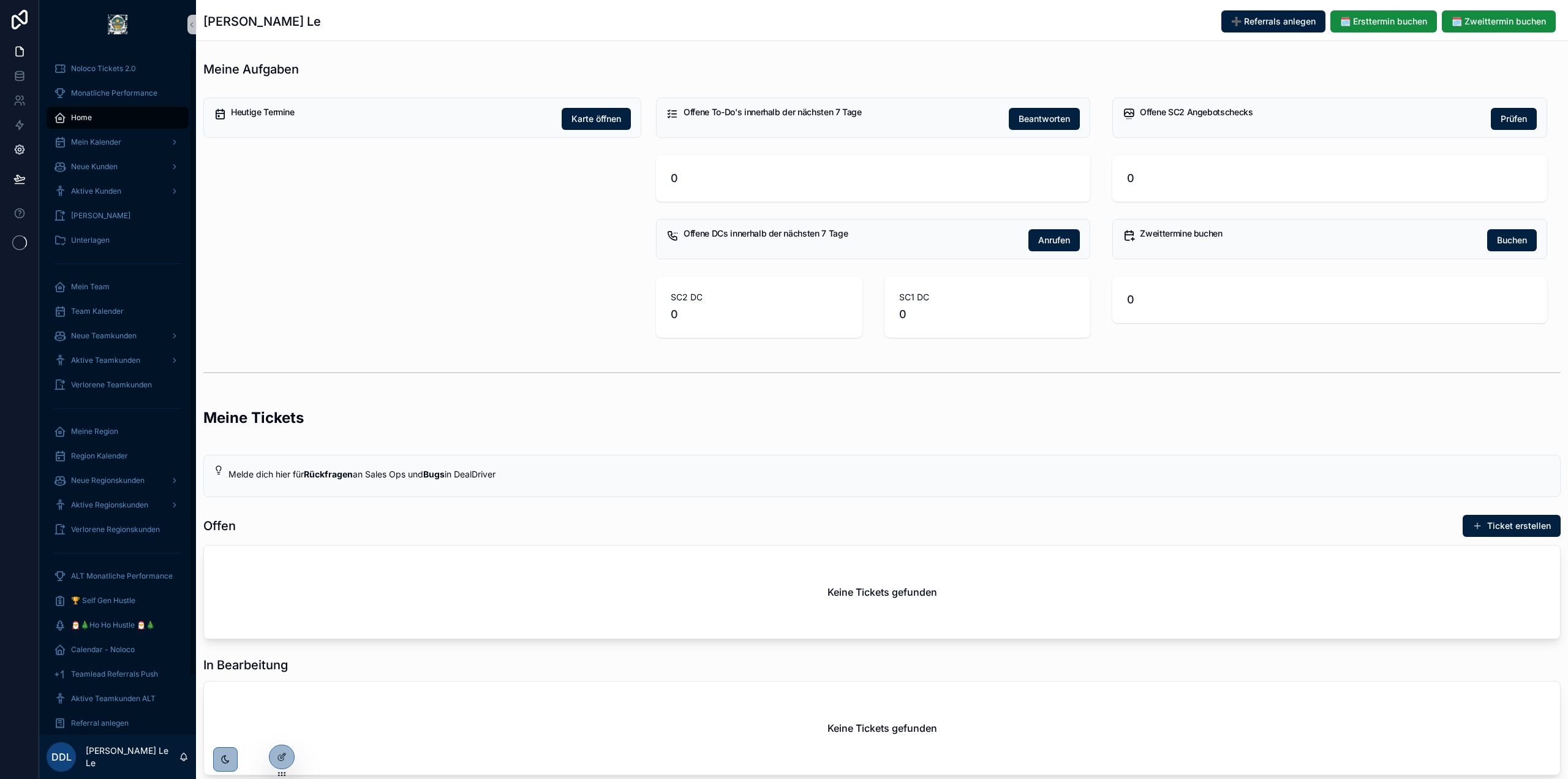
click at [30, 151] on link at bounding box center [19, 149] width 39 height 24
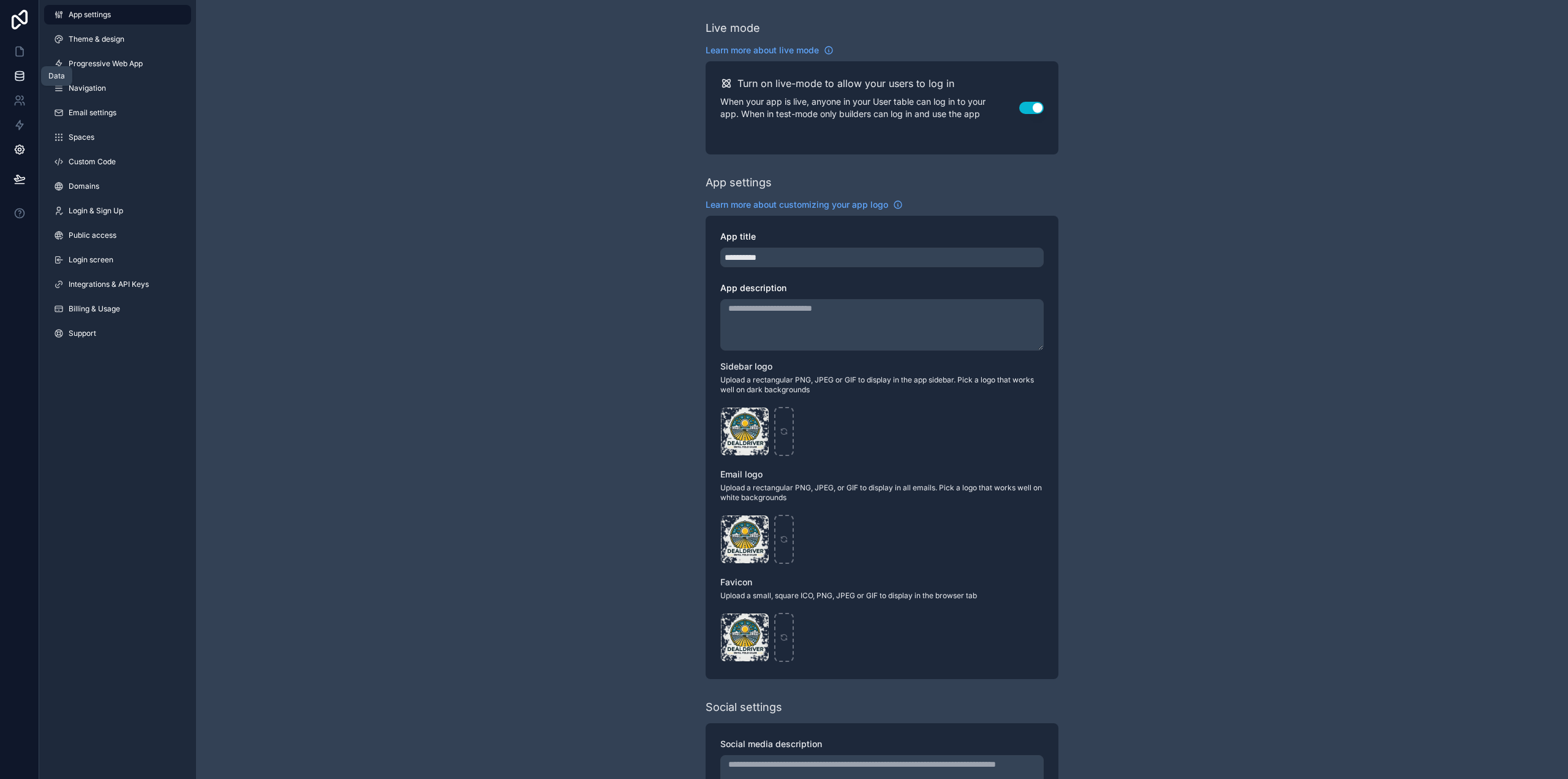
click at [19, 74] on icon at bounding box center [19, 73] width 8 height 3
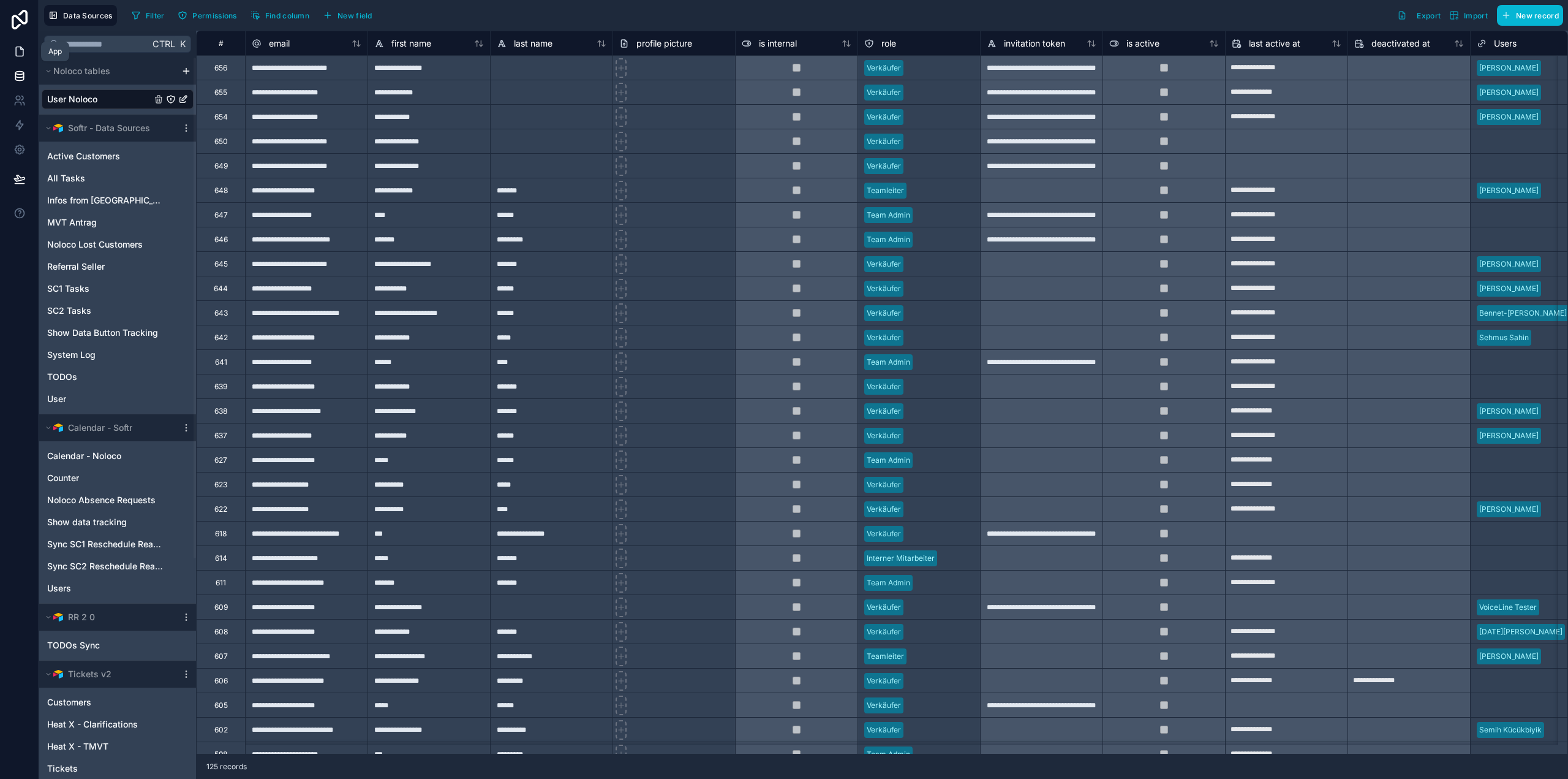
click at [17, 56] on icon at bounding box center [19, 51] width 8 height 9
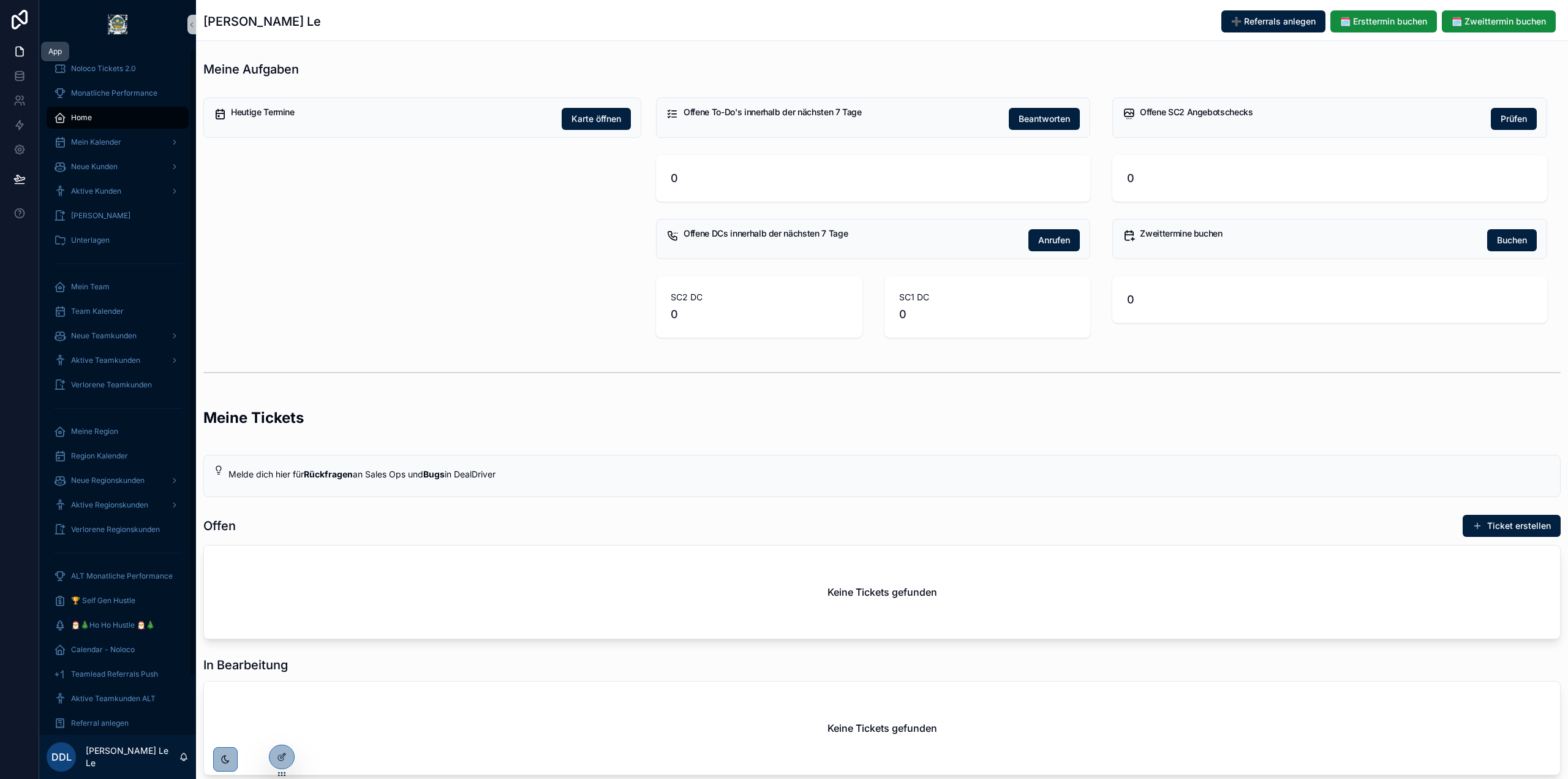
scroll to position [64, 0]
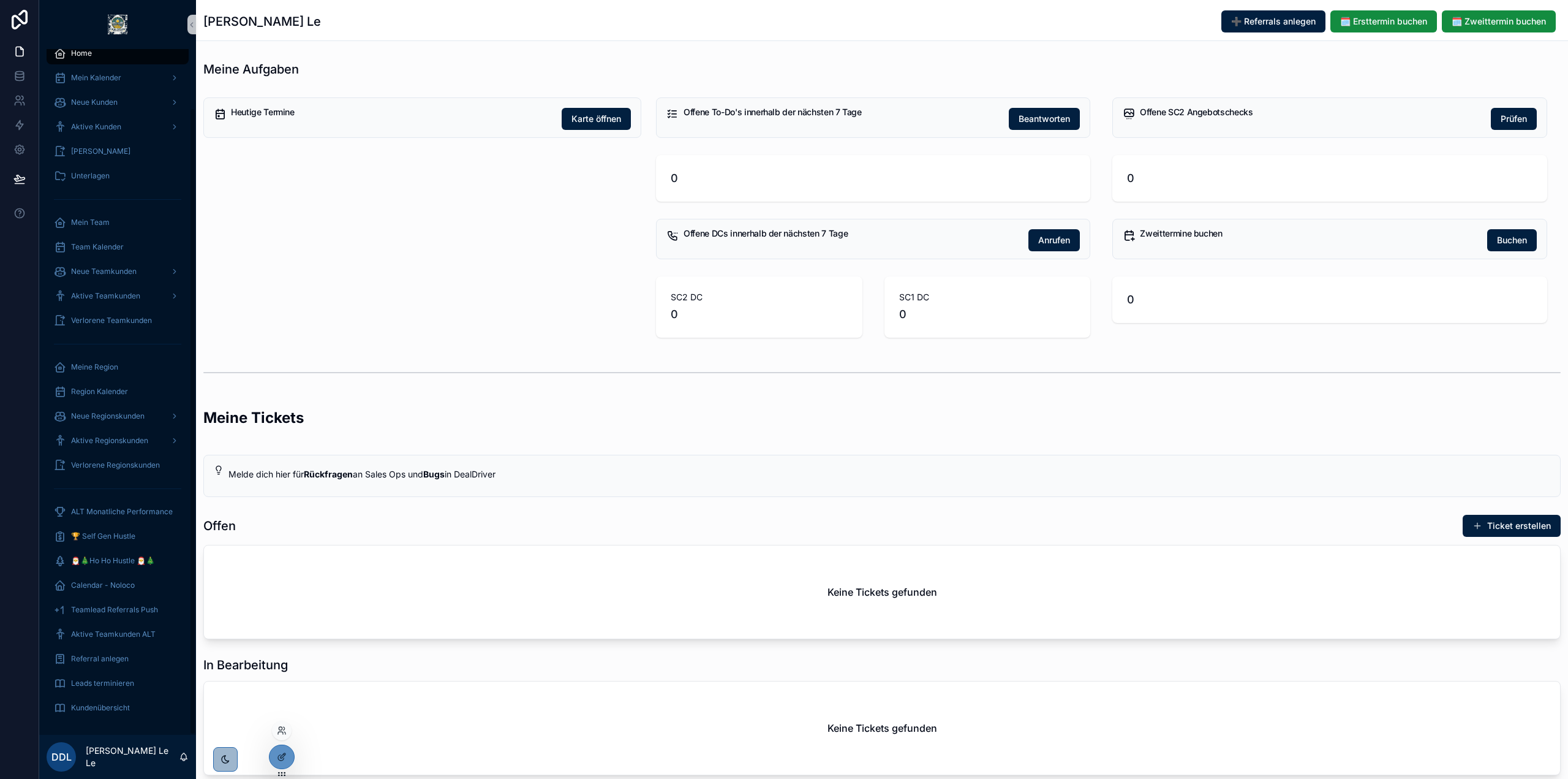
click at [289, 727] on div at bounding box center [281, 730] width 19 height 19
click at [285, 731] on icon at bounding box center [282, 731] width 10 height 10
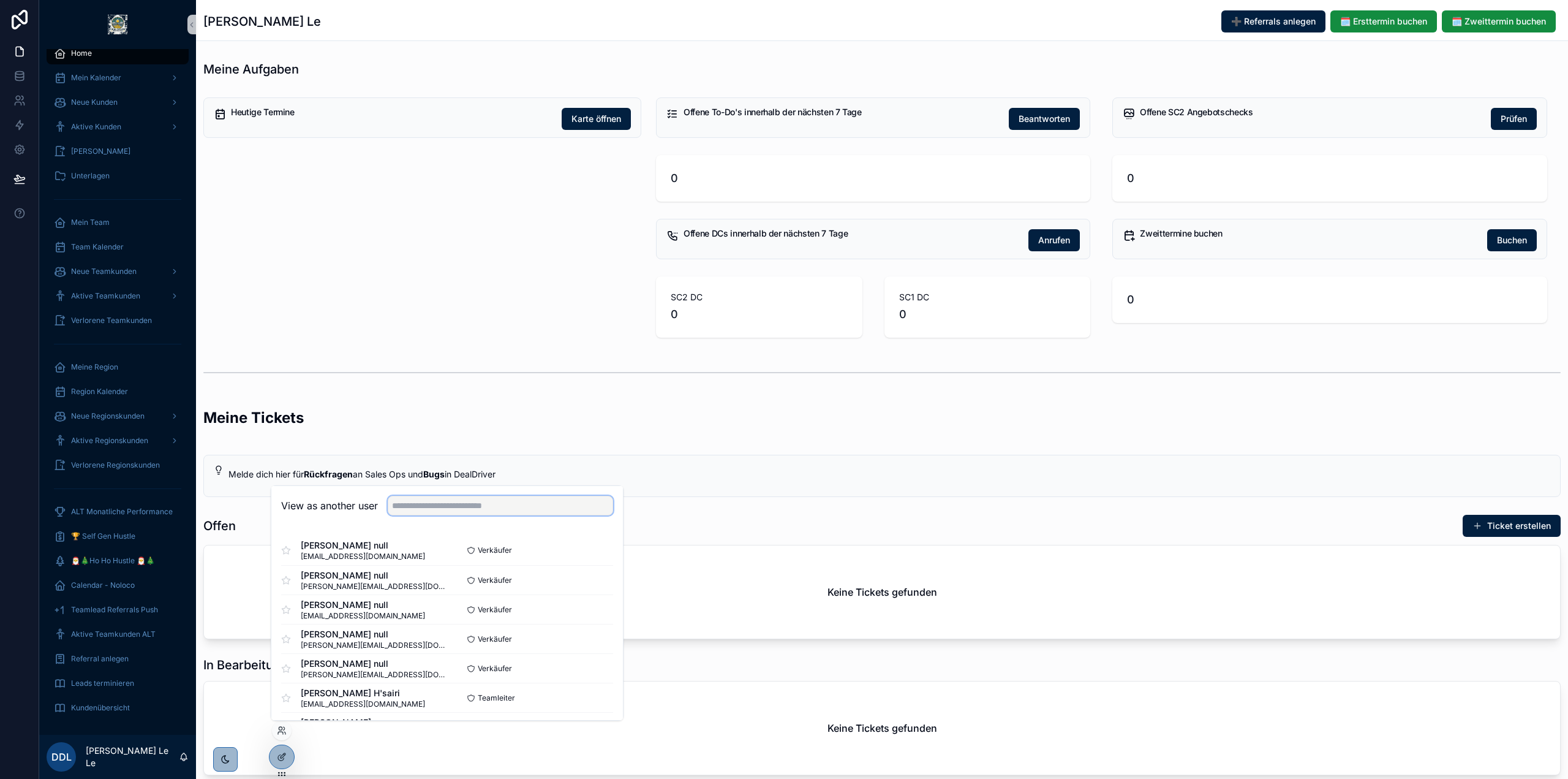
click at [413, 503] on input "text" at bounding box center [500, 505] width 226 height 19
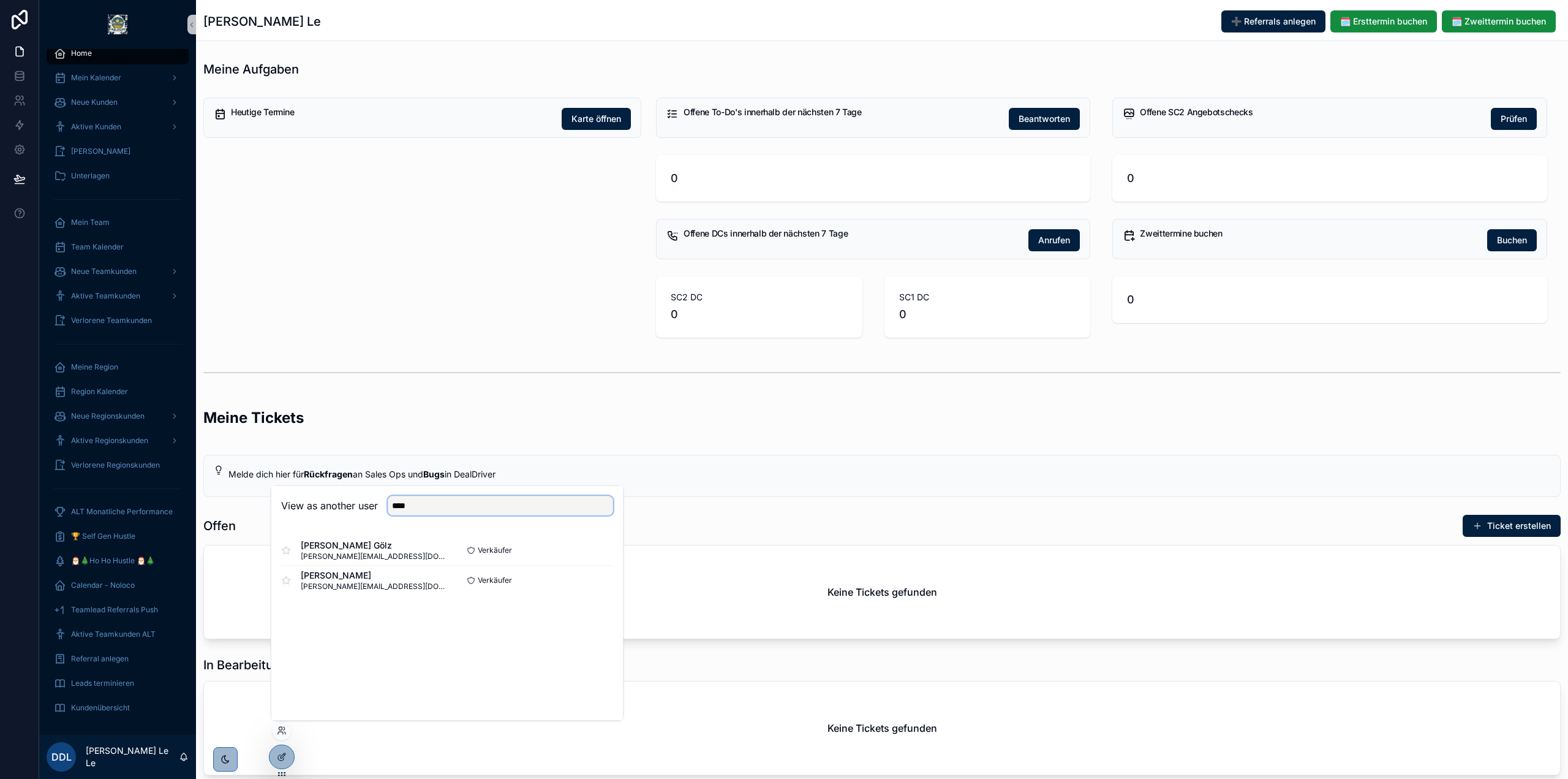
type input "****"
click at [497, 521] on div "View as another user ****" at bounding box center [447, 505] width 351 height 40
click at [497, 509] on input "****" at bounding box center [500, 505] width 226 height 19
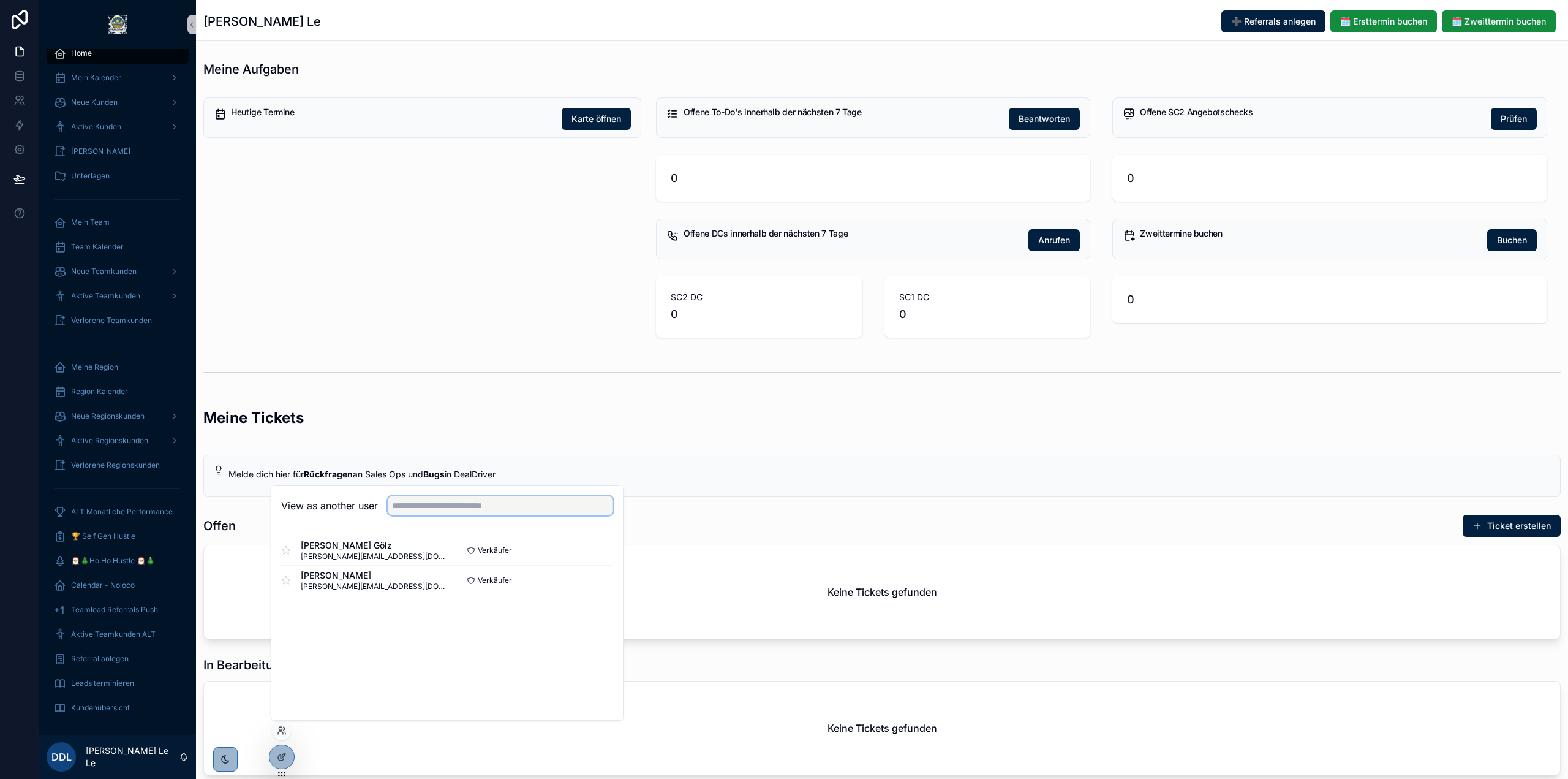
type input "*"
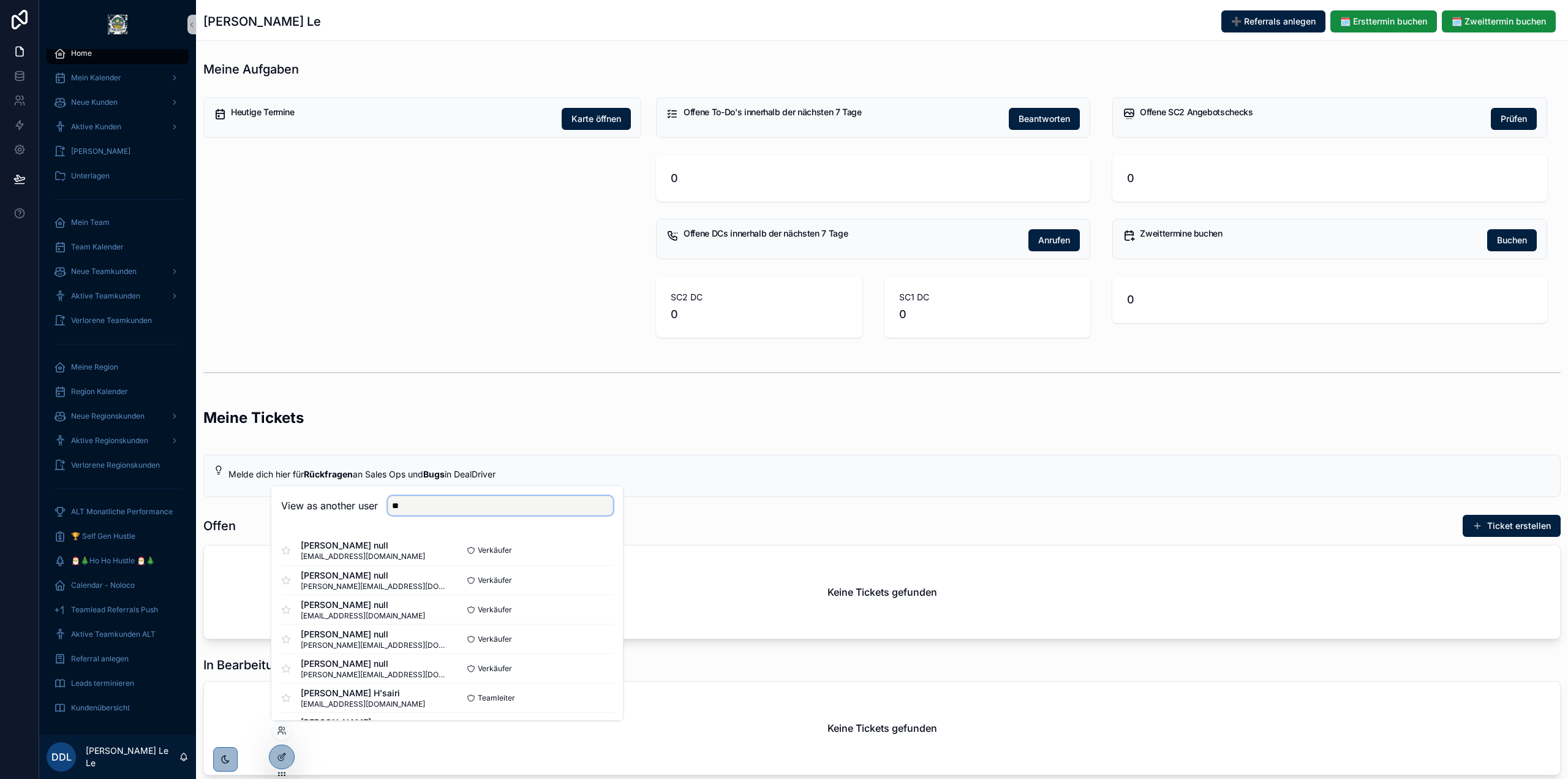
type input "***"
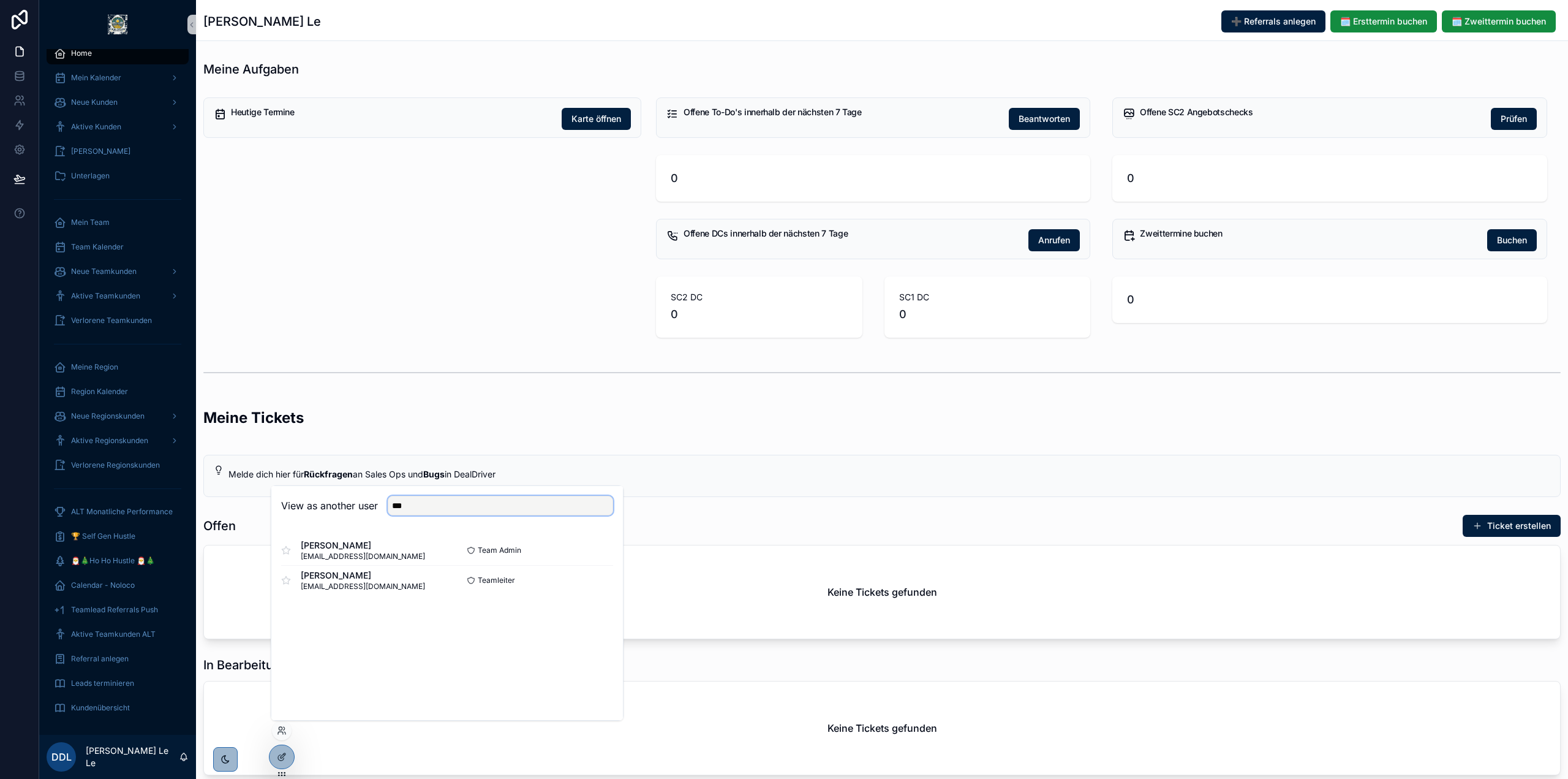
click at [497, 509] on input "***" at bounding box center [500, 505] width 226 height 19
type input "***"
click at [497, 509] on input "***" at bounding box center [500, 505] width 226 height 19
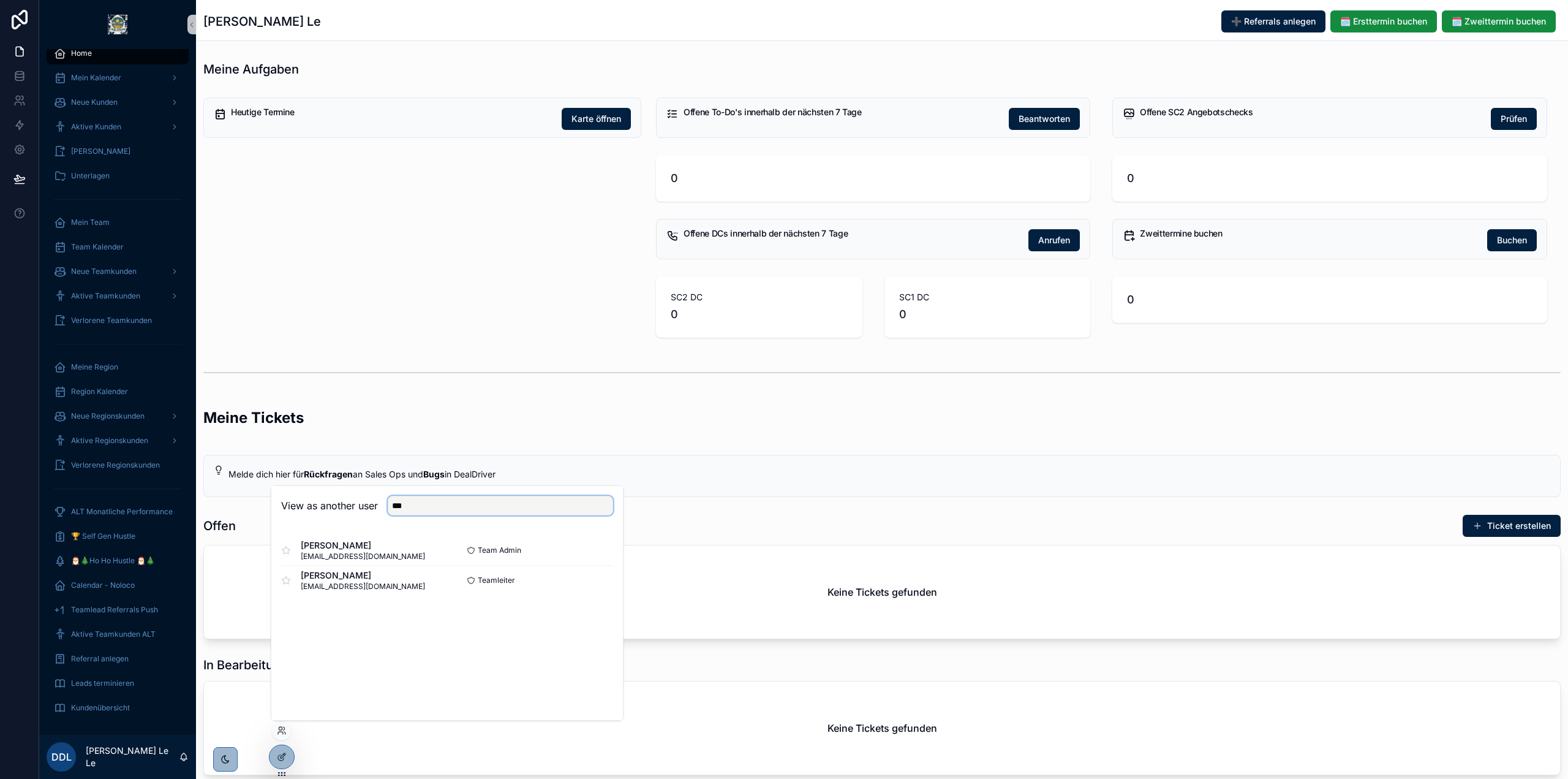
click at [497, 509] on input "***" at bounding box center [500, 505] width 226 height 19
click at [501, 504] on input "***" at bounding box center [500, 505] width 226 height 19
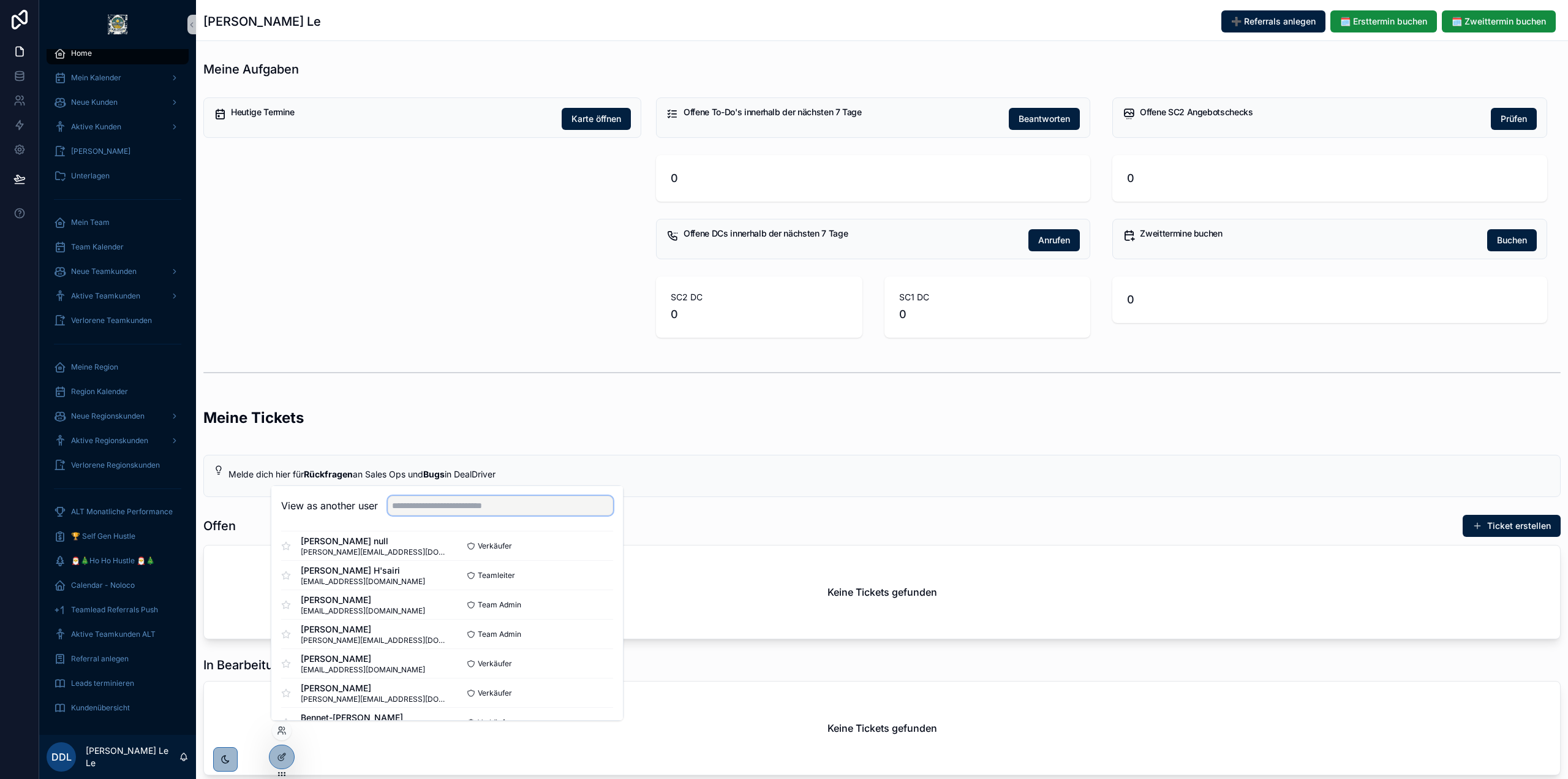
scroll to position [429, 0]
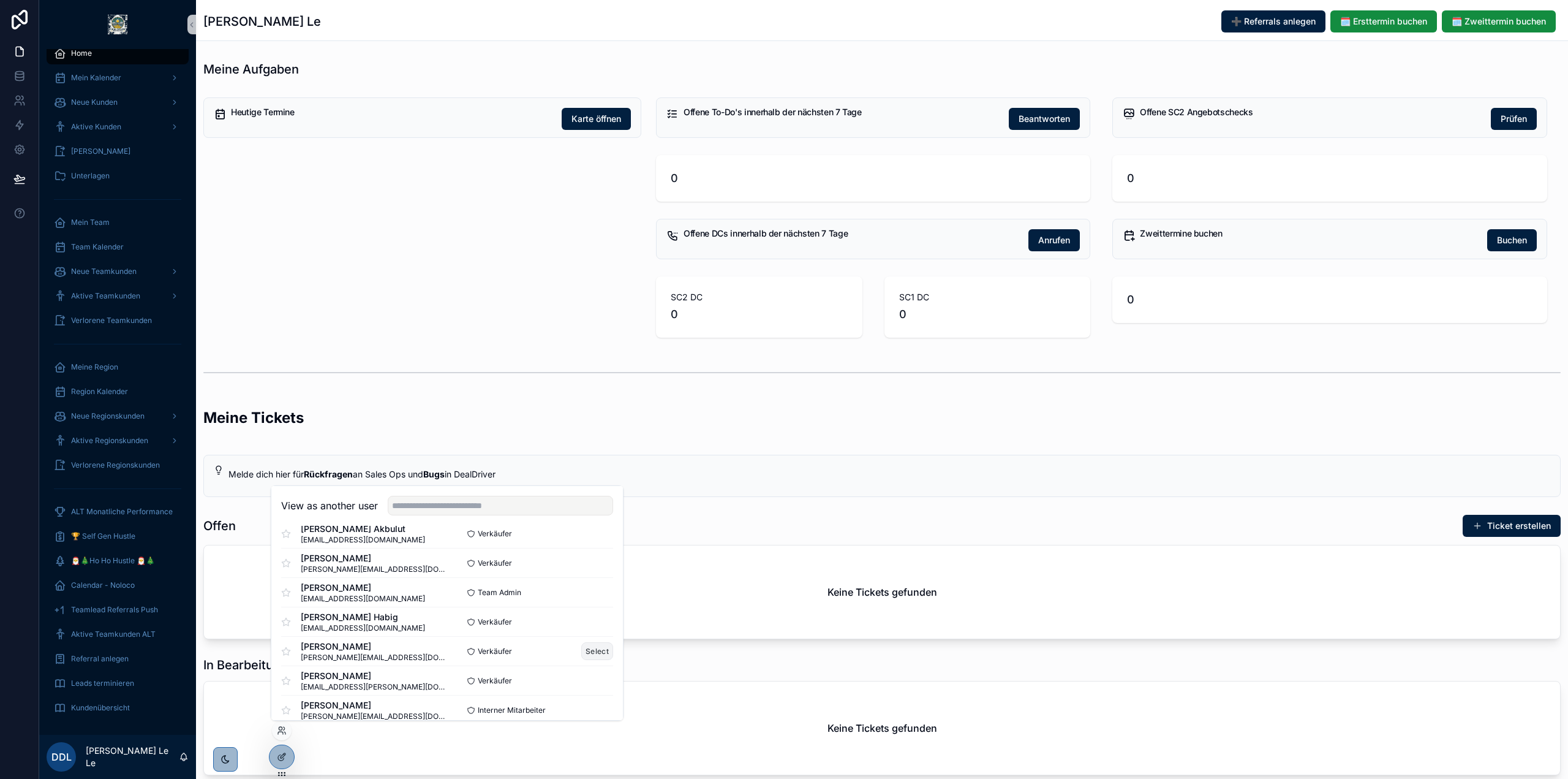
click at [585, 646] on button "Select" at bounding box center [597, 651] width 32 height 18
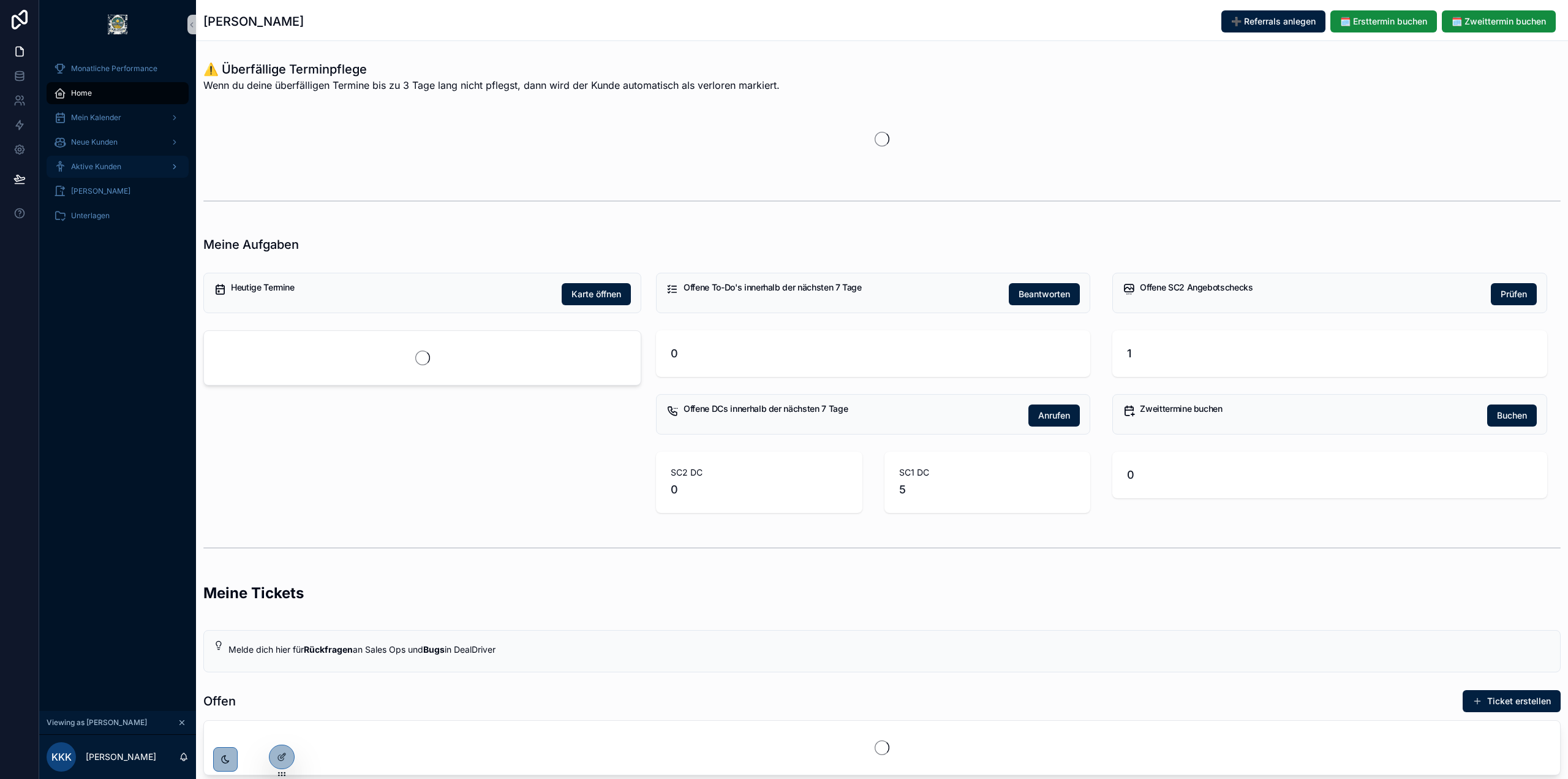
click at [105, 160] on div "Aktive Kunden" at bounding box center [117, 166] width 127 height 19
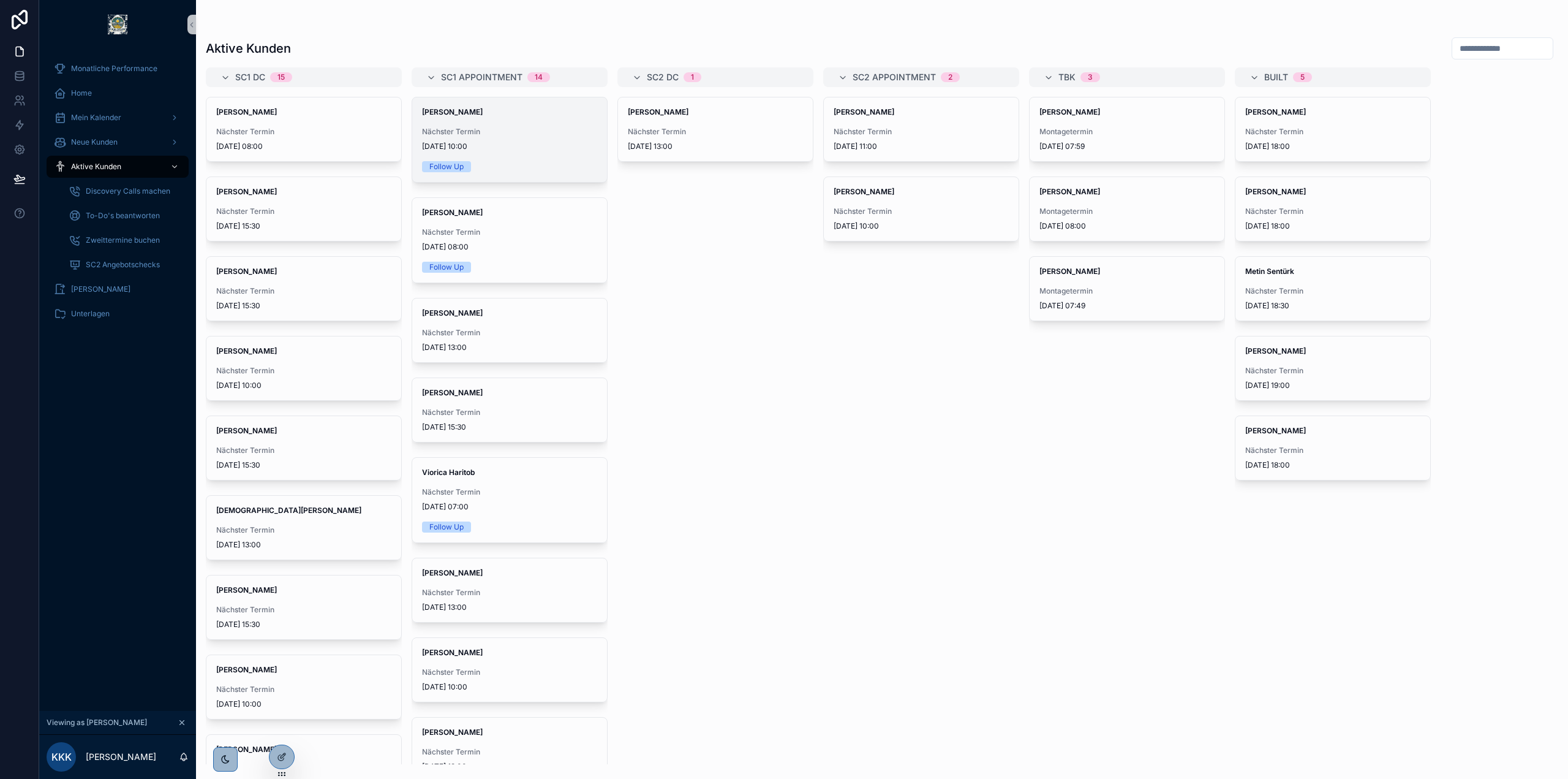
click at [535, 157] on div "[PERSON_NAME] Nächster Termin [DATE] 10:00 Follow Up" at bounding box center [509, 140] width 195 height 84
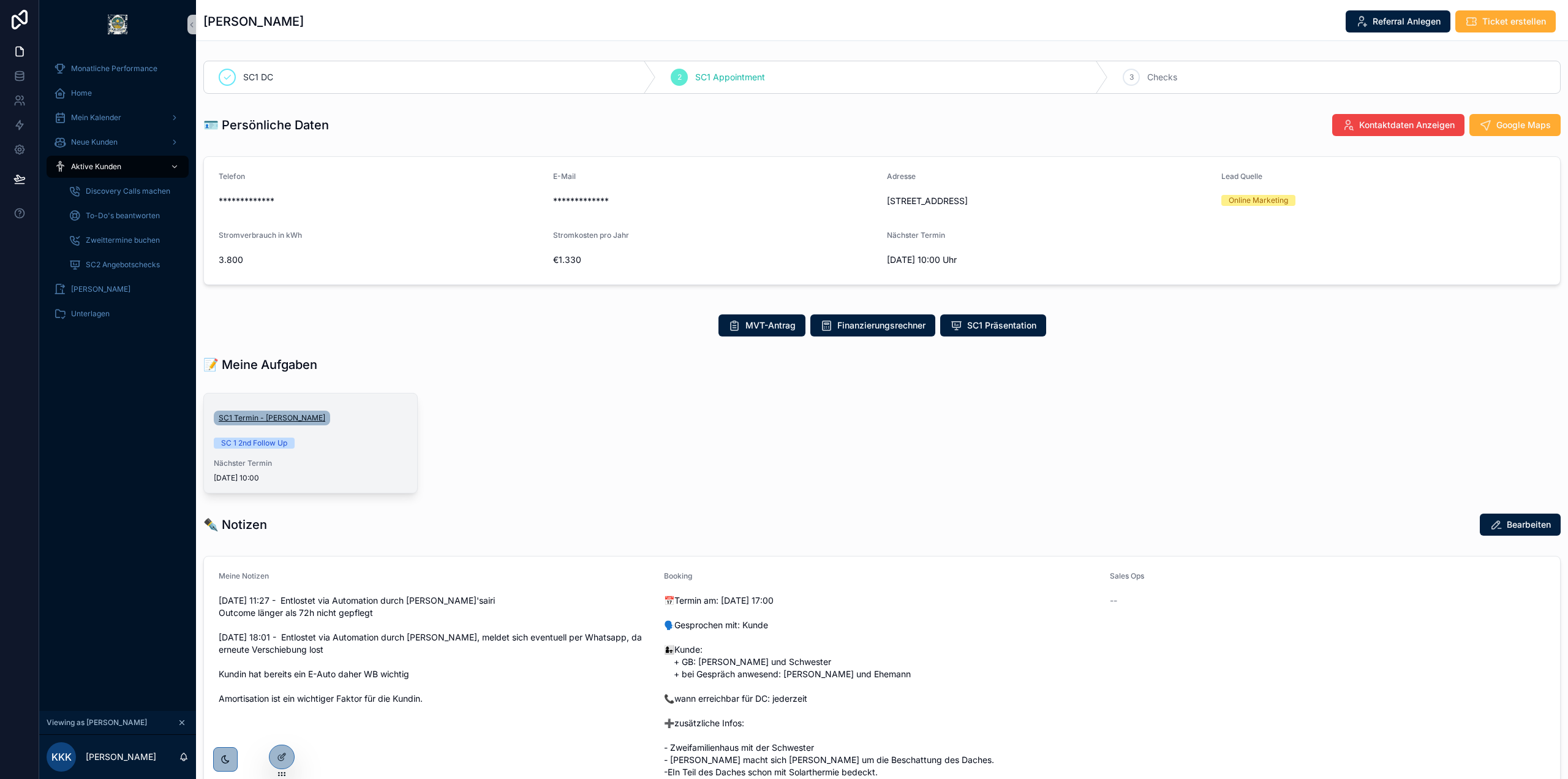
click at [270, 416] on span "SC1 Termin - Bianka Goede" at bounding box center [272, 418] width 106 height 10
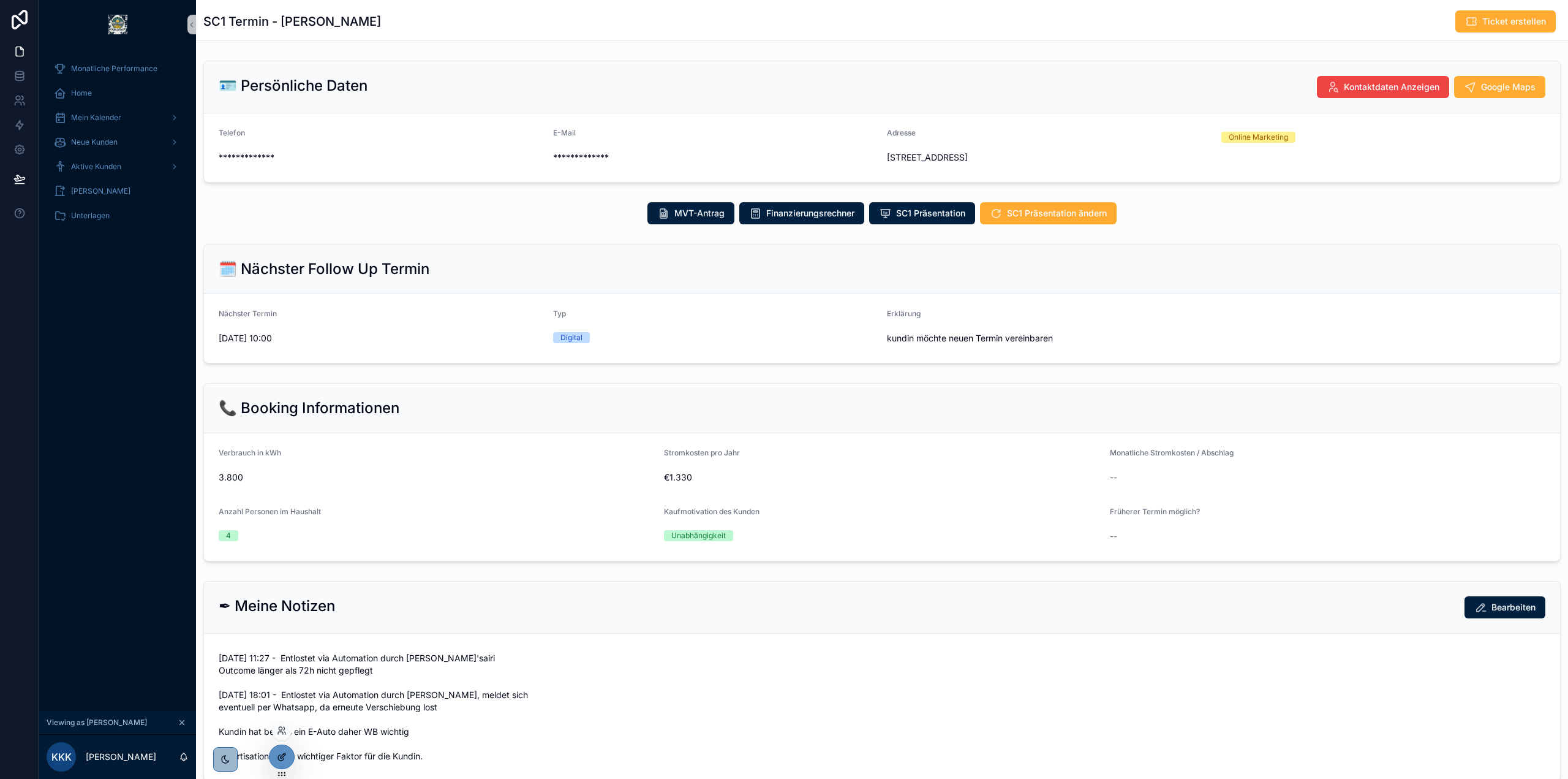
click at [281, 755] on icon at bounding box center [281, 758] width 6 height 6
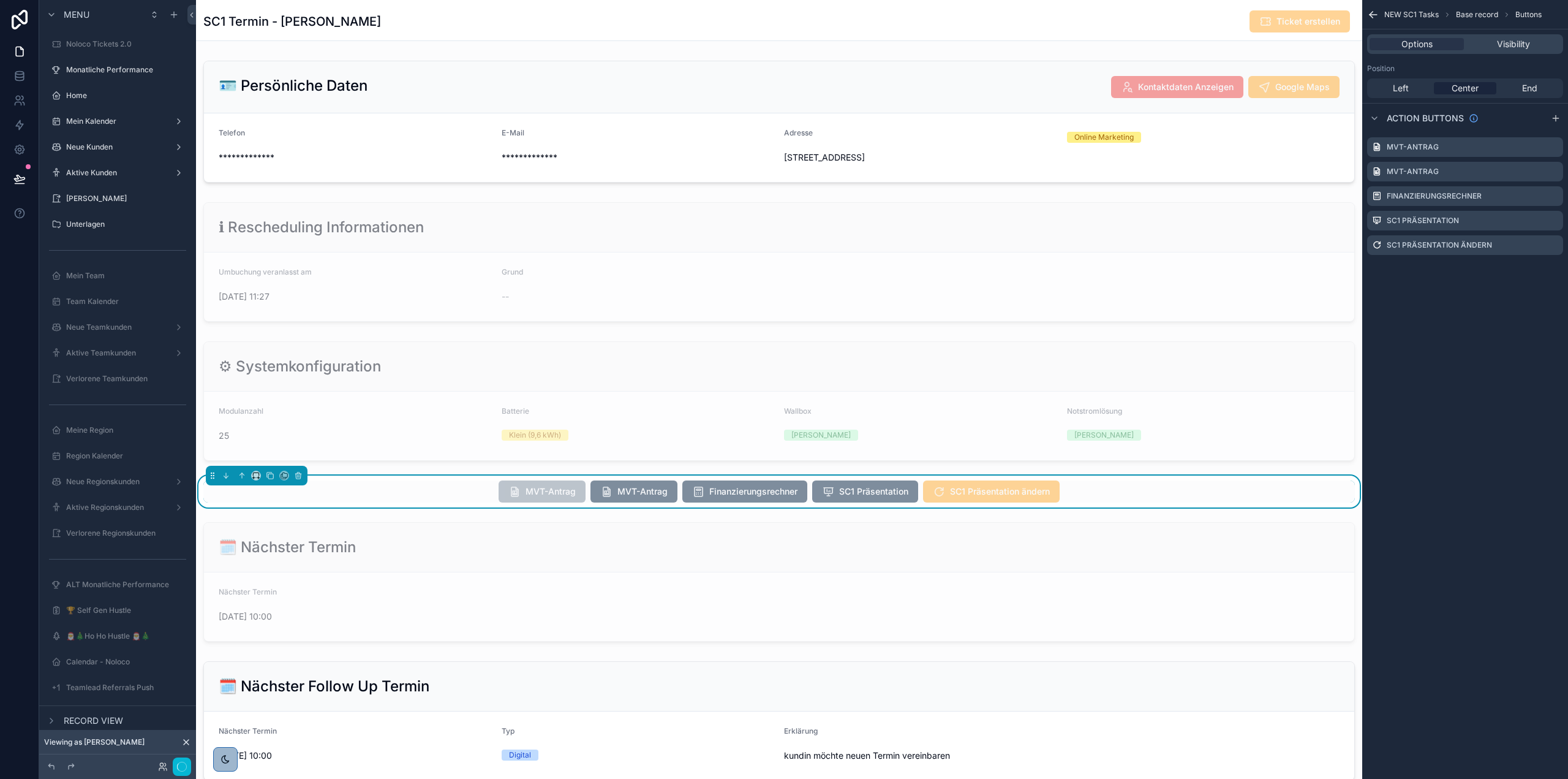
scroll to position [288, 0]
click at [1553, 241] on icon "scrollable content" at bounding box center [1554, 245] width 10 height 10
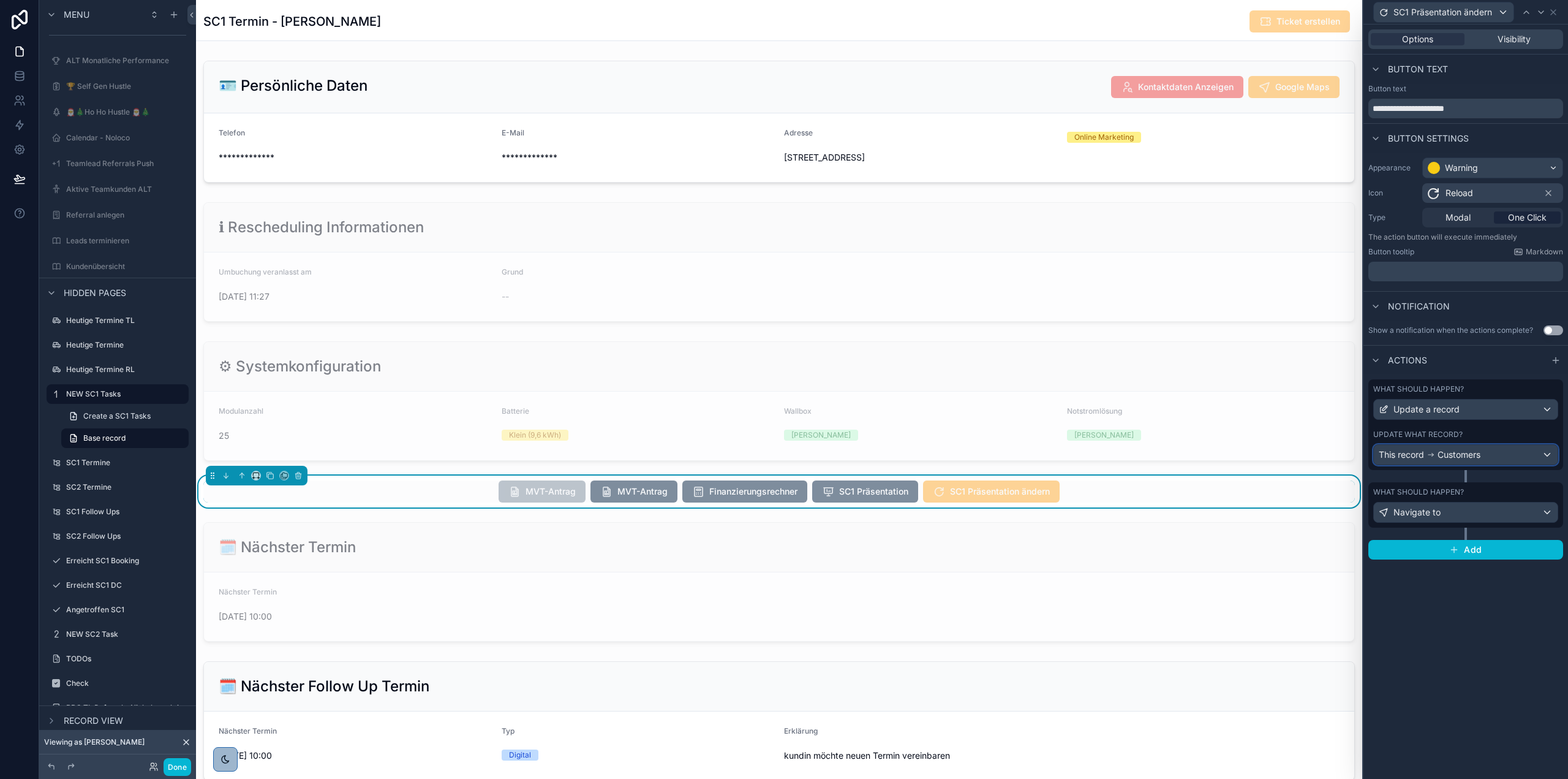
click at [1477, 464] on div "This record Customers" at bounding box center [1466, 454] width 184 height 19
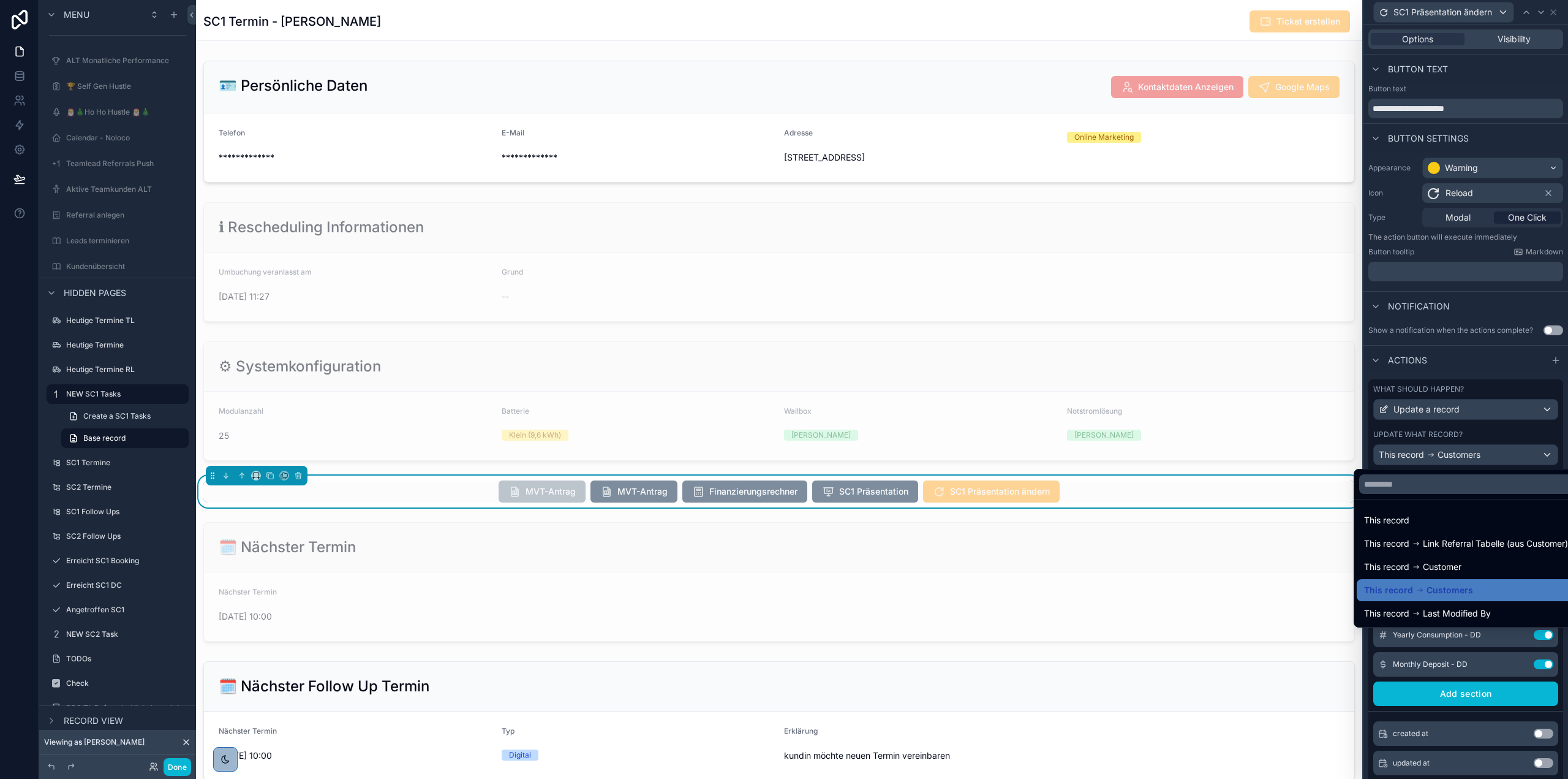
click at [1481, 457] on div at bounding box center [1465, 390] width 205 height 779
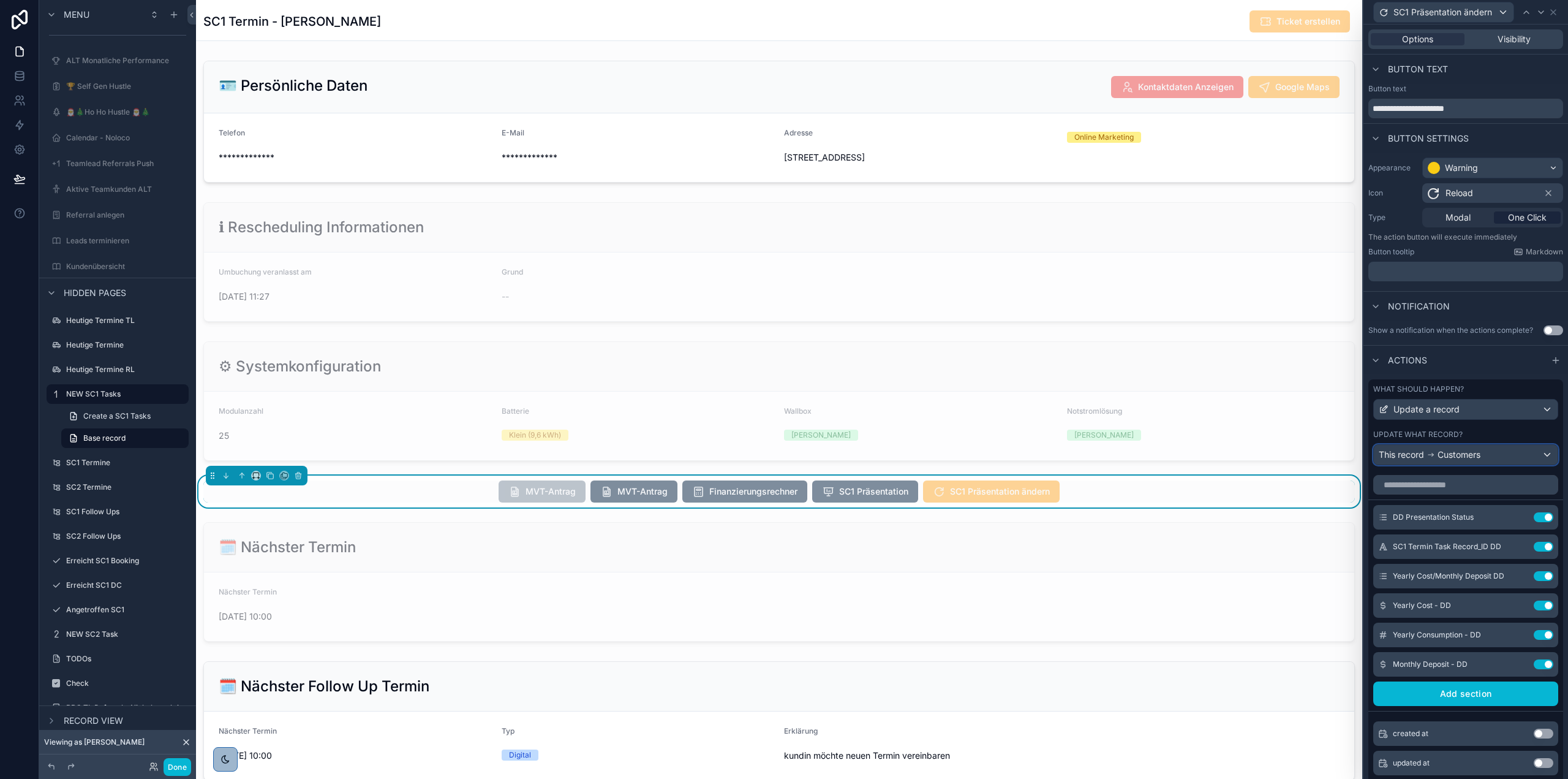
click at [1475, 449] on span "Customers" at bounding box center [1458, 454] width 43 height 13
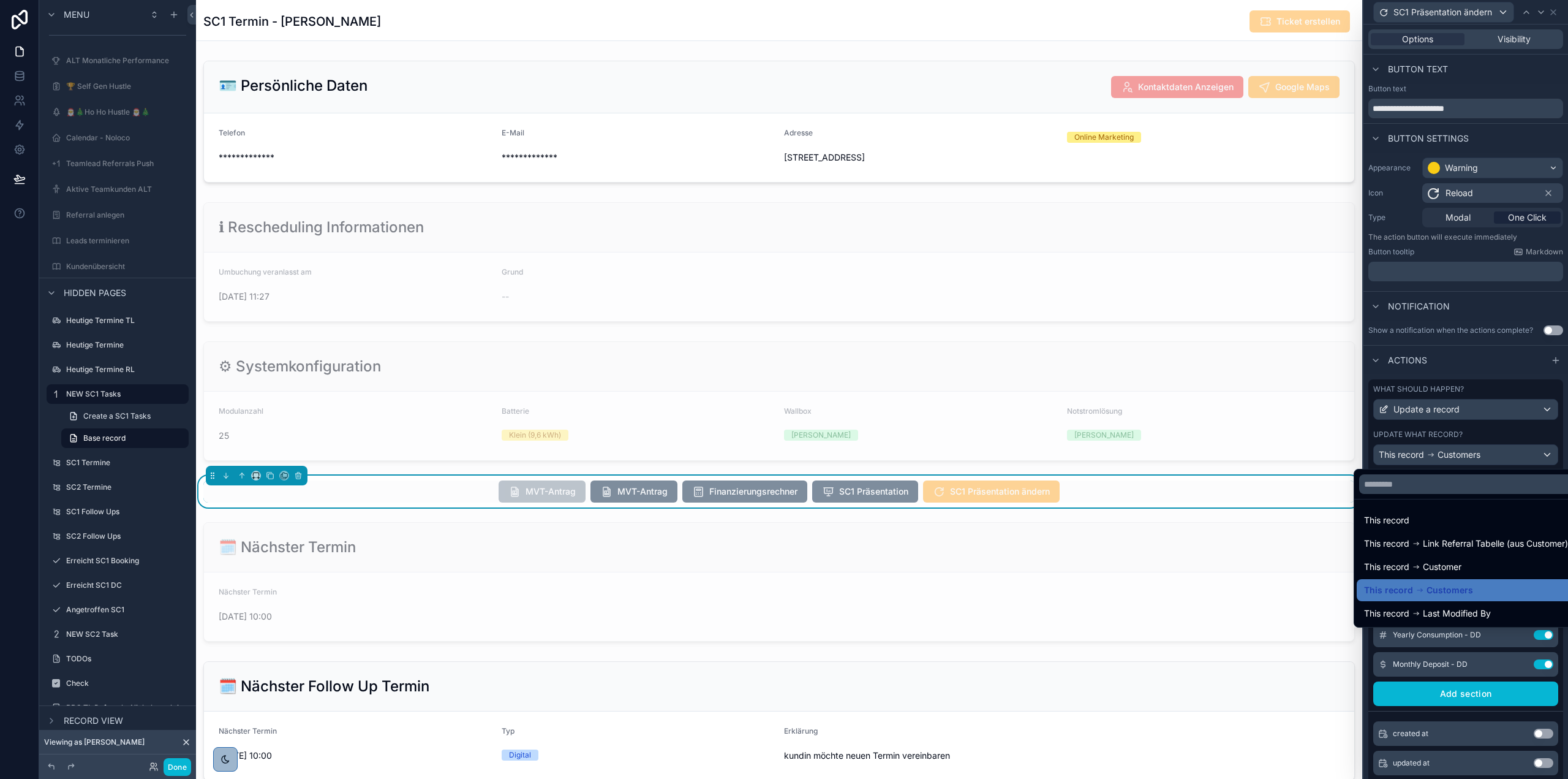
click at [1475, 449] on div at bounding box center [1465, 390] width 205 height 779
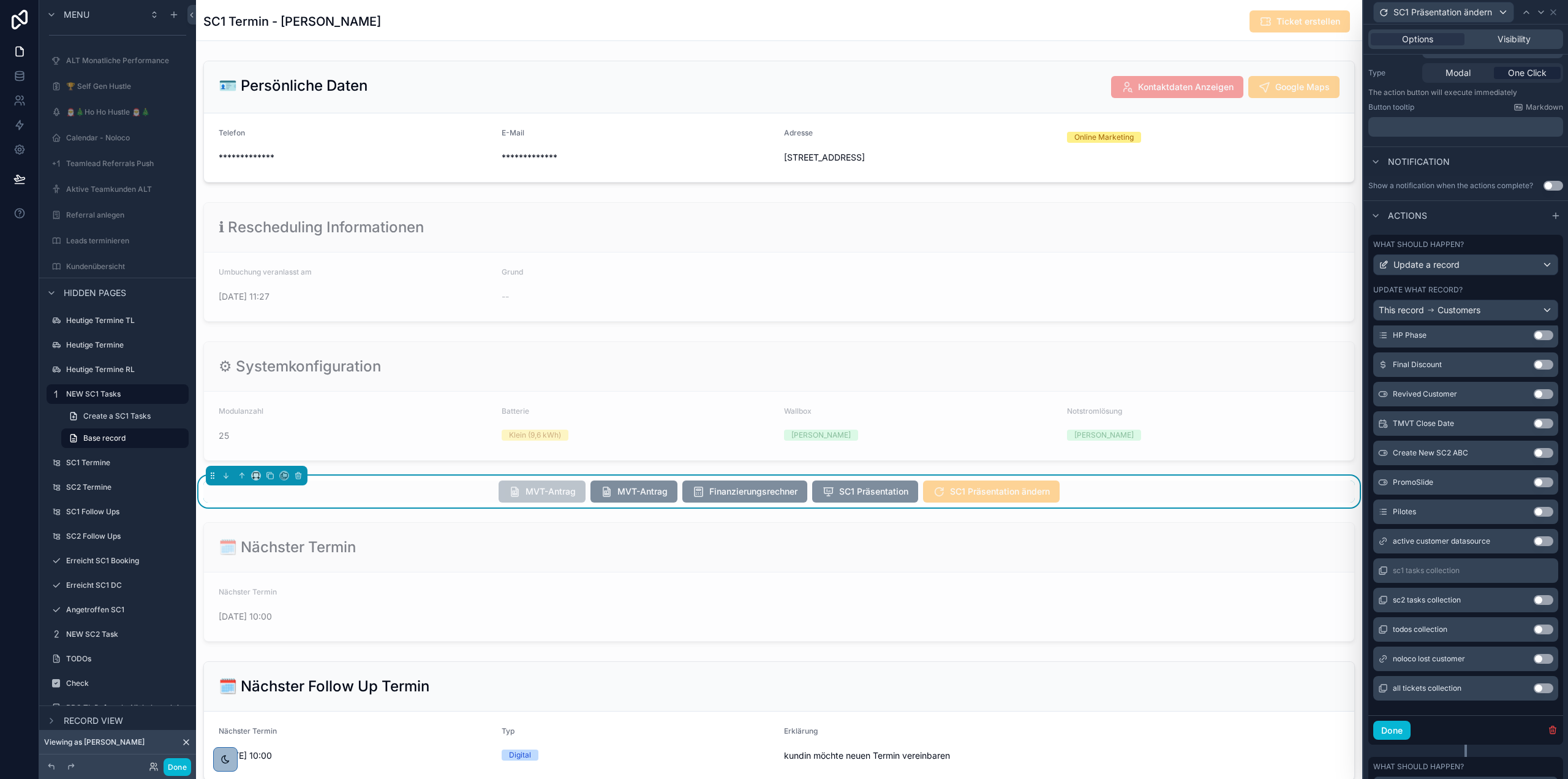
scroll to position [205, 0]
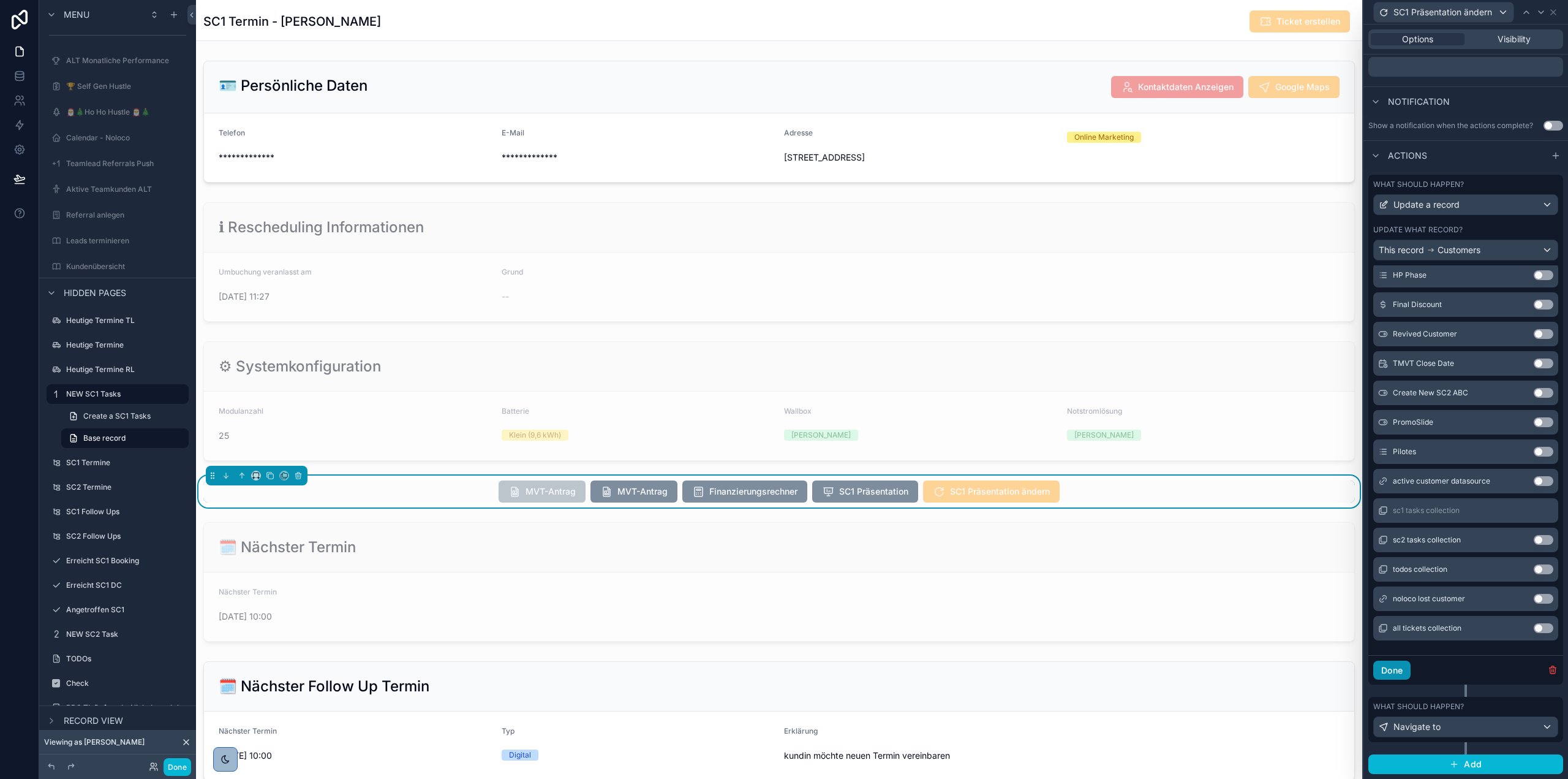
click at [1405, 670] on button "Done" at bounding box center [1392, 670] width 37 height 19
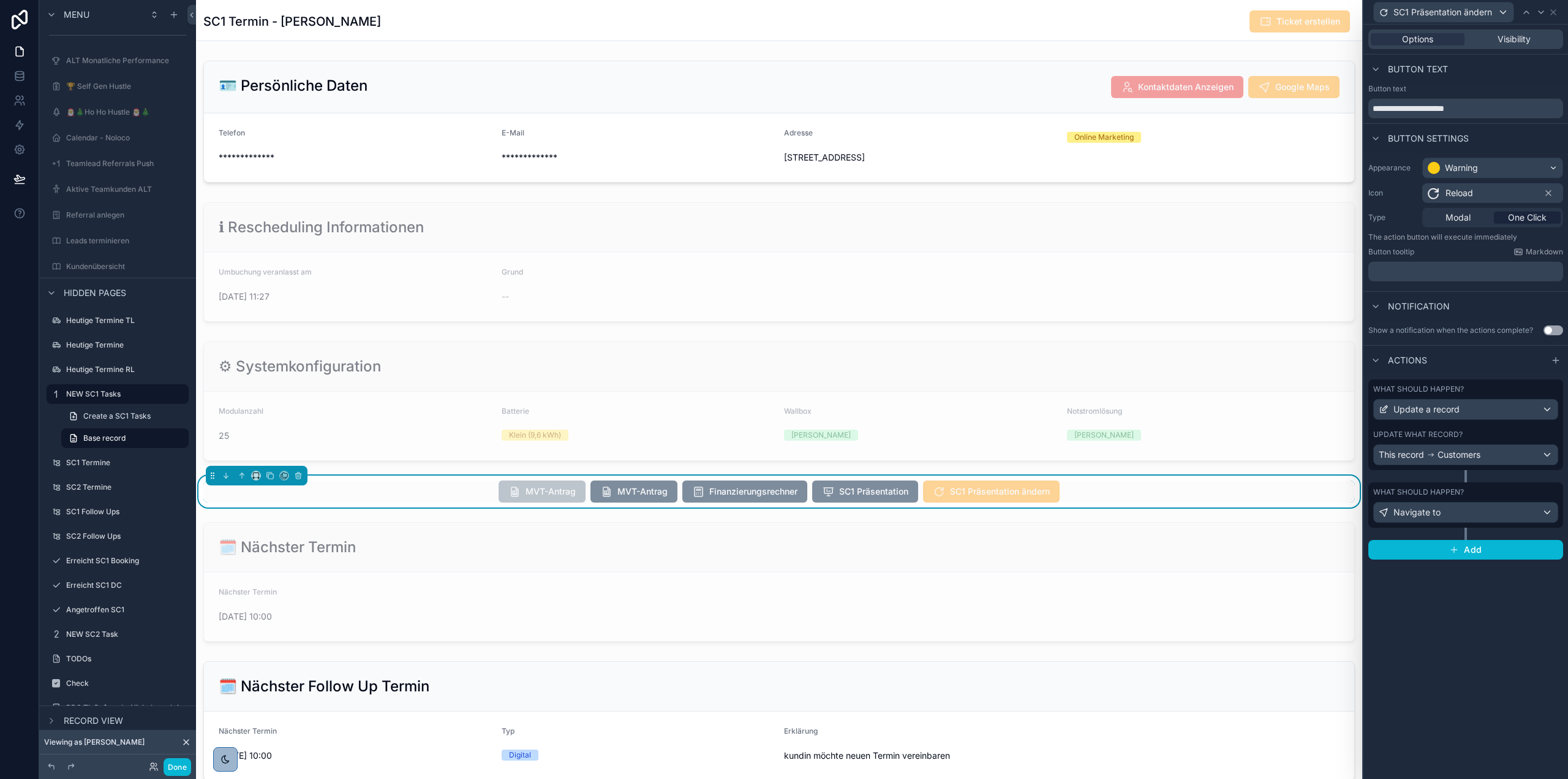
scroll to position [0, 0]
click at [1446, 510] on div "Navigate to" at bounding box center [1466, 512] width 184 height 19
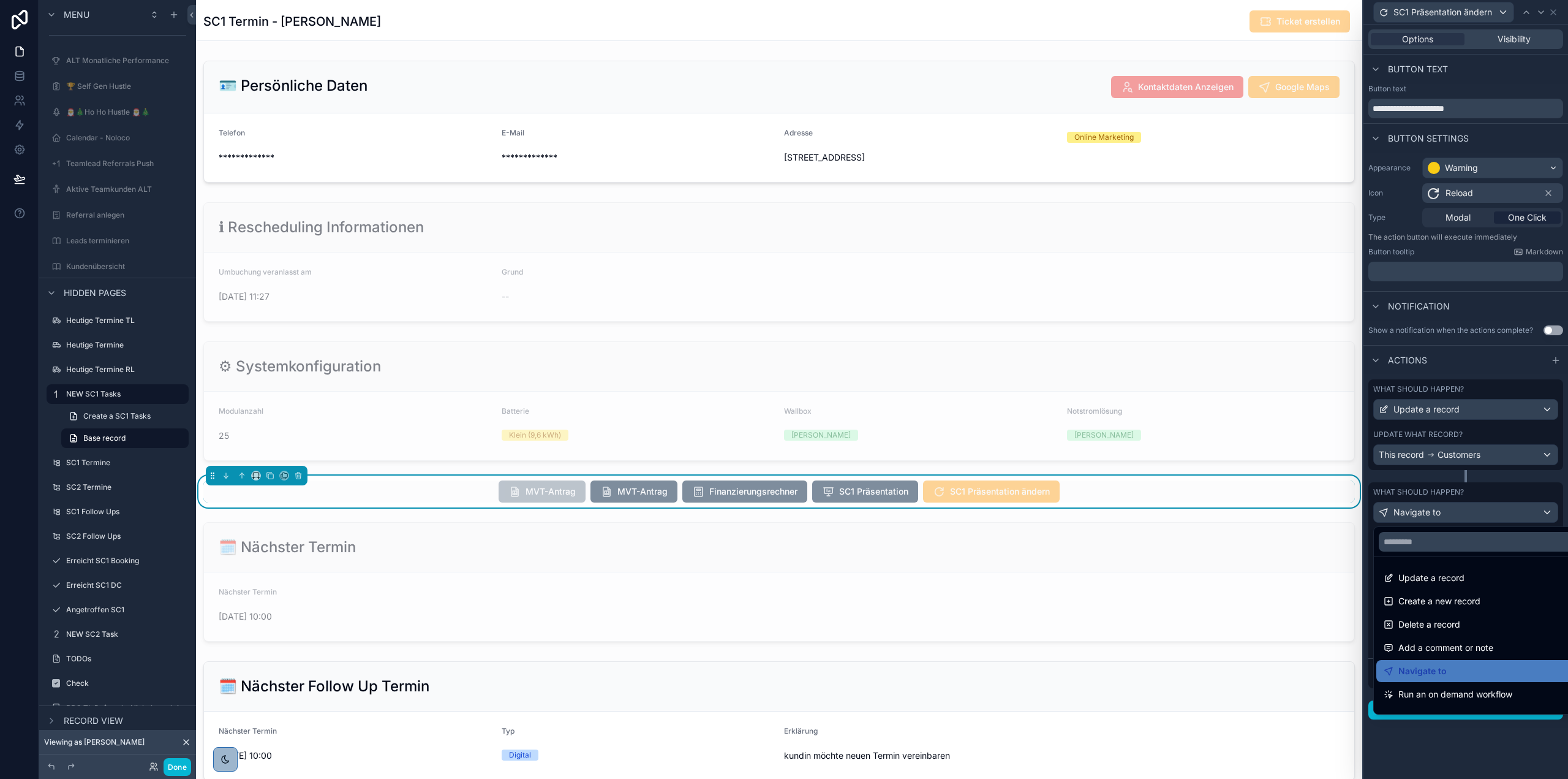
click at [1446, 510] on div at bounding box center [1465, 390] width 205 height 779
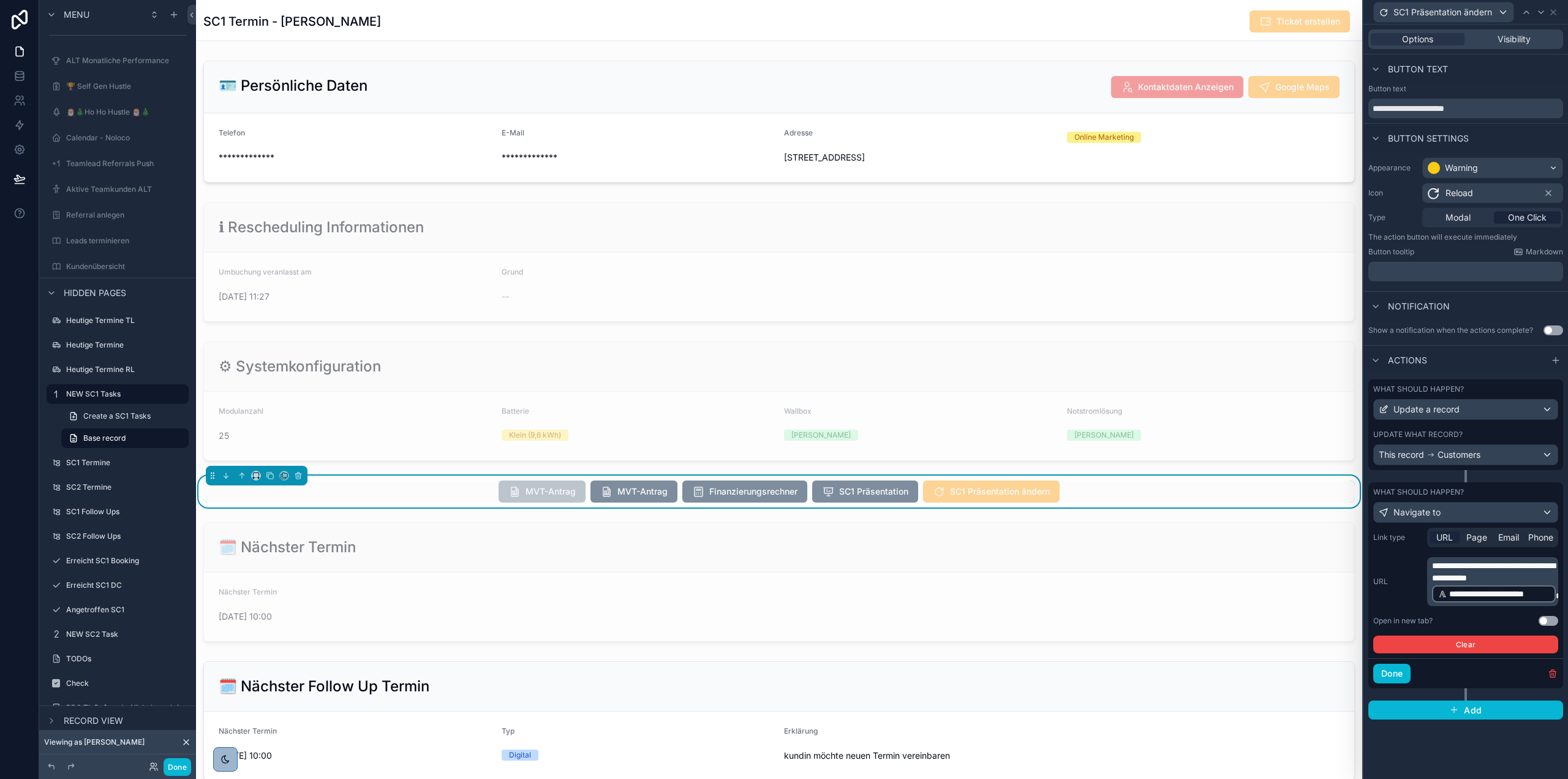
click at [1519, 595] on span "**********" at bounding box center [1499, 594] width 100 height 13
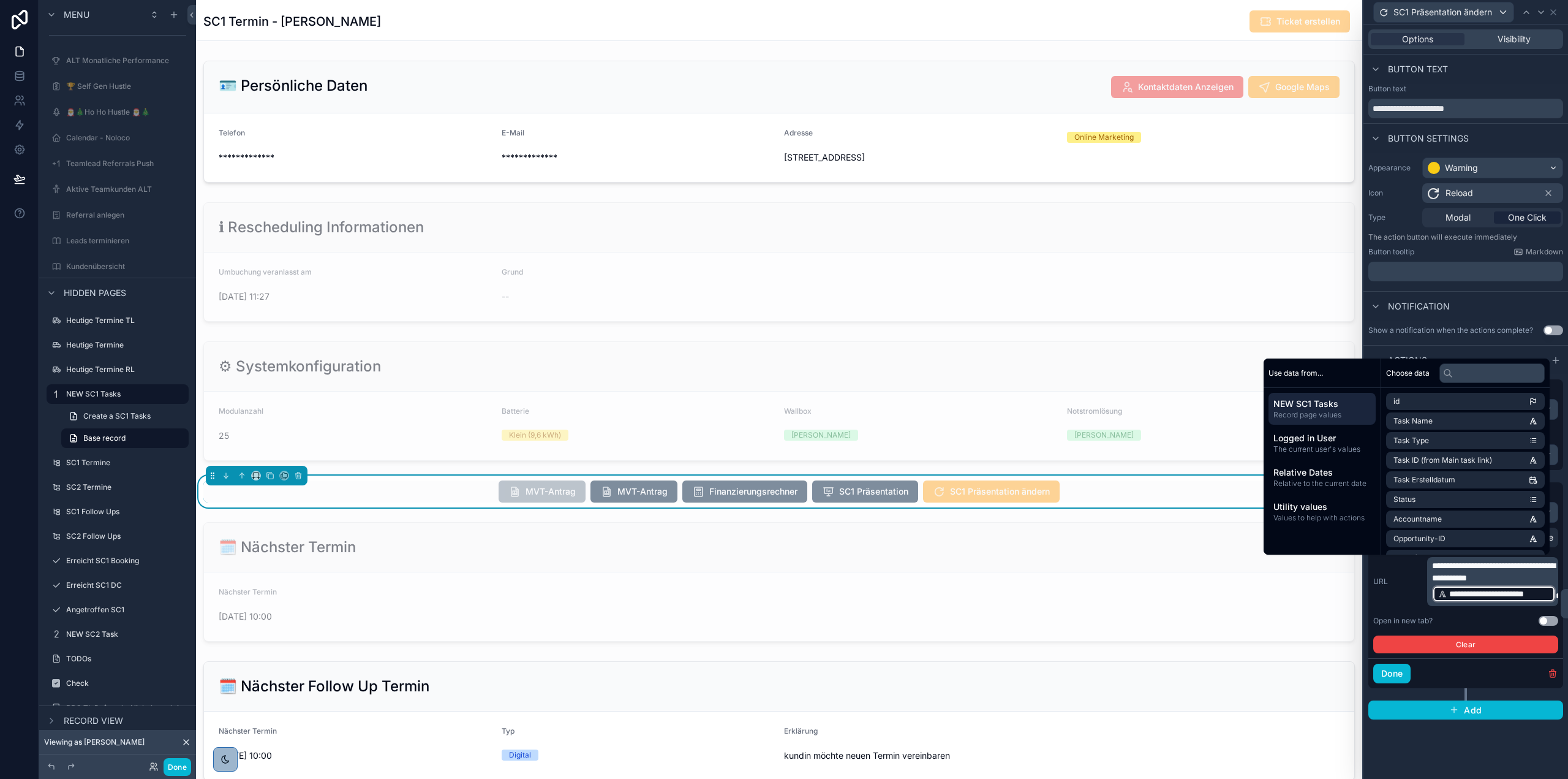
click at [1533, 578] on p "**********" at bounding box center [1494, 582] width 124 height 44
click at [1459, 739] on div "**********" at bounding box center [1465, 401] width 205 height 755
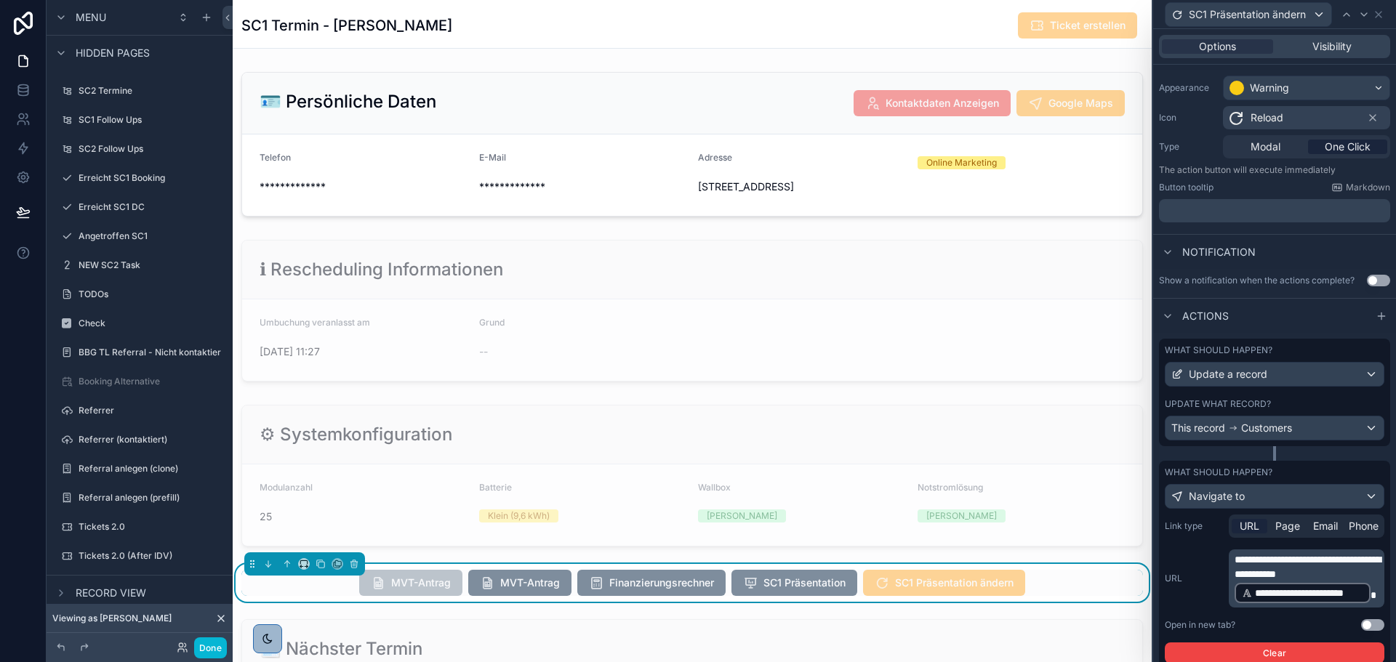
scroll to position [197, 0]
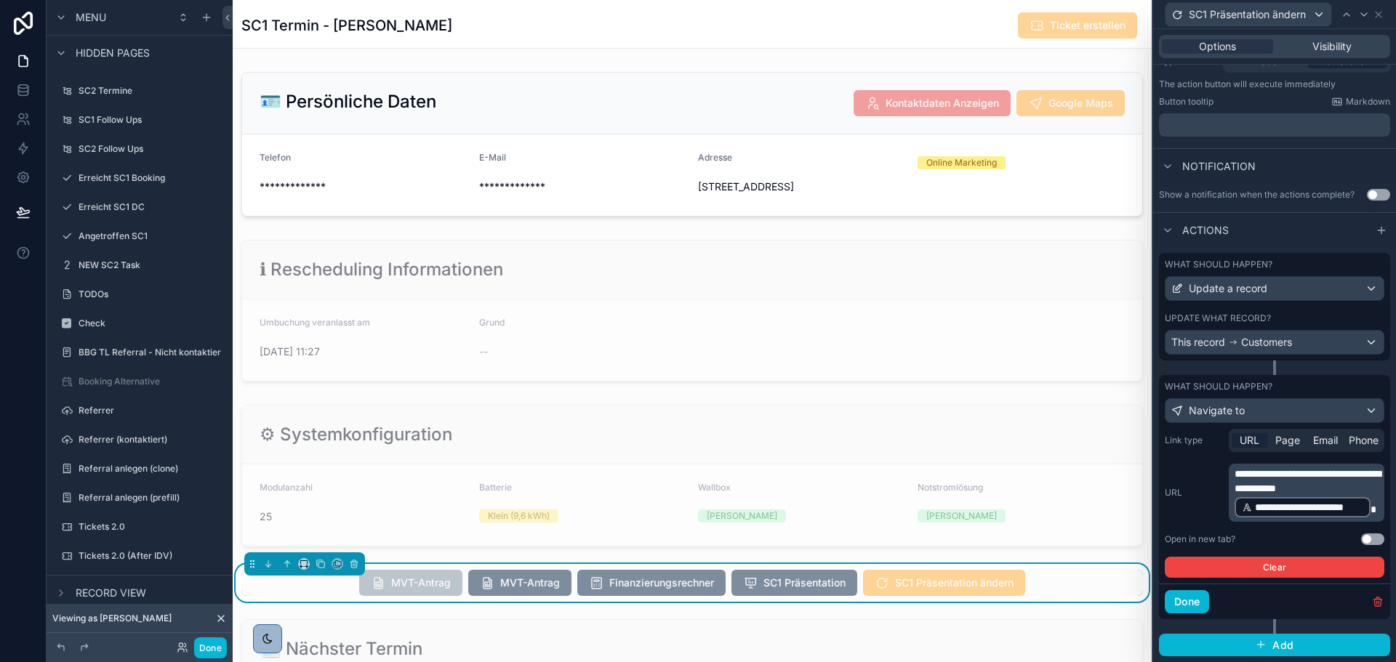
click at [1315, 508] on span "**********" at bounding box center [1309, 507] width 108 height 15
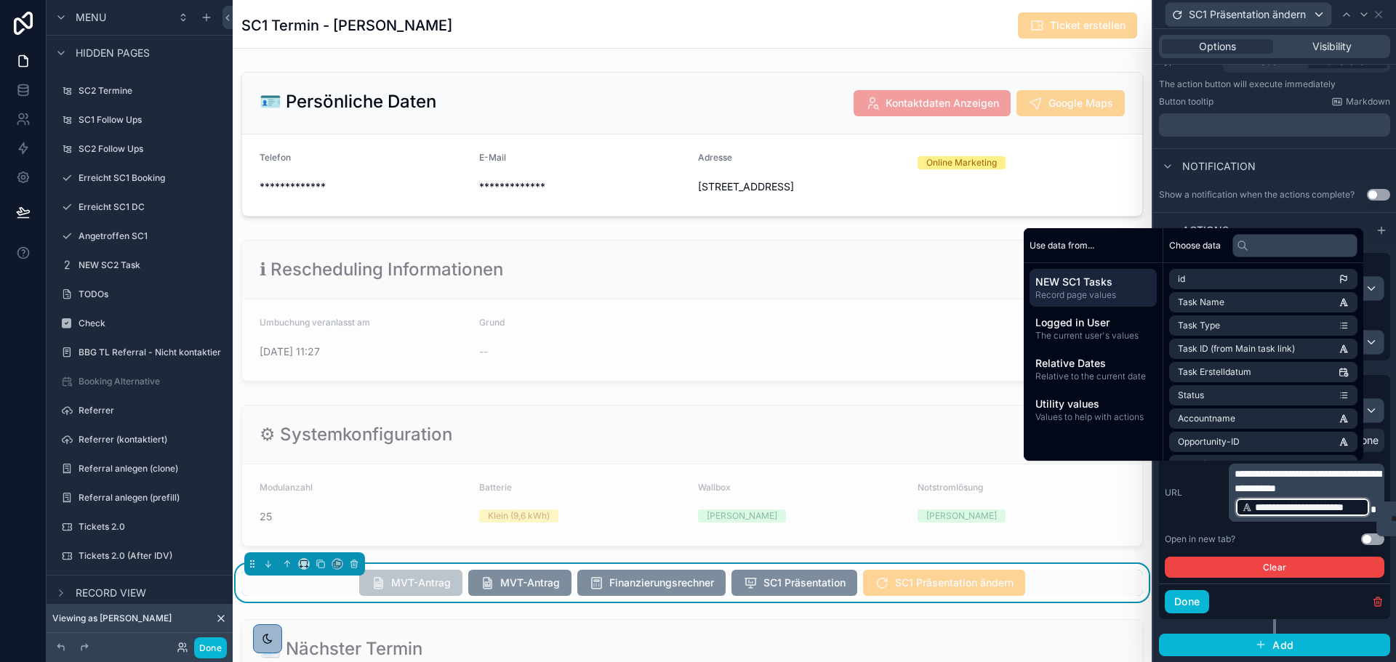
click at [1325, 490] on span "**********" at bounding box center [1307, 481] width 146 height 25
click at [1355, 492] on p "**********" at bounding box center [1307, 493] width 147 height 52
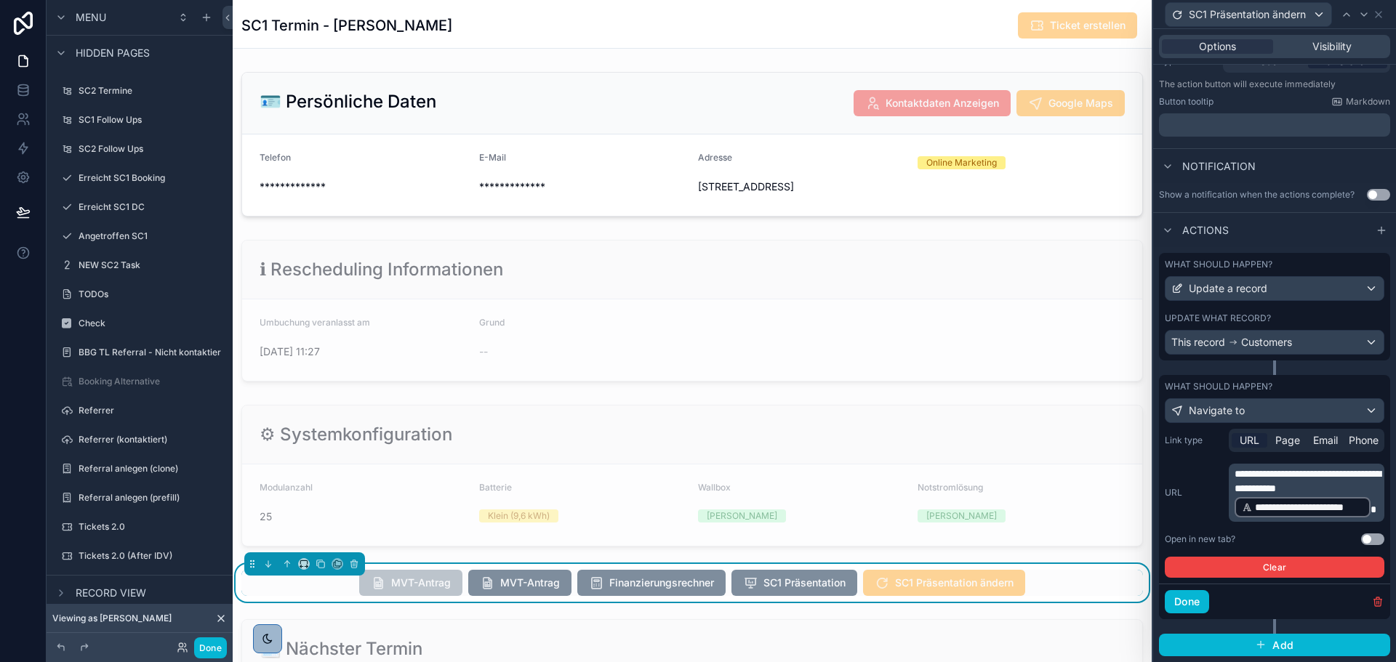
click at [1209, 513] on div "**********" at bounding box center [1275, 493] width 220 height 58
click at [1364, 494] on p "**********" at bounding box center [1307, 493] width 147 height 52
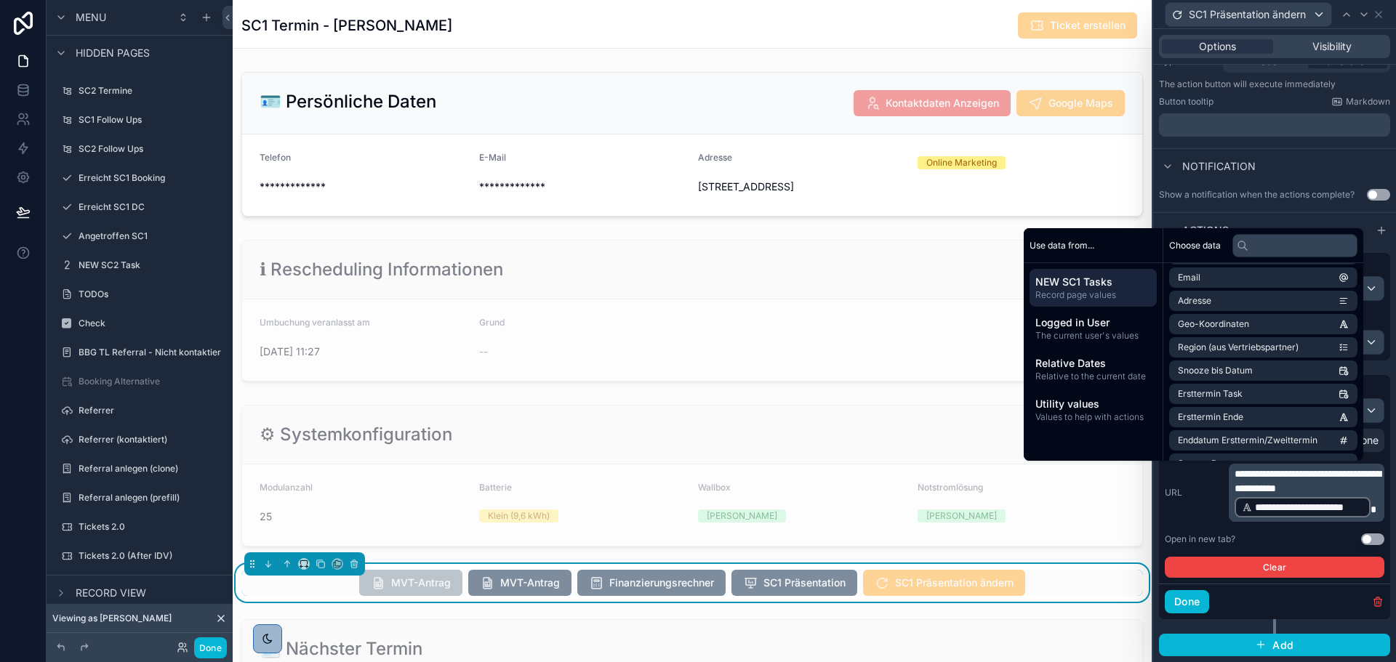
scroll to position [189, 0]
click at [209, 646] on button "Done" at bounding box center [210, 648] width 33 height 21
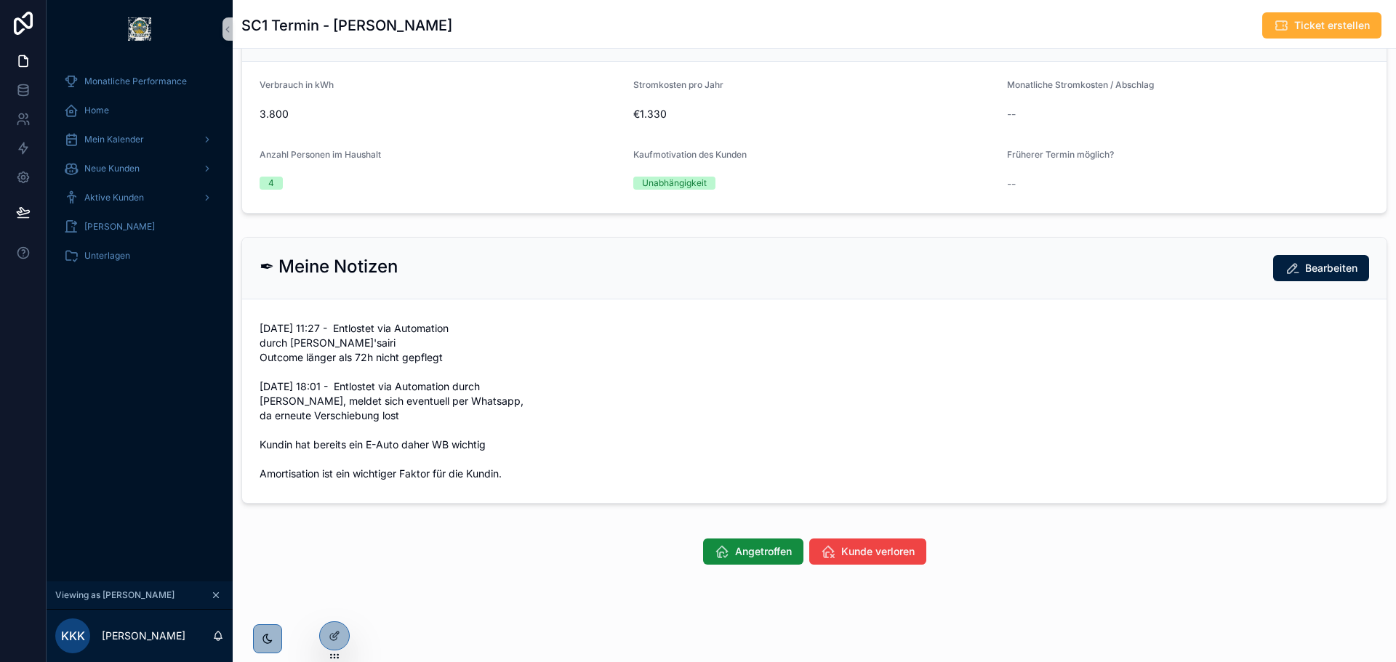
scroll to position [468, 0]
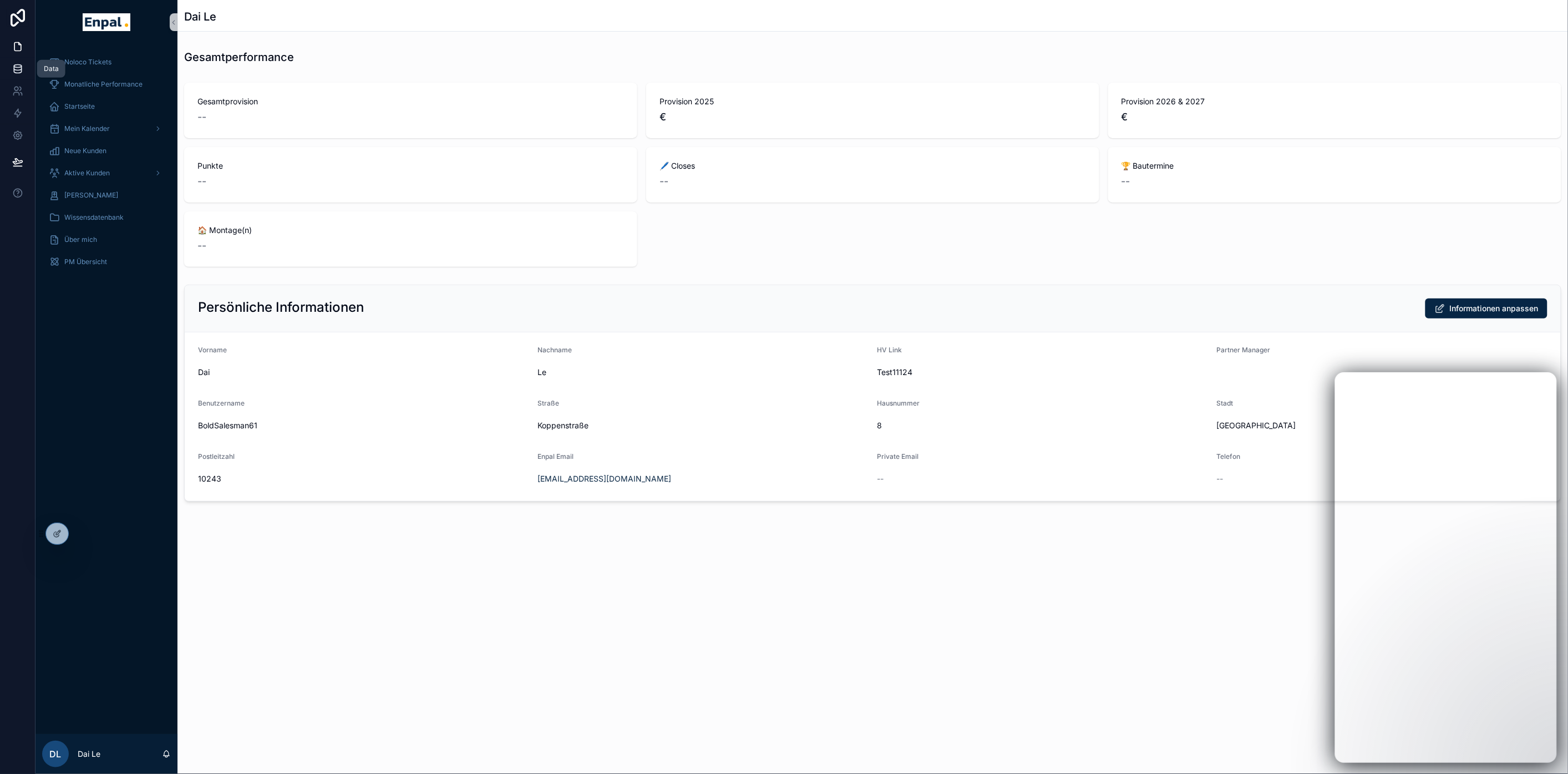
click at [18, 63] on icon at bounding box center [18, 69] width 11 height 11
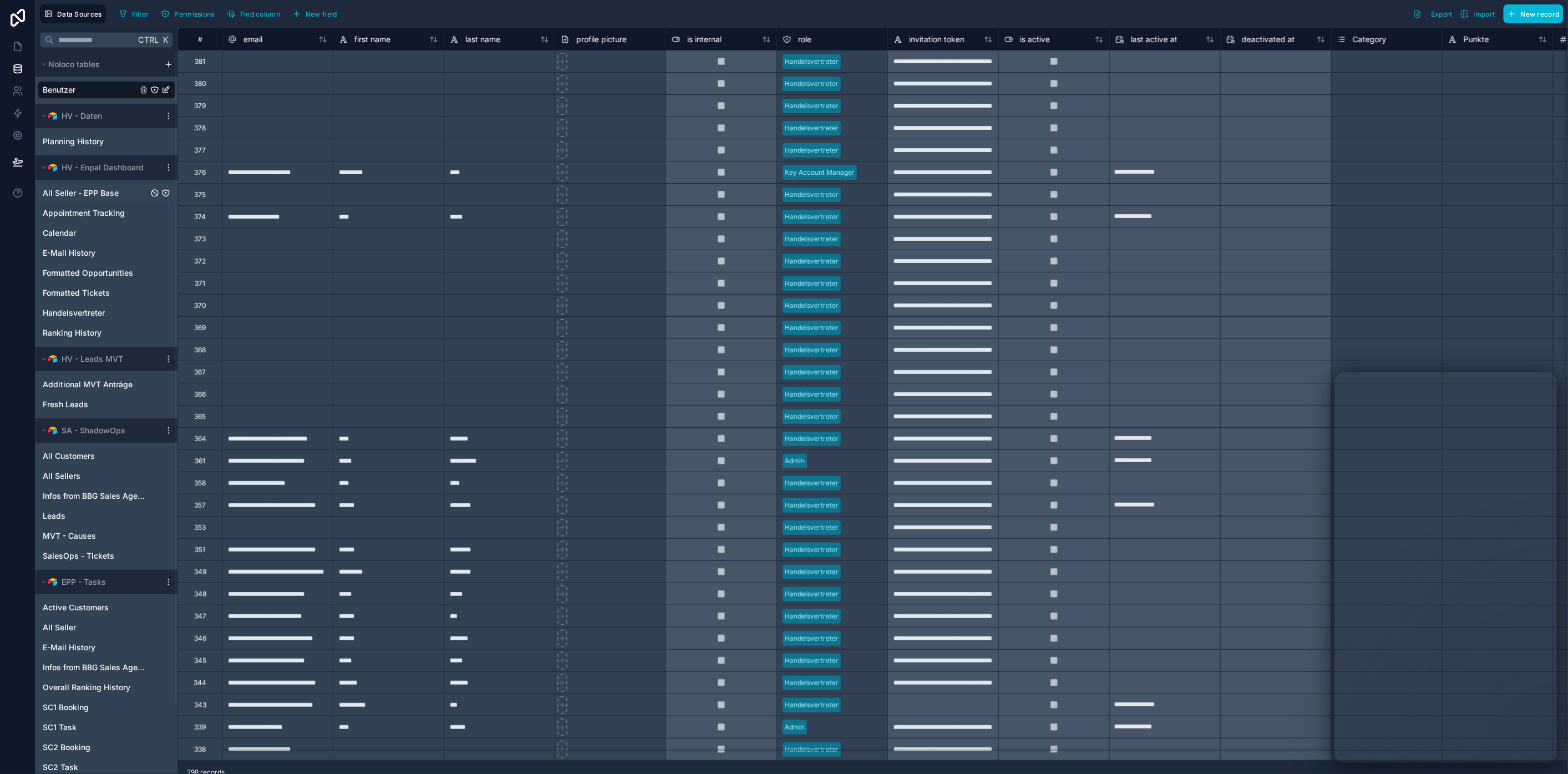
click at [71, 198] on span "All Seller - EPP Base" at bounding box center [81, 193] width 76 height 11
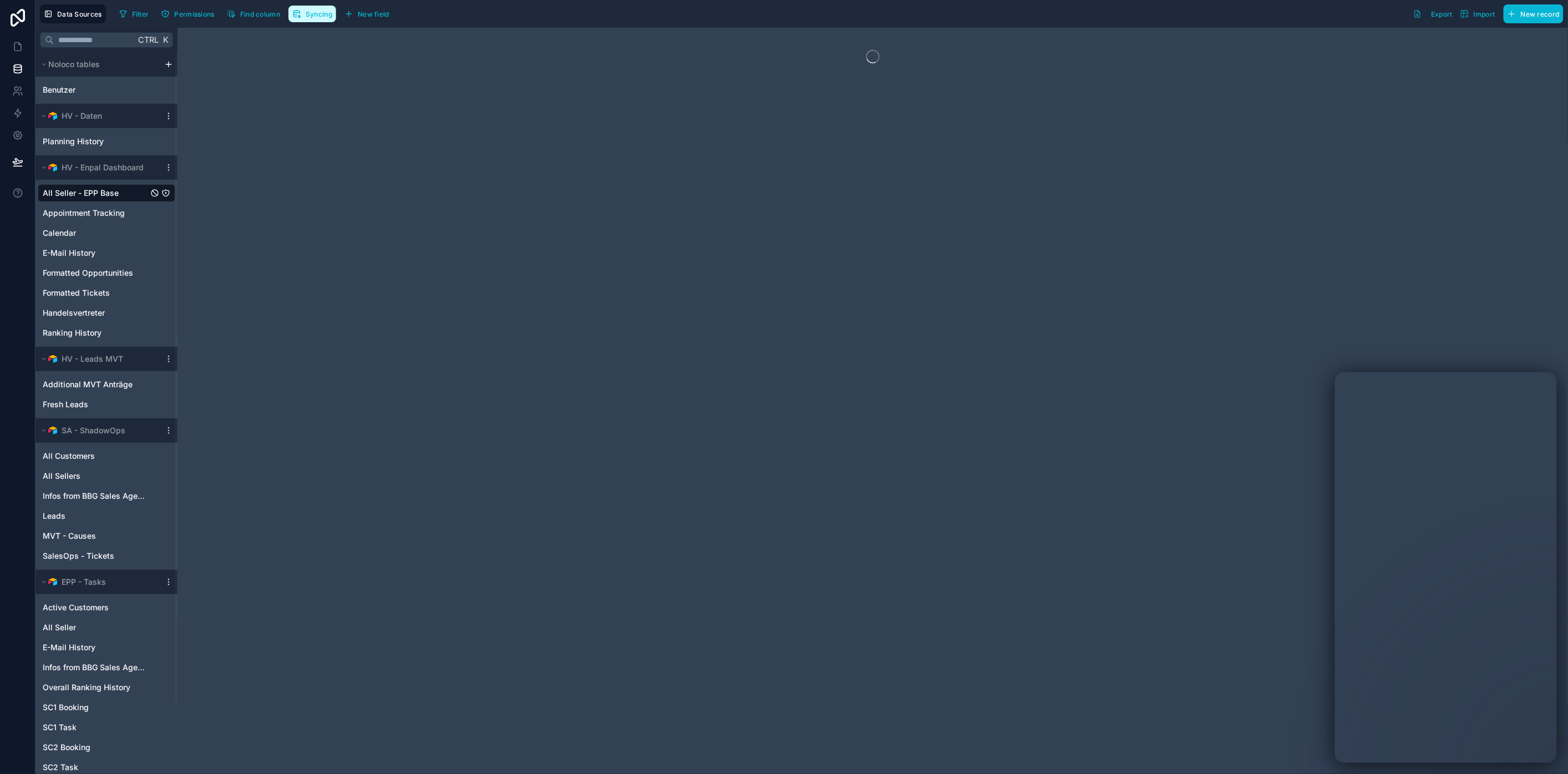
click at [319, 15] on span "Syncing" at bounding box center [319, 14] width 27 height 8
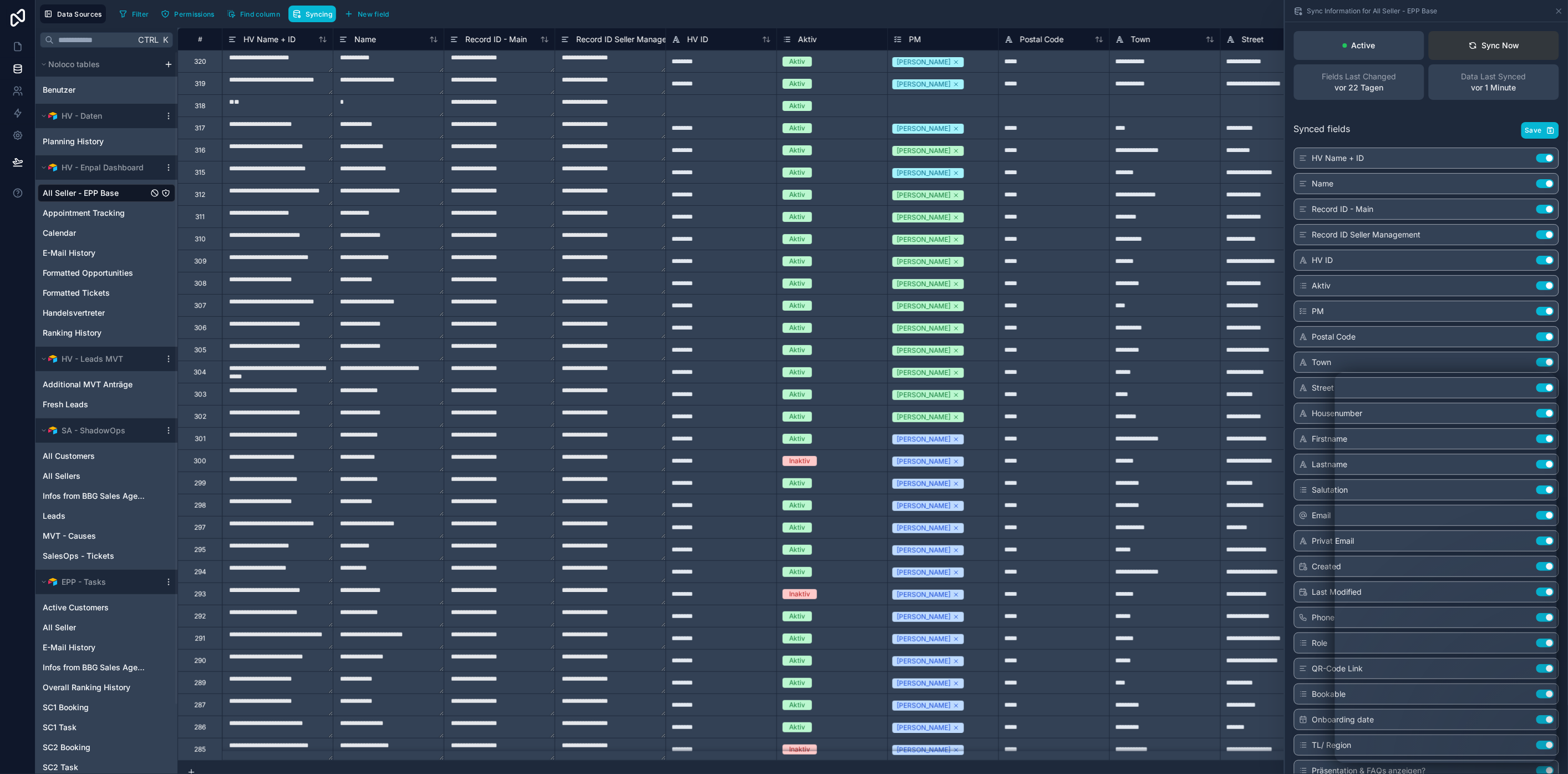
click at [1484, 47] on div "Sync Now" at bounding box center [1494, 45] width 51 height 11
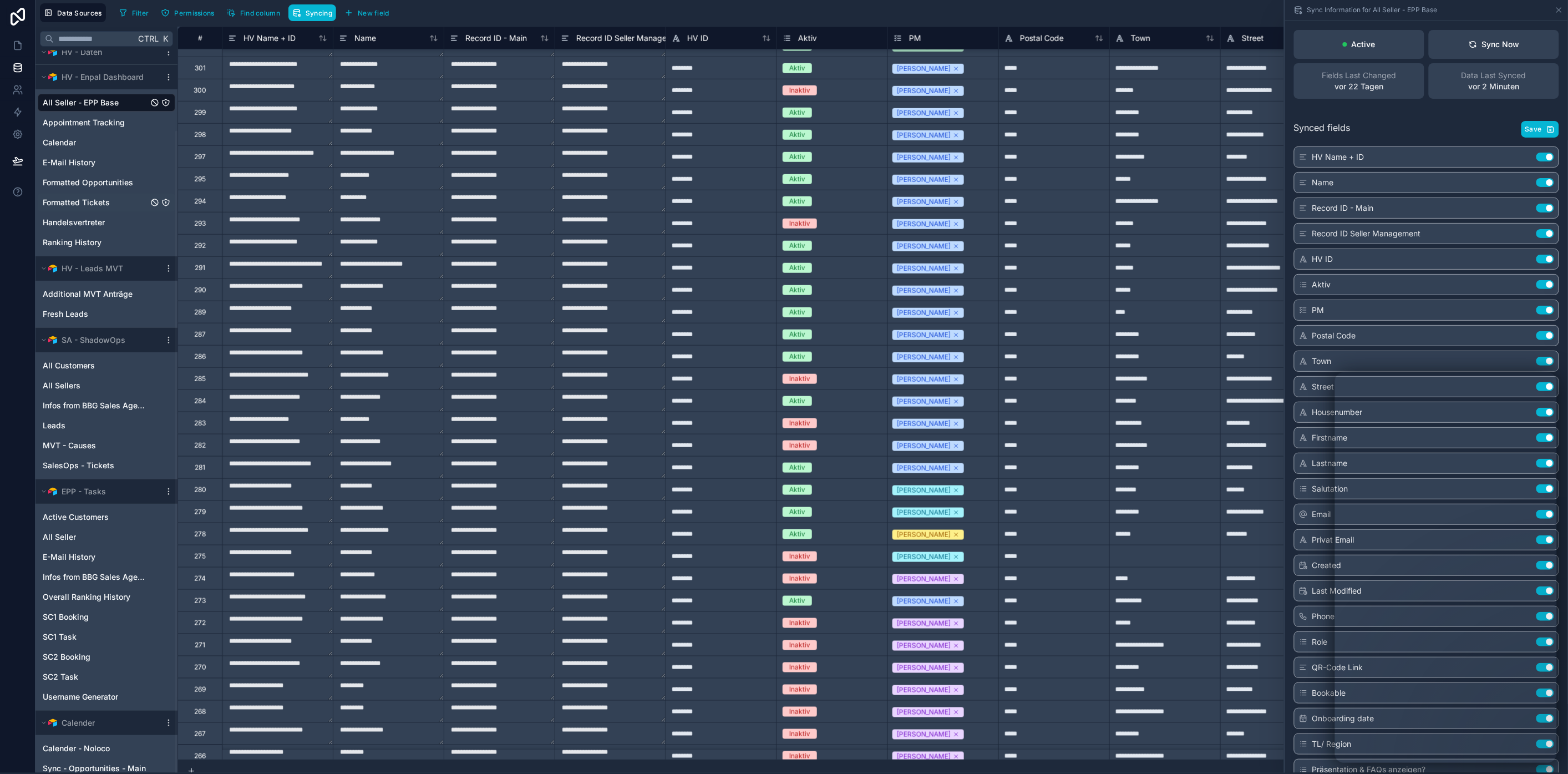
scroll to position [23, 0]
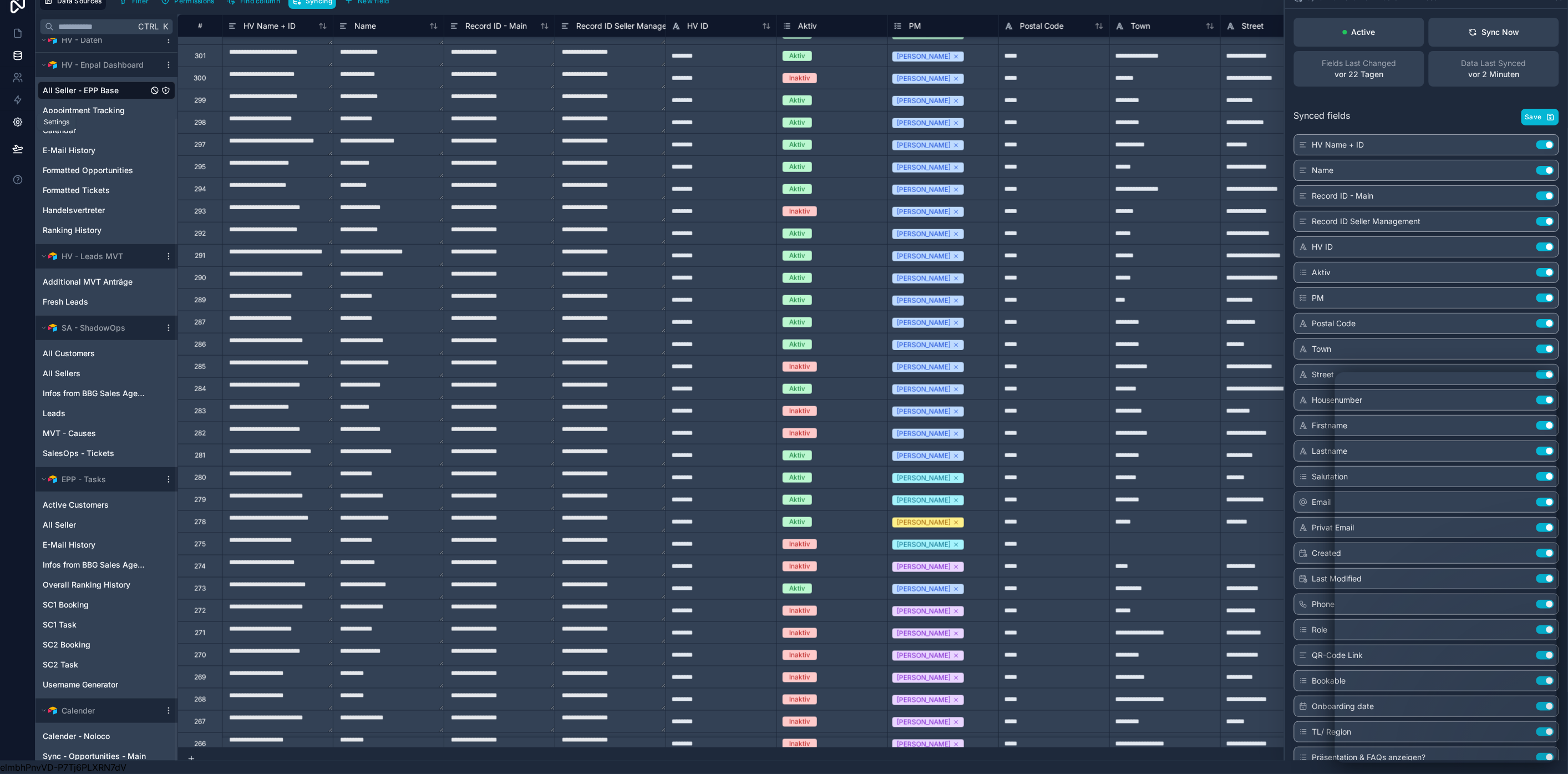
click at [21, 117] on icon at bounding box center [18, 122] width 11 height 11
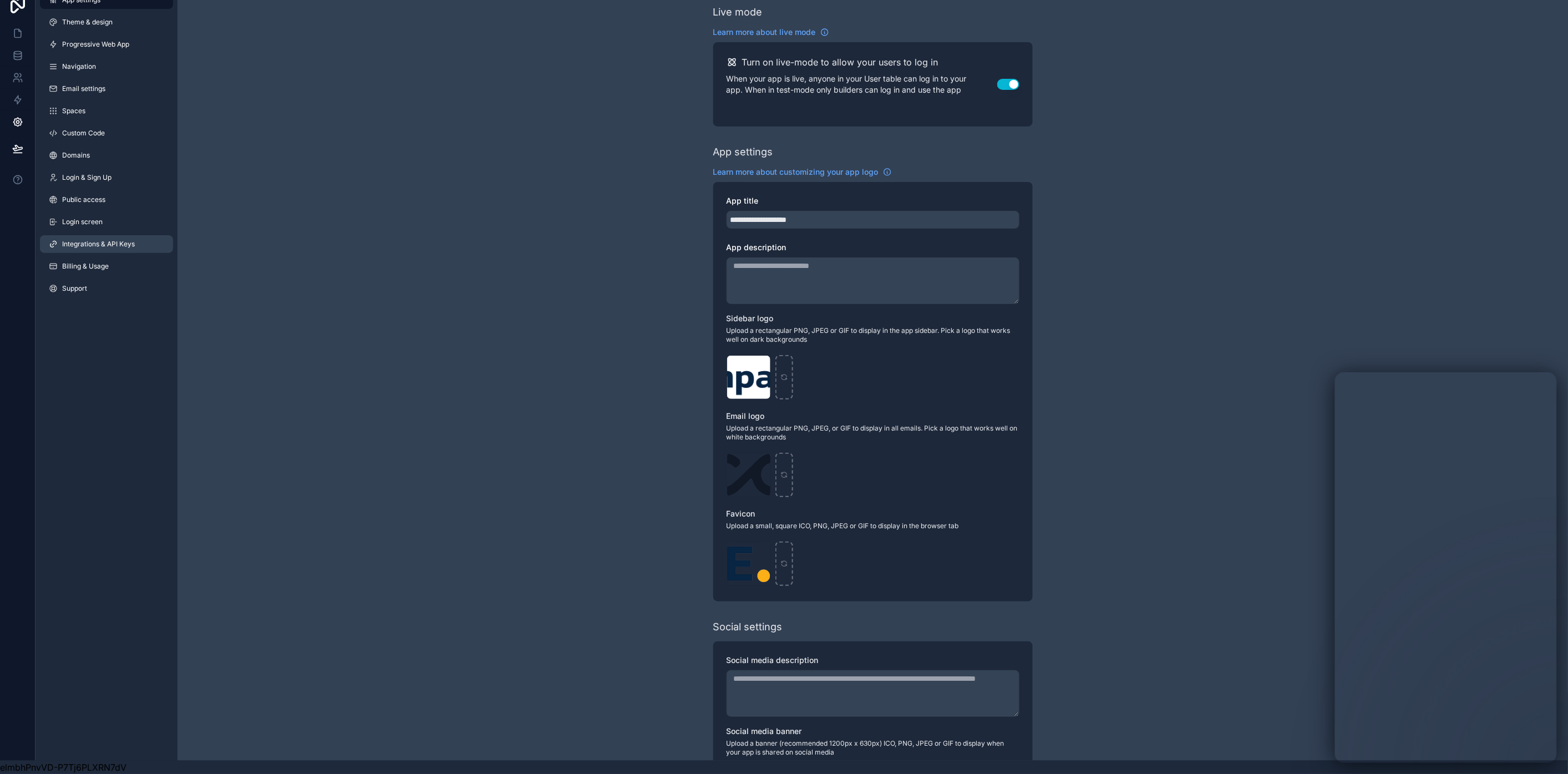
click at [84, 240] on span "Integrations & API Keys" at bounding box center [98, 244] width 72 height 9
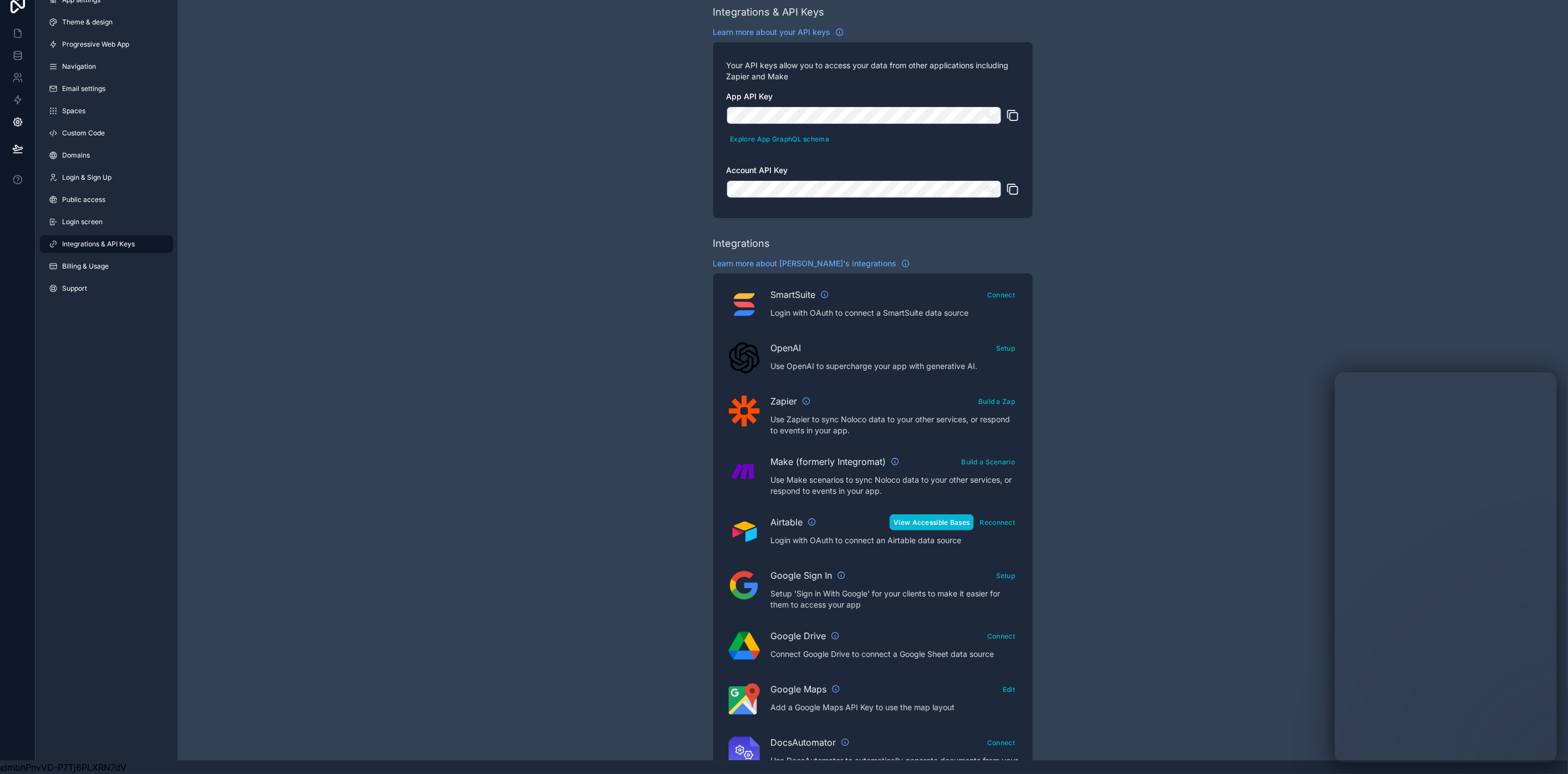
click at [939, 515] on button "View Accessible Bases" at bounding box center [932, 522] width 84 height 16
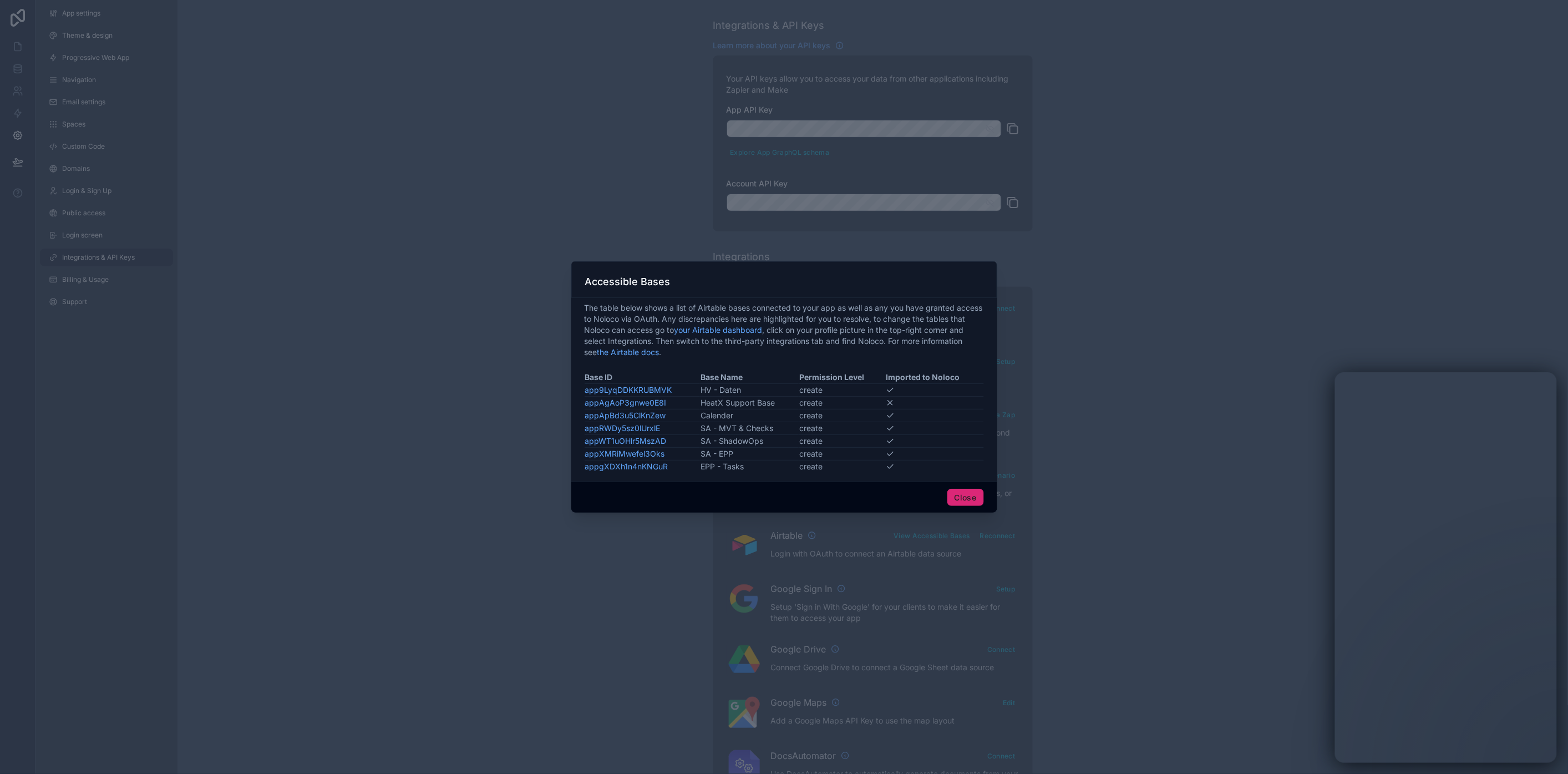
click at [967, 502] on button "Close" at bounding box center [966, 497] width 37 height 18
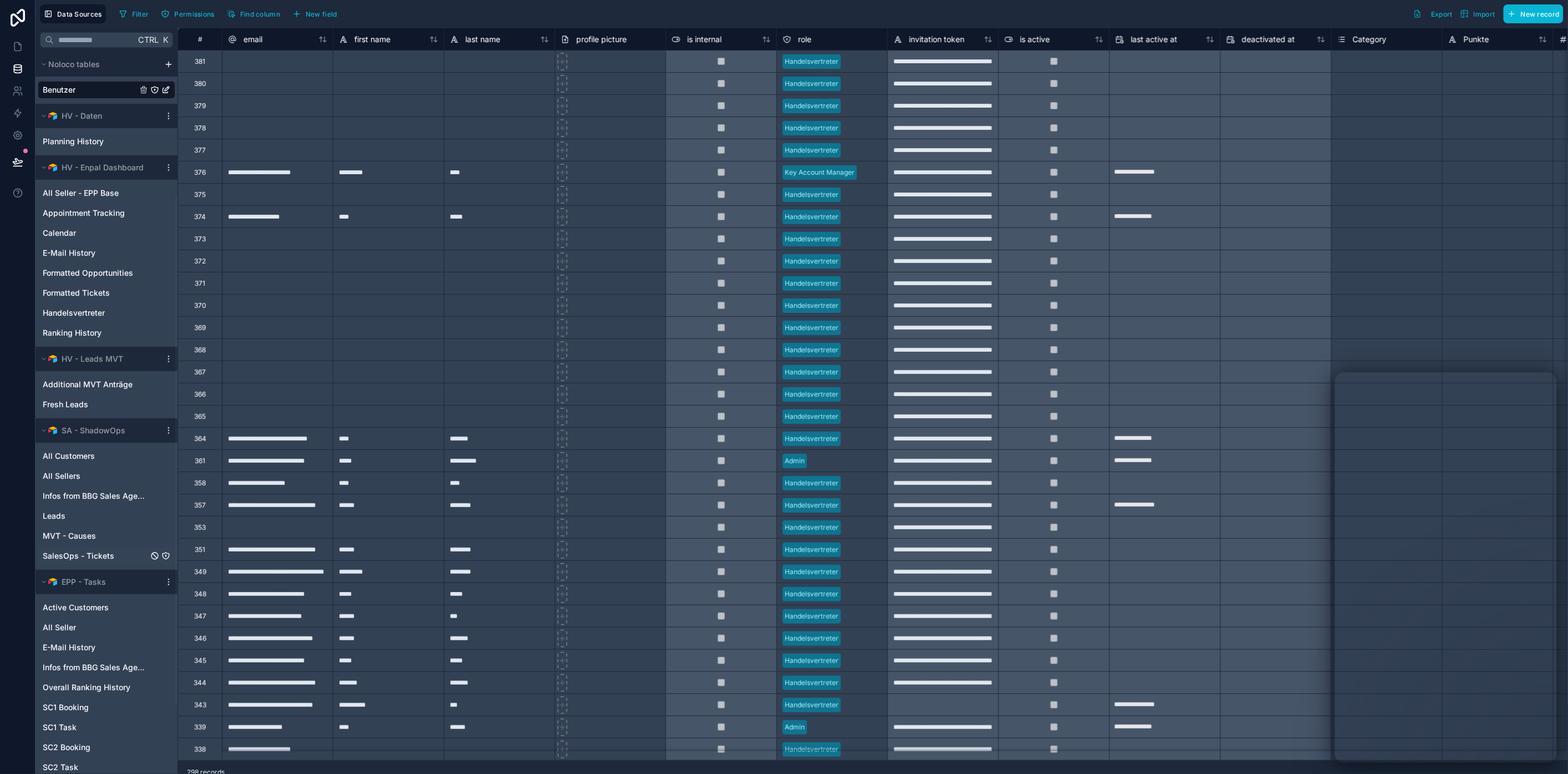
scroll to position [320, 0]
